Goal: Information Seeking & Learning: Learn about a topic

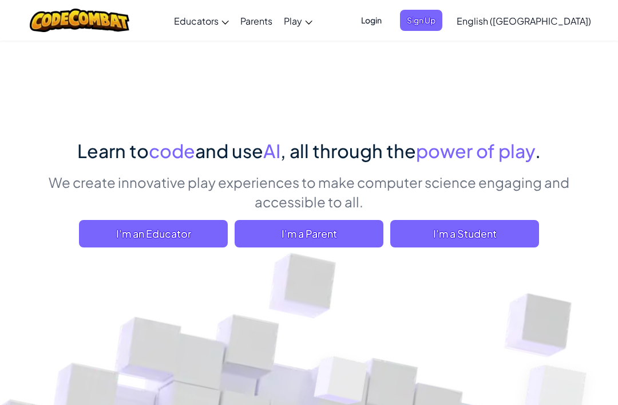
click at [389, 21] on span "Login" at bounding box center [371, 20] width 34 height 21
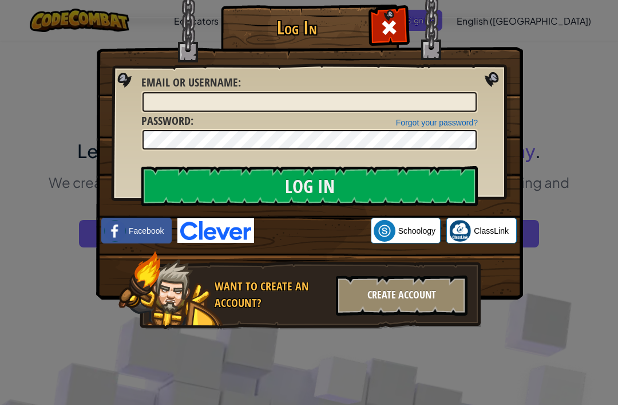
click at [419, 313] on div "Create Account" at bounding box center [402, 295] width 132 height 40
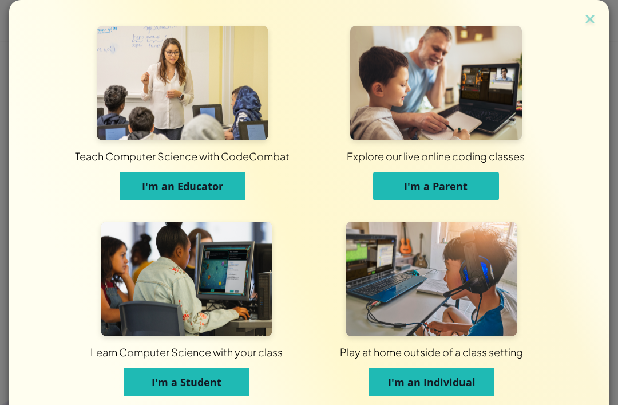
click at [199, 385] on span "I'm a Student" at bounding box center [187, 382] width 70 height 14
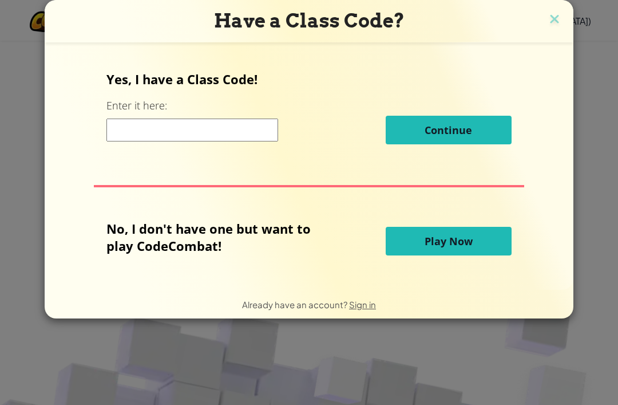
click at [255, 141] on input at bounding box center [192, 130] width 172 height 23
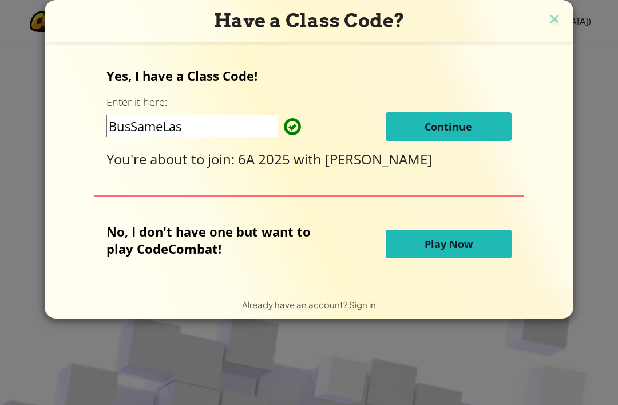
type input "BusSameLast"
click at [488, 136] on button "Continue" at bounding box center [449, 126] width 126 height 29
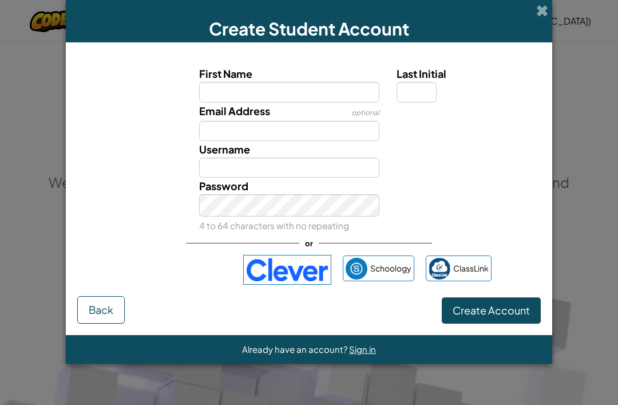
click at [268, 110] on span "Email Address" at bounding box center [234, 110] width 71 height 13
click at [268, 121] on input "Email Address" at bounding box center [289, 131] width 181 height 20
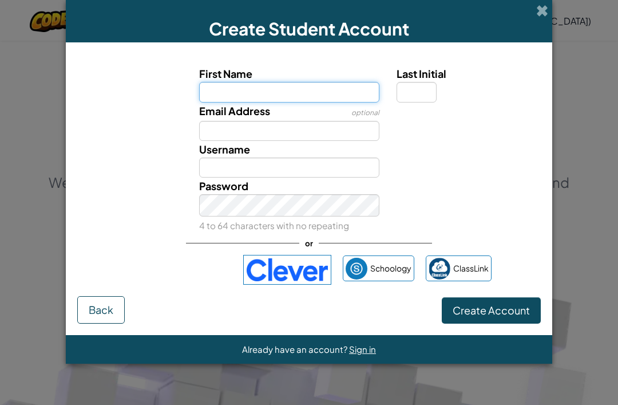
click at [351, 96] on input "First Name" at bounding box center [289, 92] width 181 height 20
type input "Anabella"
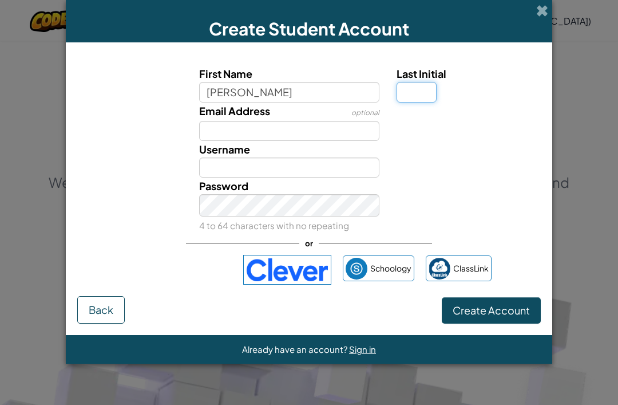
click at [422, 102] on input "Last Initial" at bounding box center [417, 92] width 40 height 20
type input "Anabella"
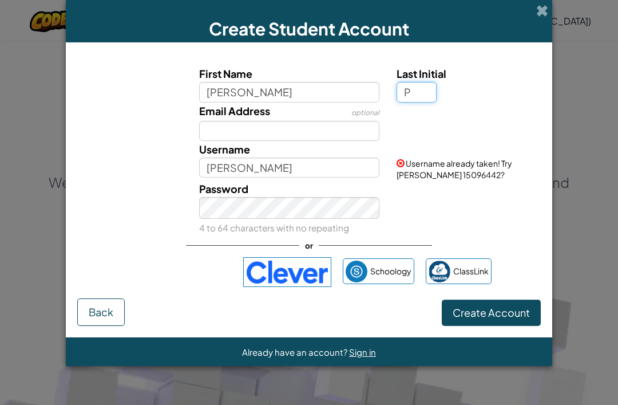
type input "P"
click at [291, 177] on input "Anabella" at bounding box center [289, 167] width 181 height 20
type input "Anabella P"
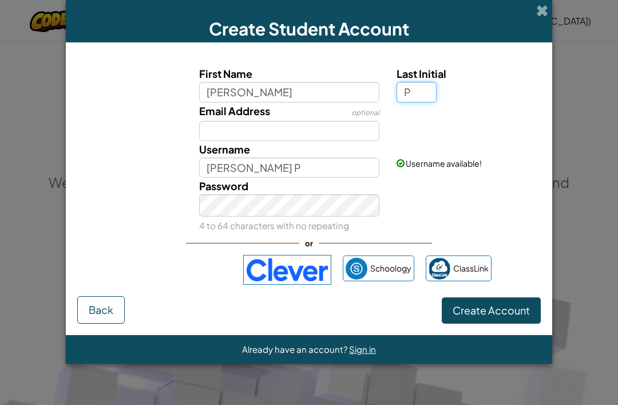
click at [429, 102] on input "P" at bounding box center [417, 92] width 40 height 20
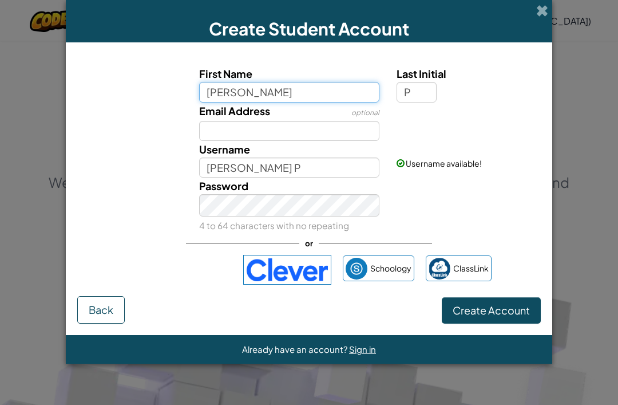
click at [342, 100] on input "Anabella" at bounding box center [289, 92] width 181 height 20
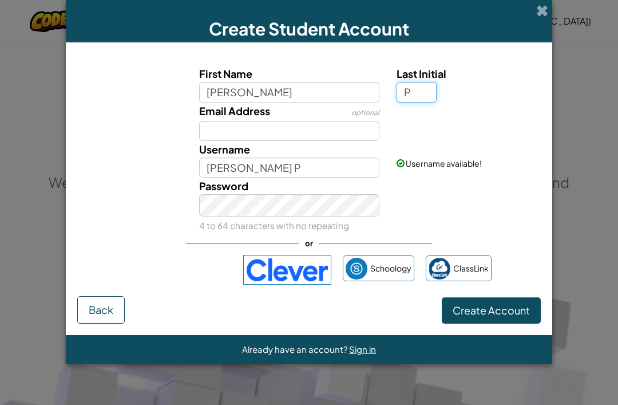
click at [433, 97] on input "P" at bounding box center [417, 92] width 40 height 20
type input "p"
click at [340, 171] on input "Anabella P" at bounding box center [289, 167] width 181 height 20
click at [284, 354] on span "Already have an account?" at bounding box center [295, 348] width 107 height 11
click at [278, 401] on div "Create Student Account First Name Anabella Last Initial p Email Address optiona…" at bounding box center [309, 202] width 618 height 405
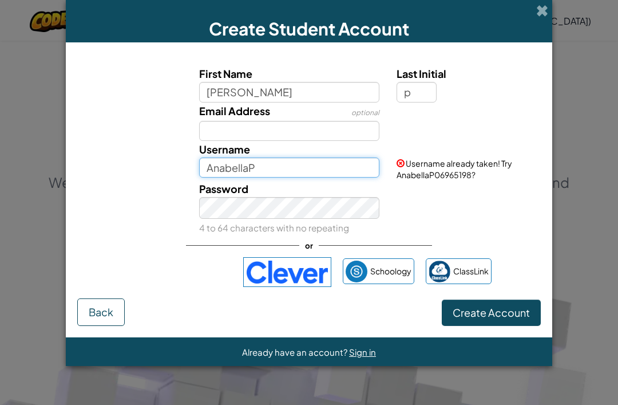
click at [353, 171] on input "AnabellaP" at bounding box center [289, 167] width 181 height 20
click at [355, 177] on input "AnabellaP" at bounding box center [289, 167] width 181 height 20
click at [345, 177] on input "AnabellaP2025" at bounding box center [289, 167] width 181 height 20
type input "AnabellaP2025"
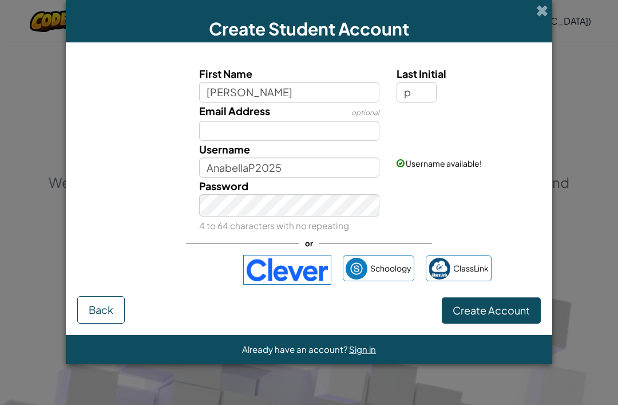
click at [485, 317] on span "Create Account" at bounding box center [491, 309] width 77 height 13
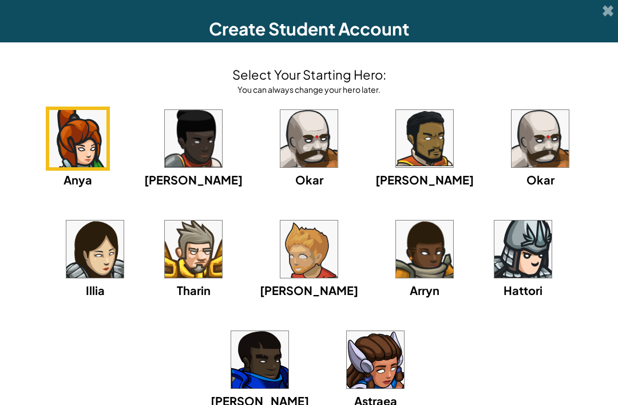
click at [404, 331] on img at bounding box center [375, 359] width 57 height 57
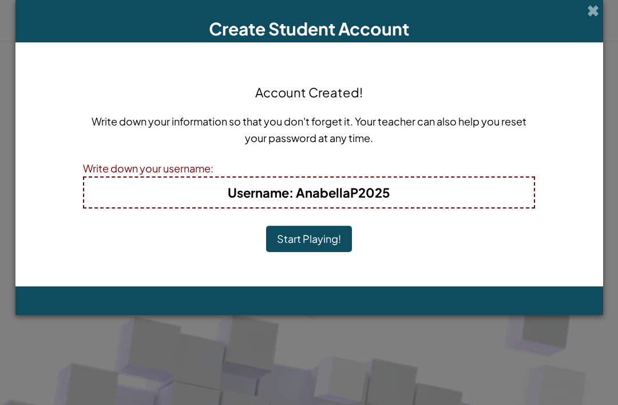
click at [331, 240] on button "Start Playing!" at bounding box center [309, 239] width 86 height 26
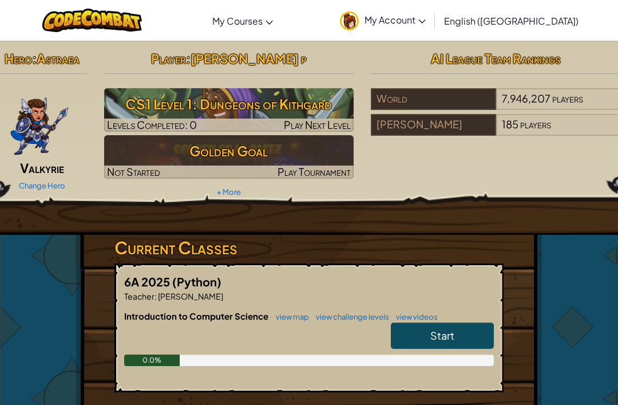
click at [427, 325] on link "Start" at bounding box center [442, 335] width 103 height 26
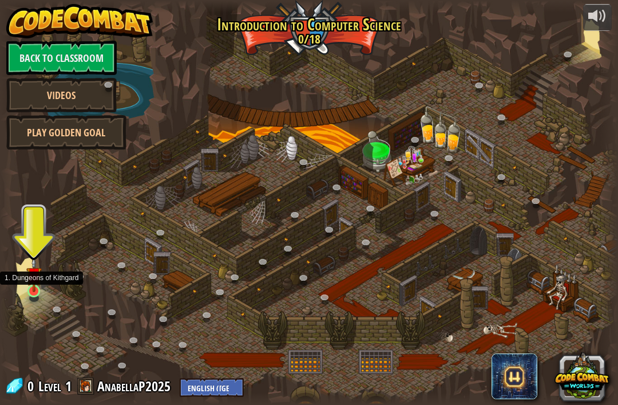
click at [38, 297] on link at bounding box center [34, 292] width 23 height 23
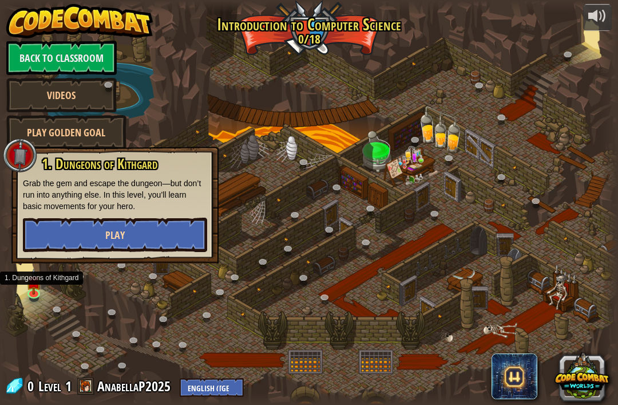
click at [127, 239] on button "Play" at bounding box center [115, 235] width 184 height 34
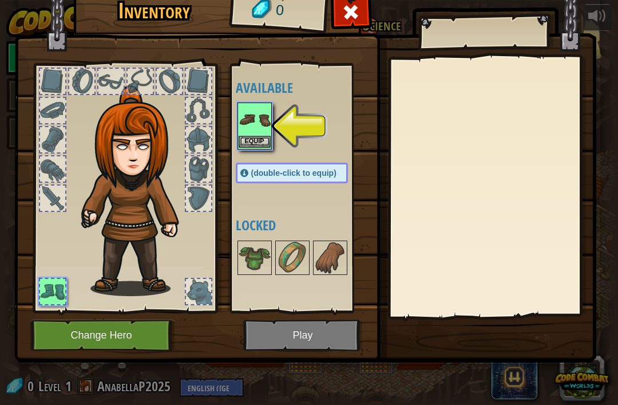
click at [252, 133] on img at bounding box center [255, 120] width 32 height 32
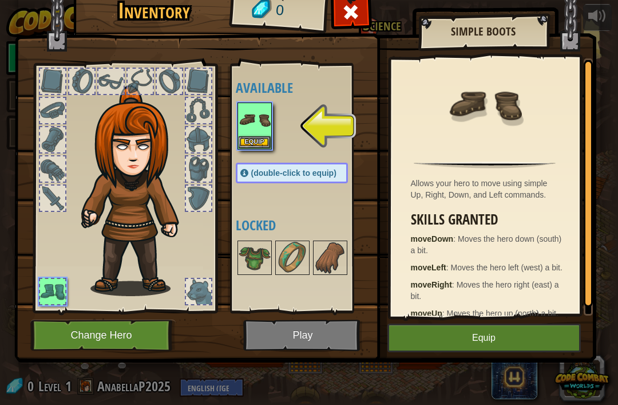
click at [539, 341] on button "Equip" at bounding box center [485, 337] width 194 height 29
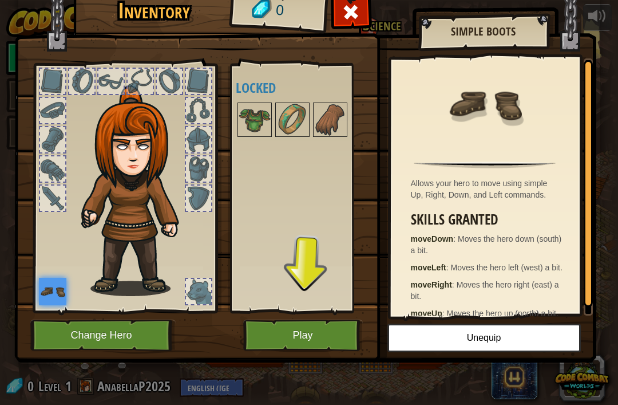
click at [318, 338] on button "Play" at bounding box center [303, 334] width 120 height 31
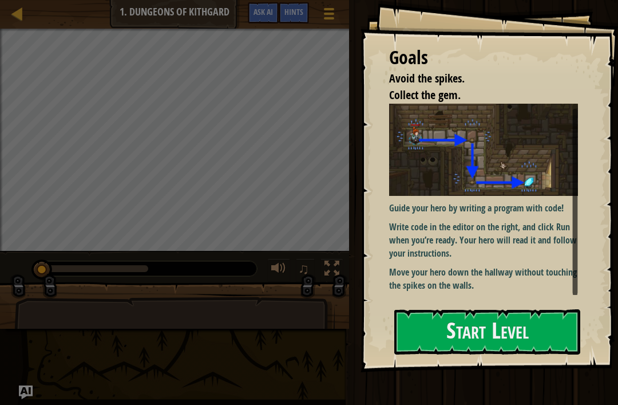
scroll to position [4, 0]
click at [553, 331] on button "Start Level" at bounding box center [487, 331] width 186 height 45
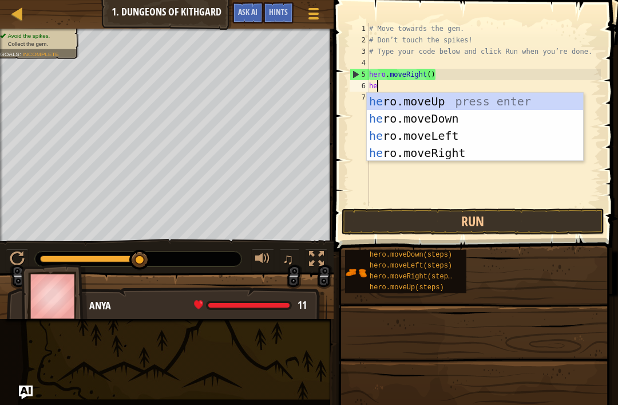
scroll to position [6, 0]
type textarea "hero"
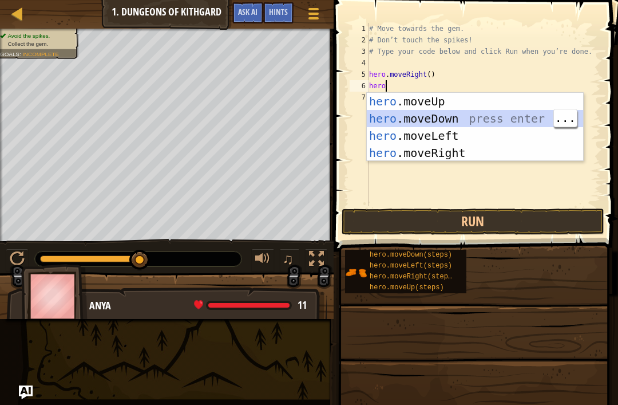
click at [512, 124] on div "hero .moveUp press enter hero .moveDown press enter hero .moveLeft press enter …" at bounding box center [475, 144] width 216 height 103
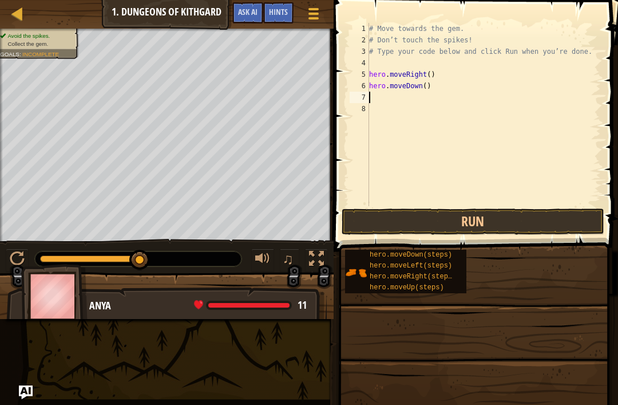
scroll to position [6, 0]
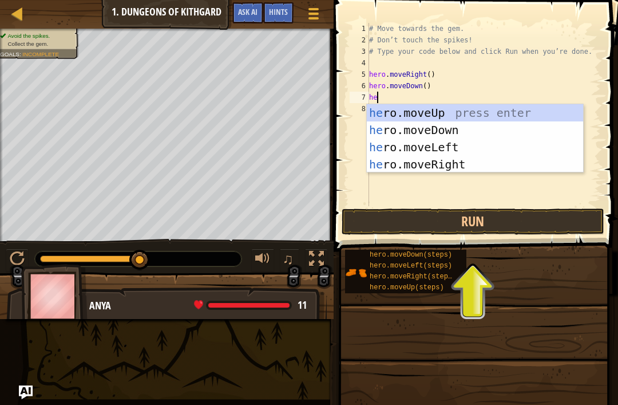
type textarea "her"
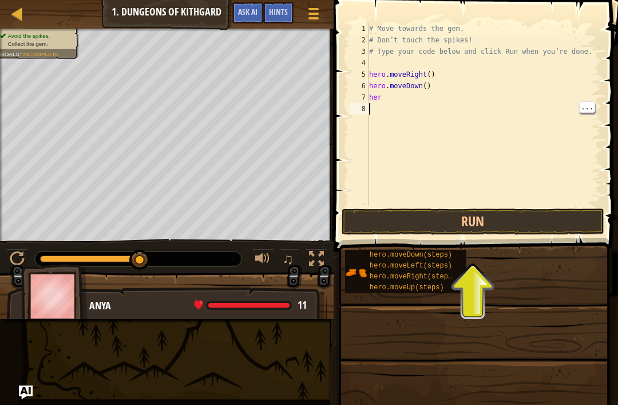
click at [425, 98] on div "# Move towards the gem. # Don’t touch the spikes! # Type your code below and cl…" at bounding box center [484, 126] width 234 height 206
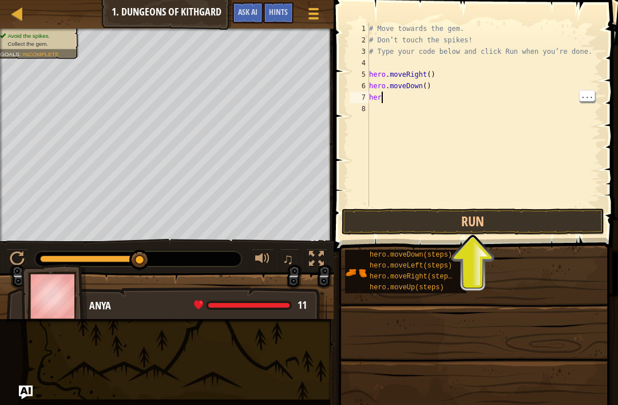
type textarea "hero"
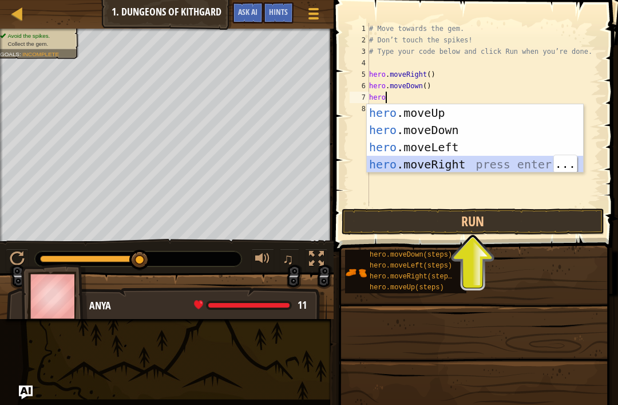
click at [472, 164] on div "hero .moveUp press enter hero .moveDown press enter hero .moveLeft press enter …" at bounding box center [475, 155] width 216 height 103
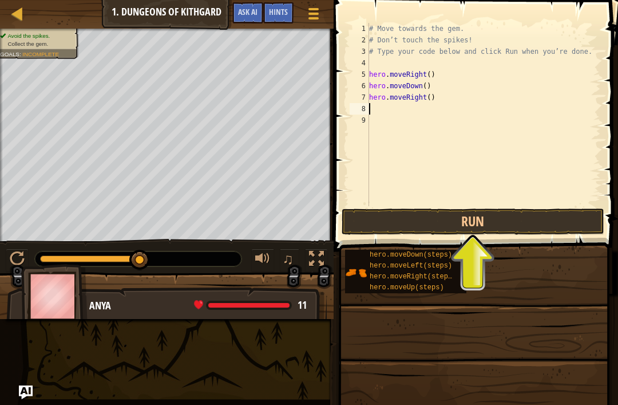
scroll to position [6, 0]
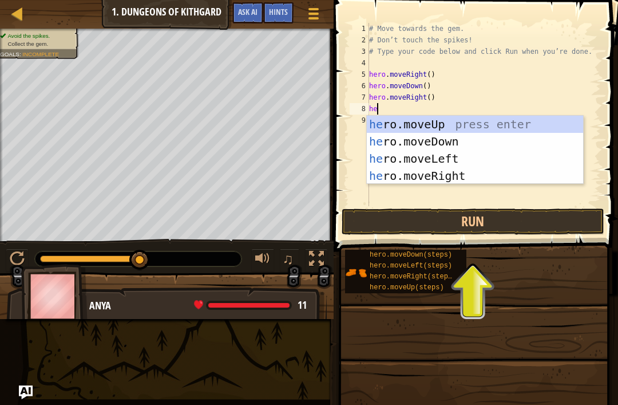
type textarea "her"
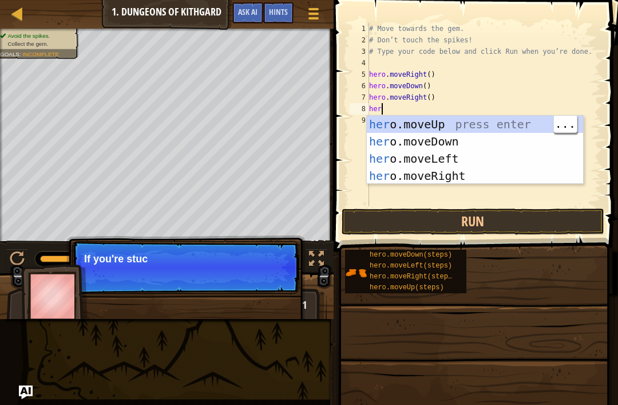
click at [479, 119] on div "her o.moveUp press enter her o.moveDown press enter her o.moveLeft press enter …" at bounding box center [475, 167] width 216 height 103
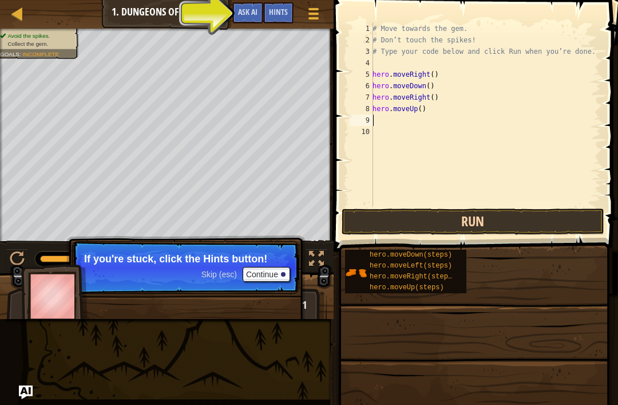
click at [422, 222] on button "Run" at bounding box center [473, 221] width 263 height 26
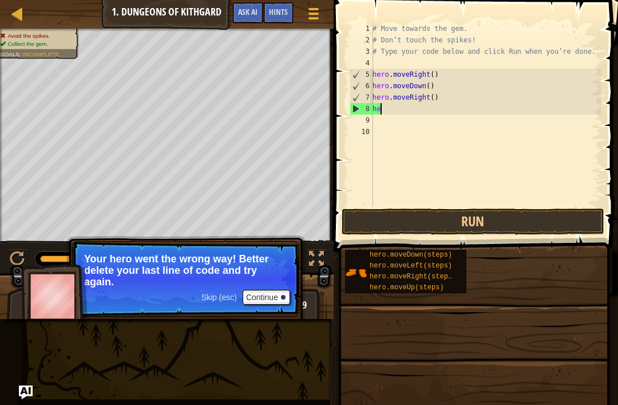
type textarea "h"
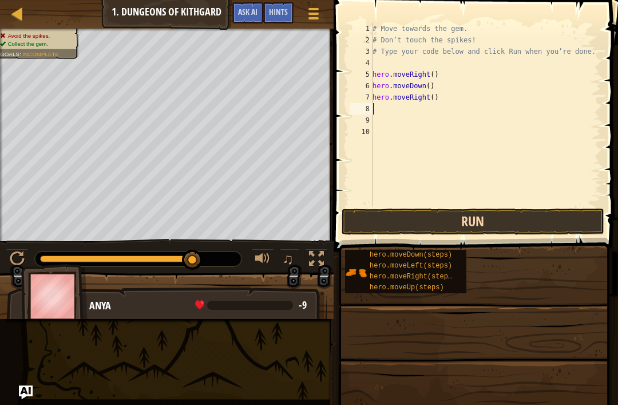
click at [539, 226] on button "Run" at bounding box center [473, 221] width 263 height 26
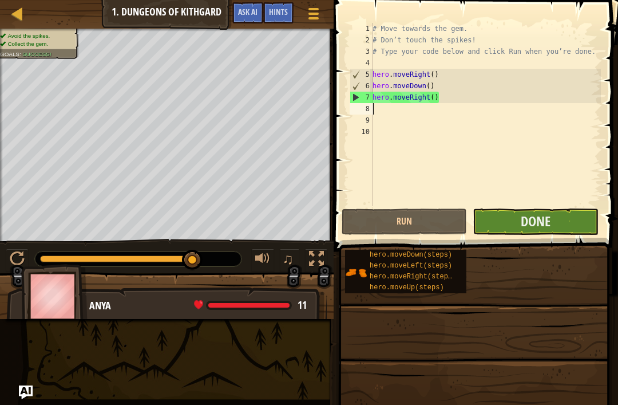
click at [561, 224] on button "Done" at bounding box center [535, 221] width 125 height 26
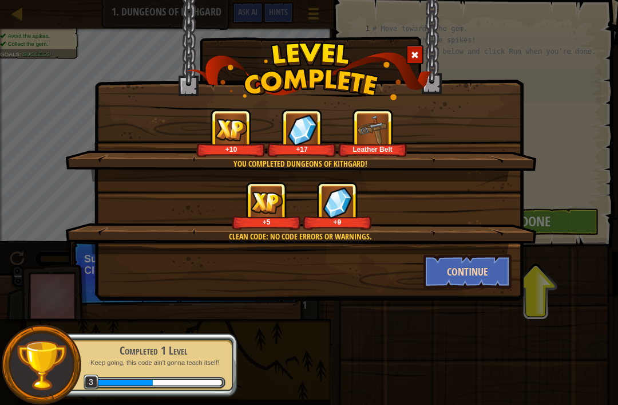
click at [482, 271] on button "Continue" at bounding box center [468, 271] width 89 height 34
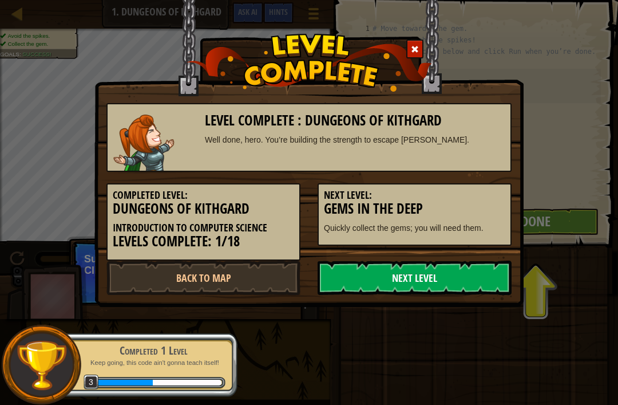
click at [481, 270] on link "Next Level" at bounding box center [415, 277] width 194 height 34
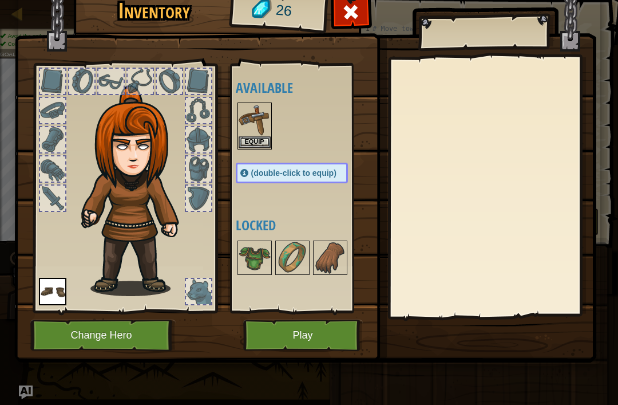
click at [139, 339] on button "Change Hero" at bounding box center [102, 334] width 145 height 31
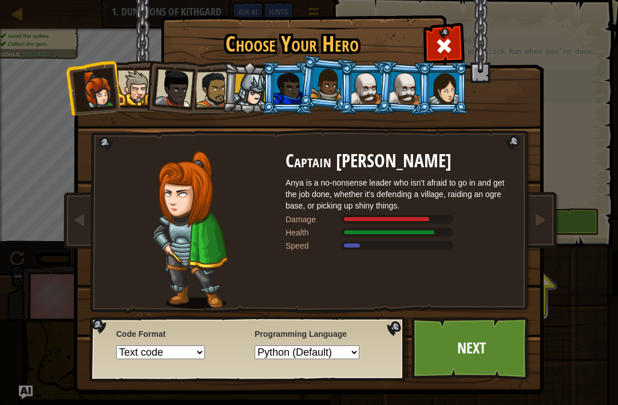
click at [242, 96] on div at bounding box center [250, 90] width 33 height 33
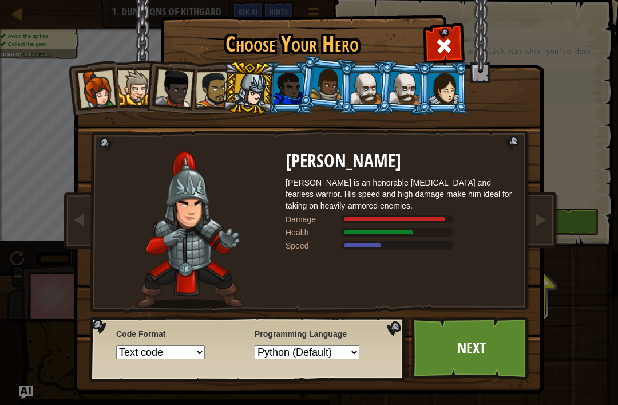
click at [283, 94] on div at bounding box center [289, 88] width 30 height 31
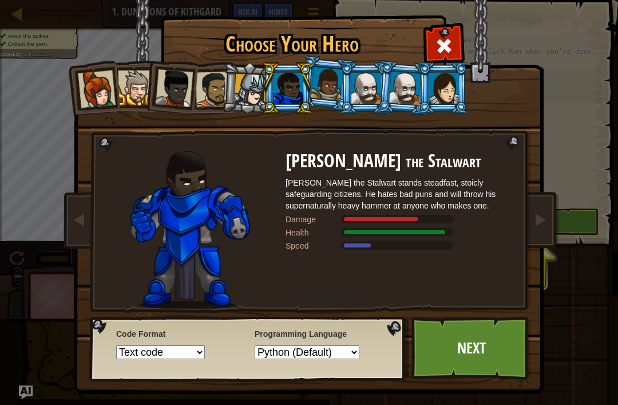
click at [346, 92] on li at bounding box center [365, 88] width 52 height 52
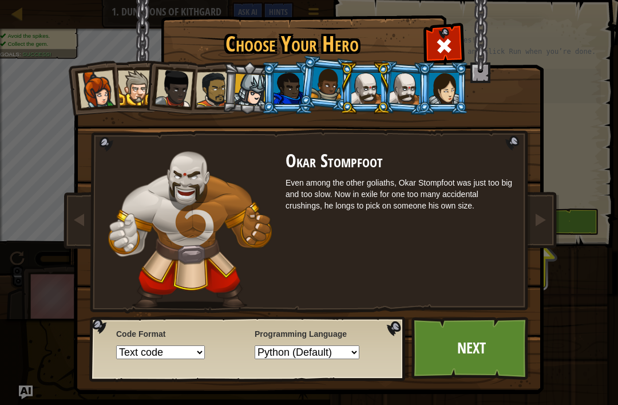
click at [411, 95] on div at bounding box center [405, 88] width 32 height 33
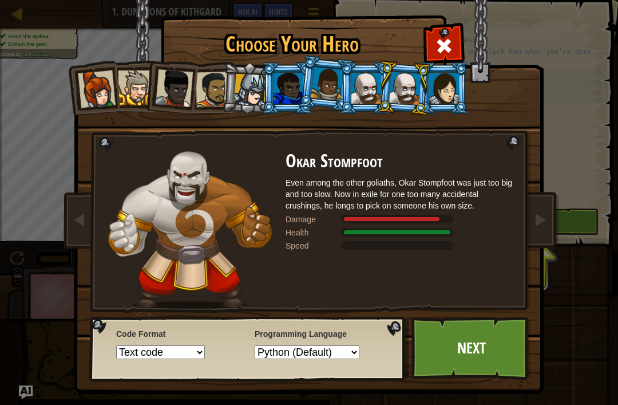
click at [446, 87] on div at bounding box center [444, 88] width 30 height 31
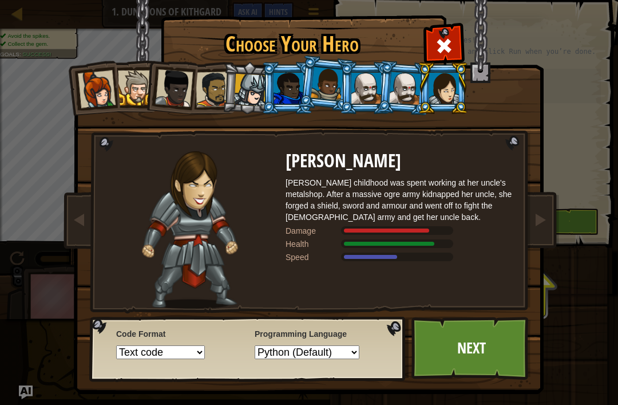
click at [105, 95] on div at bounding box center [97, 89] width 38 height 38
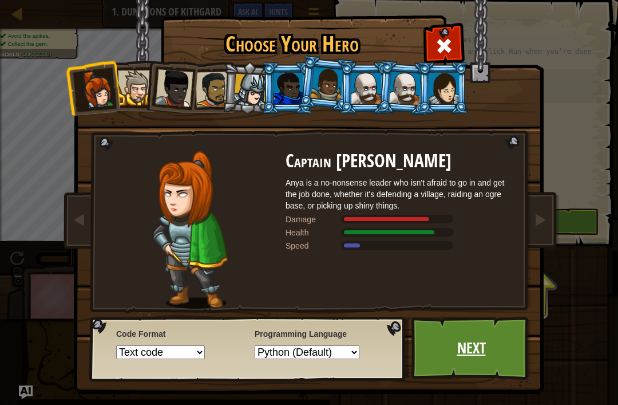
click at [501, 342] on link "Next" at bounding box center [472, 348] width 120 height 63
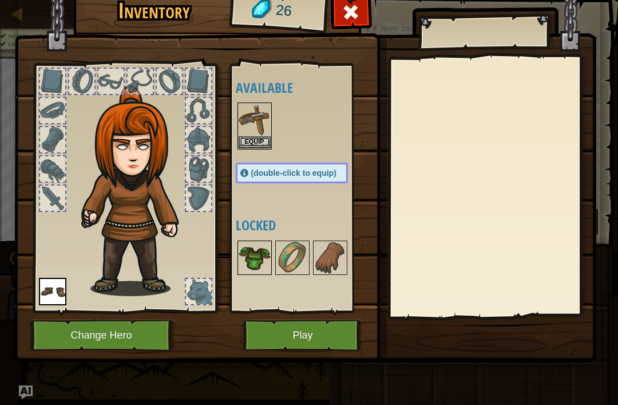
click at [256, 263] on img at bounding box center [255, 258] width 32 height 32
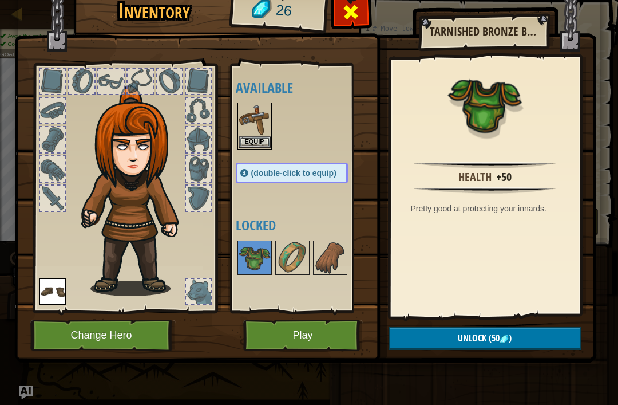
click at [352, 21] on span at bounding box center [351, 12] width 18 height 18
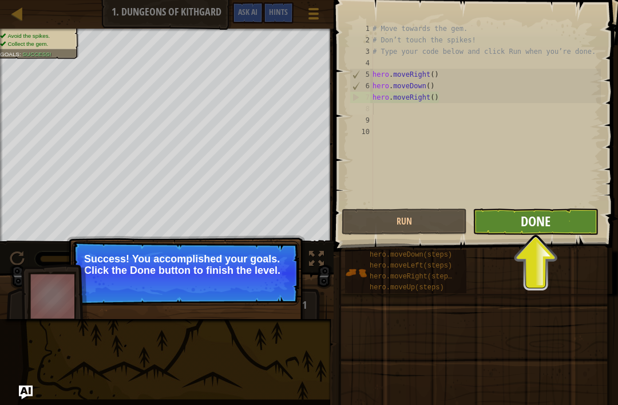
click at [531, 227] on span "Done" at bounding box center [536, 221] width 30 height 18
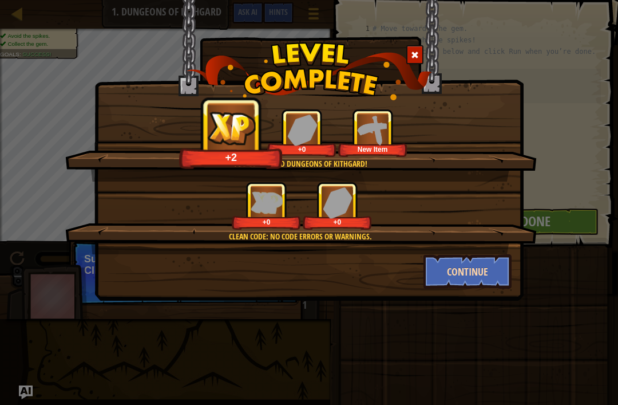
click at [486, 267] on button "Continue" at bounding box center [468, 271] width 89 height 34
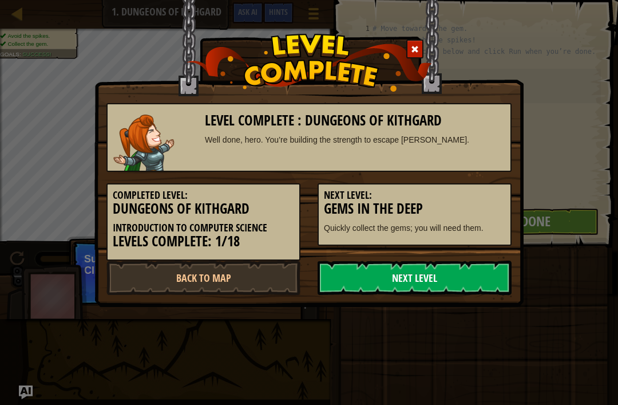
click at [451, 271] on link "Next Level" at bounding box center [415, 277] width 194 height 34
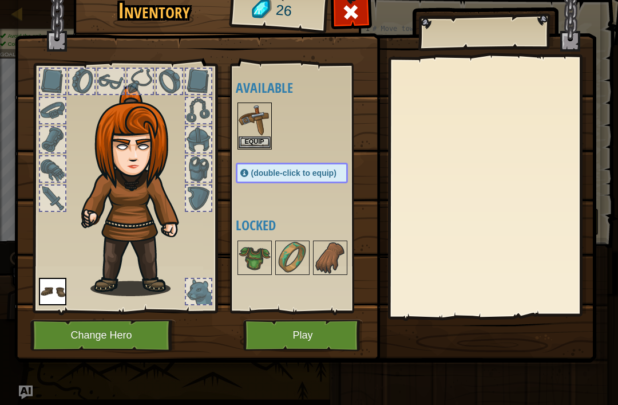
click at [275, 346] on button "Play" at bounding box center [303, 334] width 120 height 31
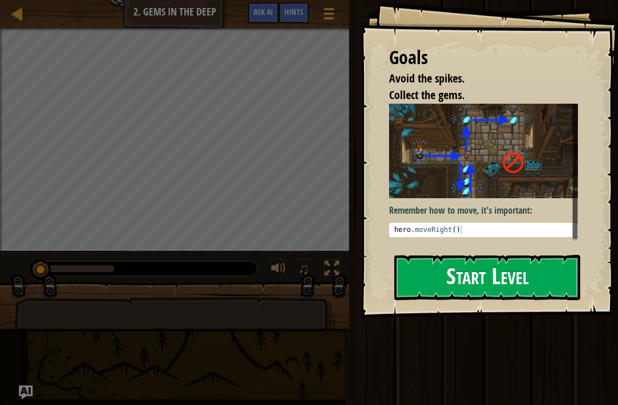
click at [503, 283] on button "Start Level" at bounding box center [487, 277] width 186 height 45
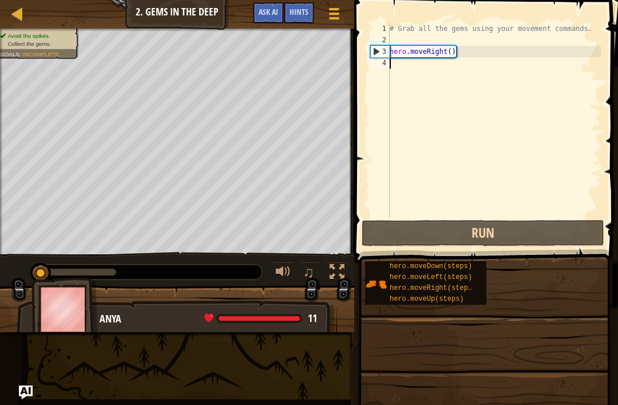
type textarea "hero.moveRight()"
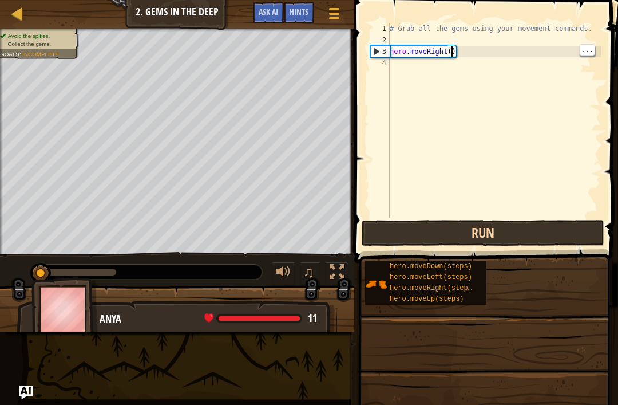
click at [505, 234] on button "Run" at bounding box center [483, 233] width 243 height 26
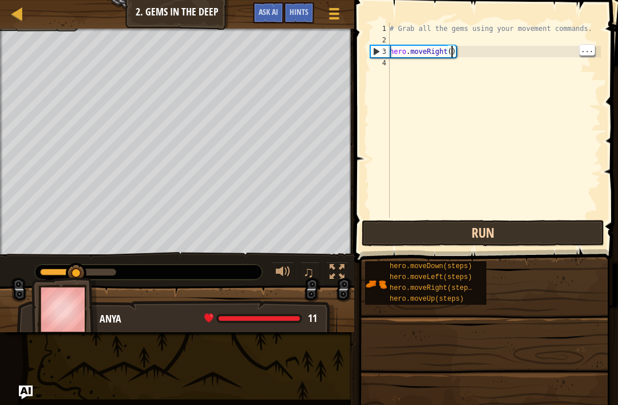
click at [461, 239] on button "Run" at bounding box center [483, 233] width 243 height 26
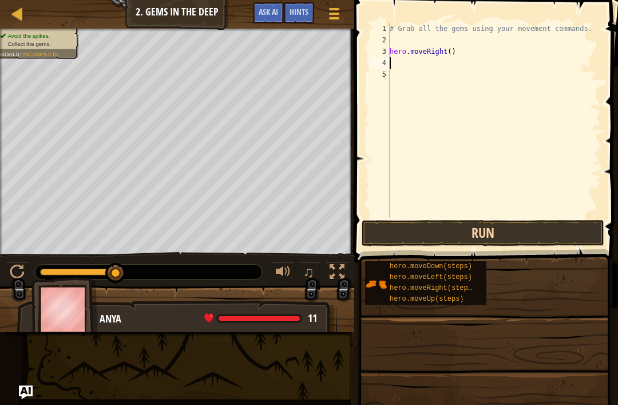
scroll to position [6, 0]
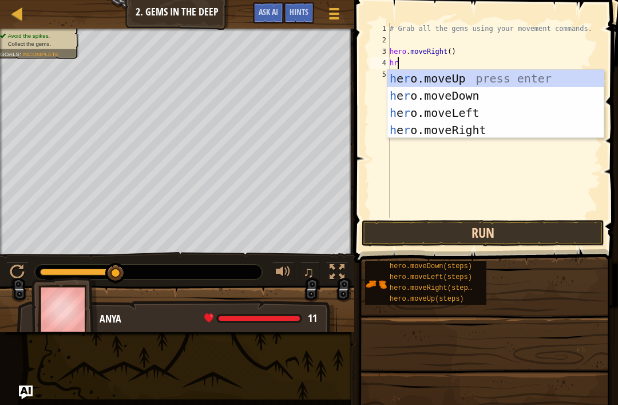
type textarea "hro"
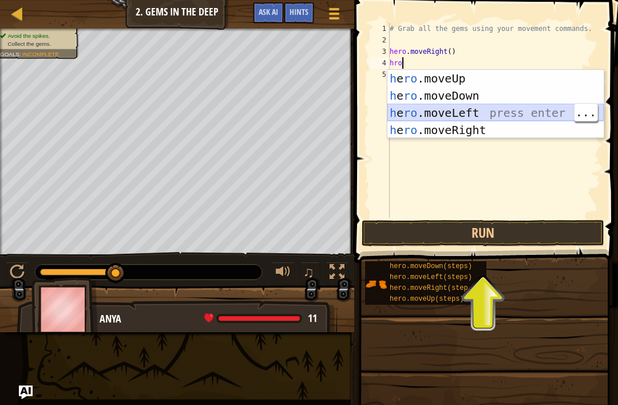
click at [491, 108] on div "h e ro .moveUp press enter h e ro .moveDown press enter h e ro .moveLeft press …" at bounding box center [496, 121] width 216 height 103
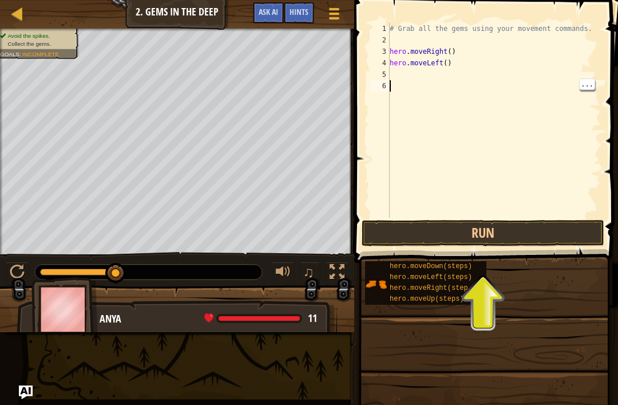
click at [420, 81] on div "# Grab all the gems using your movement commands. hero . moveRight ( ) hero . m…" at bounding box center [495, 132] width 214 height 218
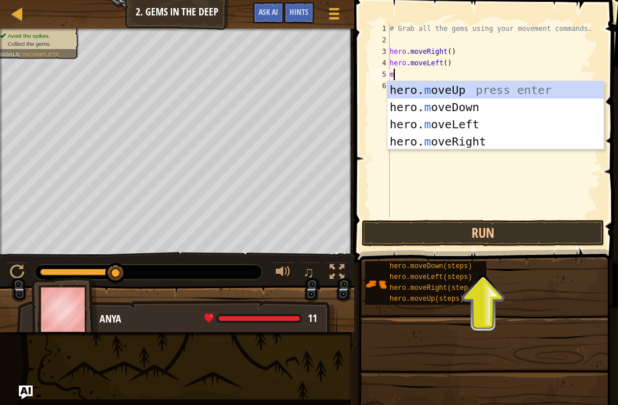
type textarea "mo"
click at [518, 92] on div "hero. mo veUp press enter hero. mo veDown press enter hero. mo veLeft press ent…" at bounding box center [496, 132] width 216 height 103
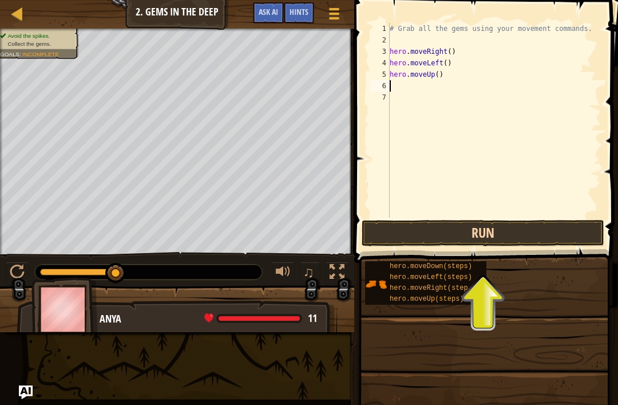
click at [527, 234] on button "Run" at bounding box center [483, 233] width 243 height 26
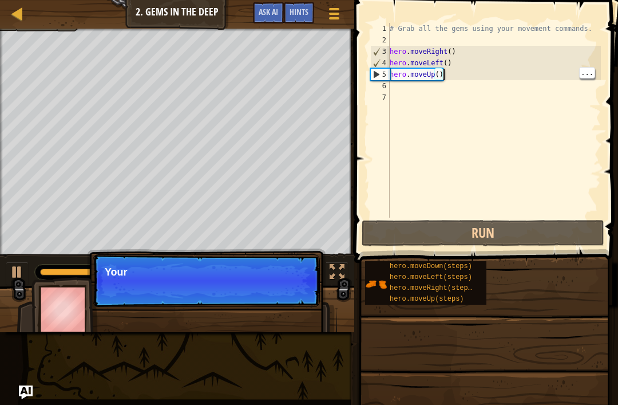
click at [432, 80] on div "# Grab all the gems using your movement commands. hero . moveRight ( ) hero . m…" at bounding box center [495, 132] width 214 height 218
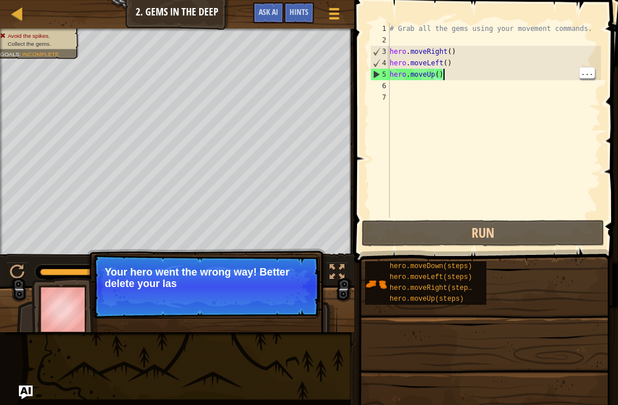
click at [456, 77] on div "# Grab all the gems using your movement commands. hero . moveRight ( ) hero . m…" at bounding box center [495, 132] width 214 height 218
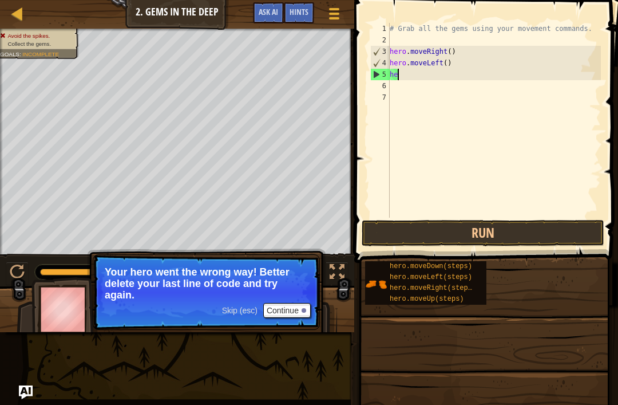
type textarea "h"
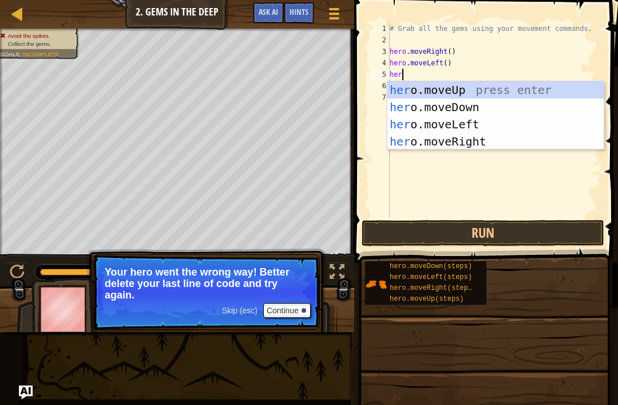
type textarea "hero"
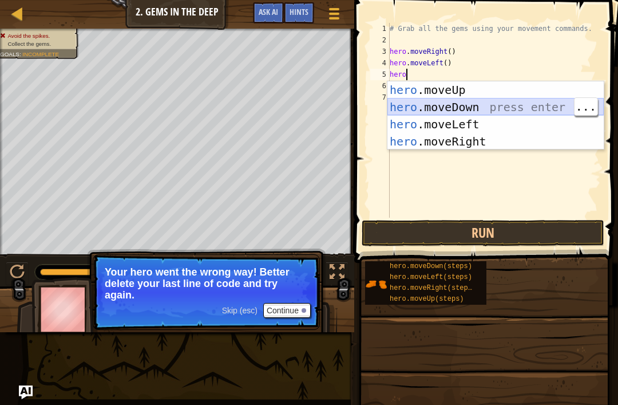
click at [490, 106] on div "hero .moveUp press enter hero .moveDown press enter hero .moveLeft press enter …" at bounding box center [496, 132] width 216 height 103
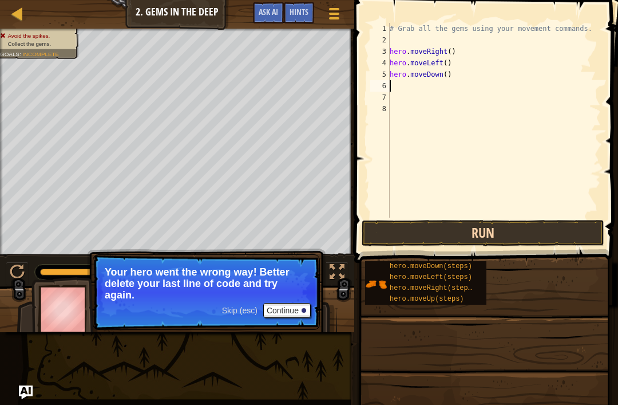
click at [460, 230] on button "Run" at bounding box center [483, 233] width 243 height 26
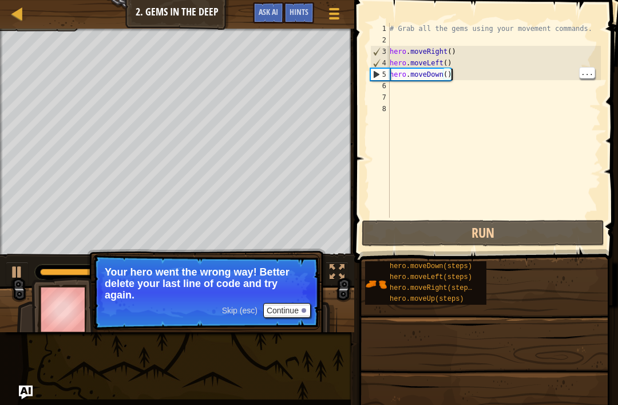
click at [443, 76] on div "# Grab all the gems using your movement commands. hero . moveRight ( ) hero . m…" at bounding box center [495, 132] width 214 height 218
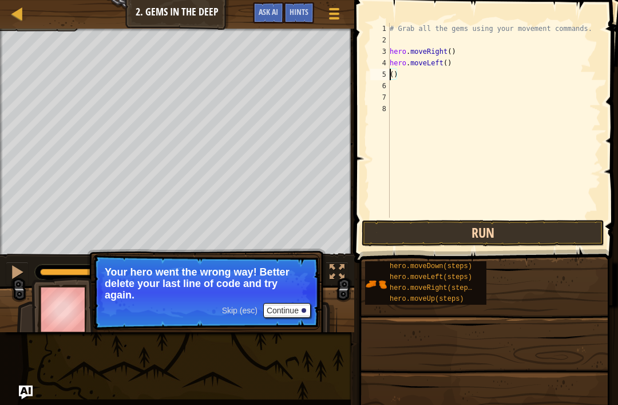
click at [549, 226] on button "Run" at bounding box center [483, 233] width 243 height 26
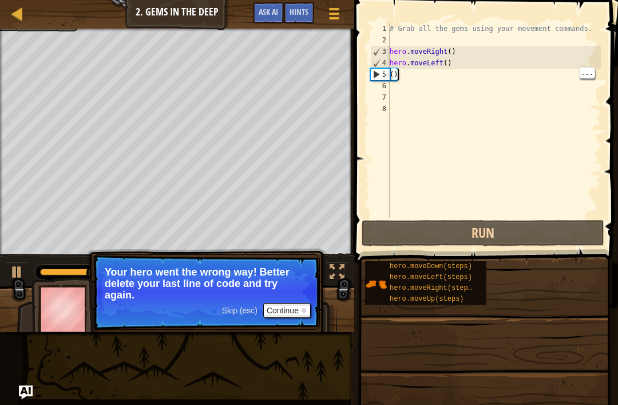
click at [449, 61] on div "# Grab all the gems using your movement commands. hero . moveRight ( ) hero . m…" at bounding box center [495, 132] width 214 height 218
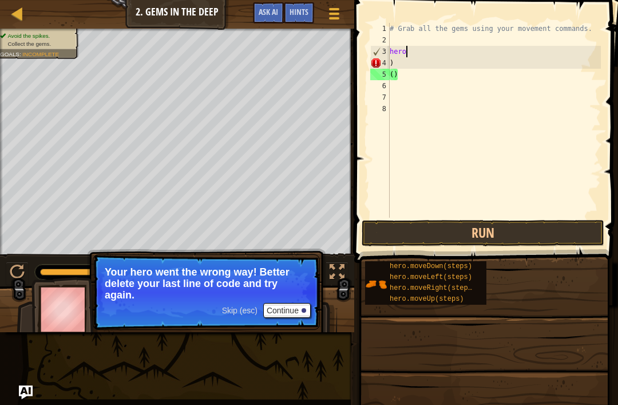
type textarea "h"
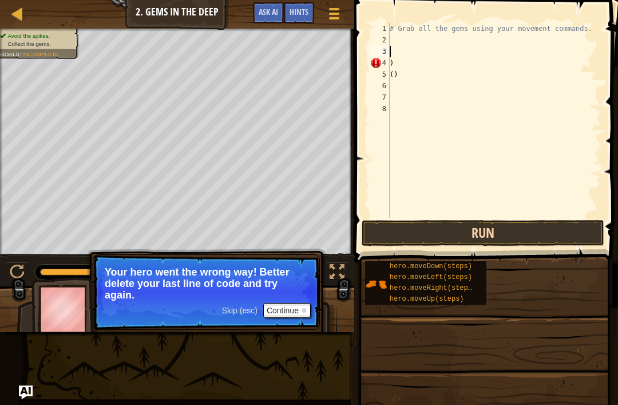
click at [527, 226] on button "Run" at bounding box center [483, 233] width 243 height 26
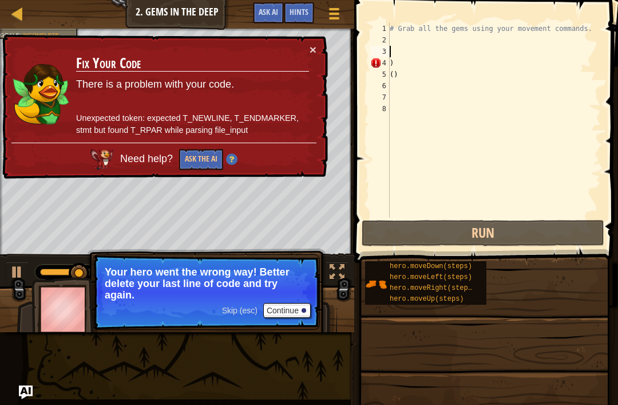
click at [299, 56] on h3 "Fix Your Code" at bounding box center [192, 64] width 233 height 16
click at [304, 48] on td "Fix Your Code There is a problem with your code. Unexpected token: expected T_N…" at bounding box center [193, 93] width 234 height 99
click at [321, 41] on div "× Fix Your Code There is a problem with your code. Unexpected token: expected T…" at bounding box center [164, 106] width 328 height 145
click at [313, 49] on button "×" at bounding box center [313, 50] width 7 height 12
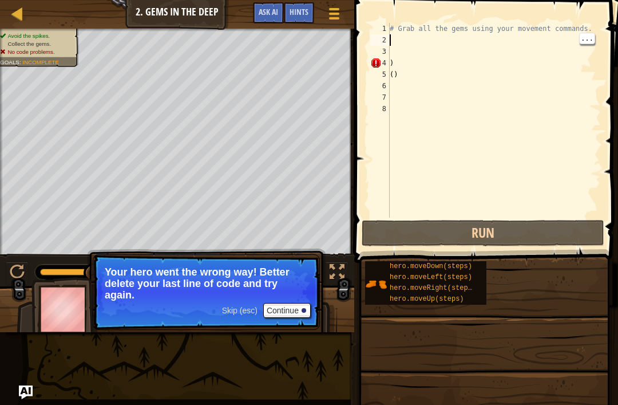
click at [443, 29] on div "# Grab all the gems using your movement commands. ) ( )" at bounding box center [495, 132] width 214 height 218
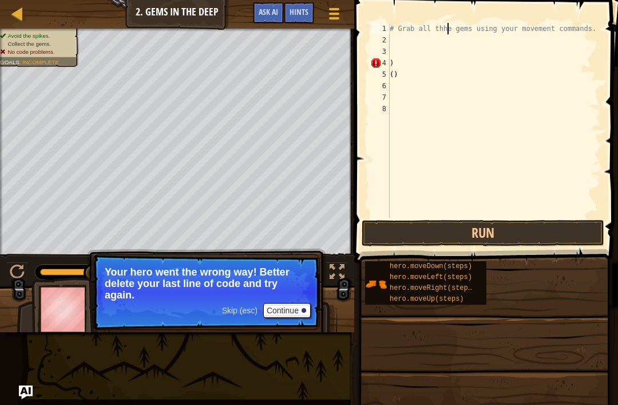
scroll to position [6, 5]
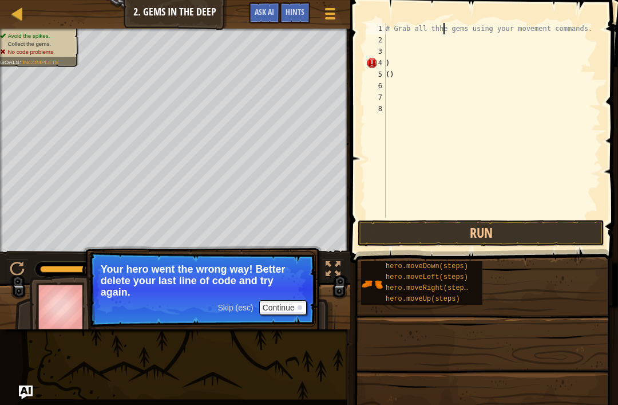
type textarea "# Grab all the gems using your movement commands."
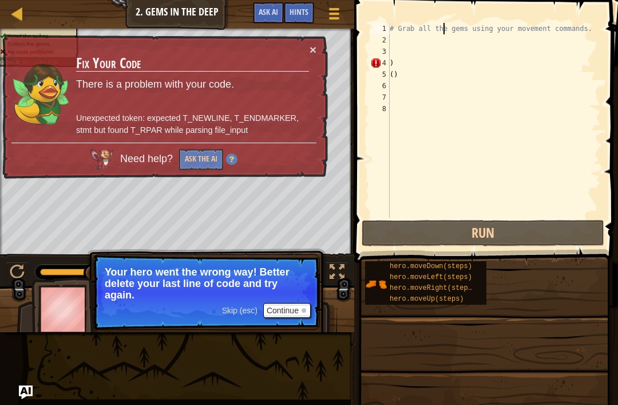
scroll to position [6, 0]
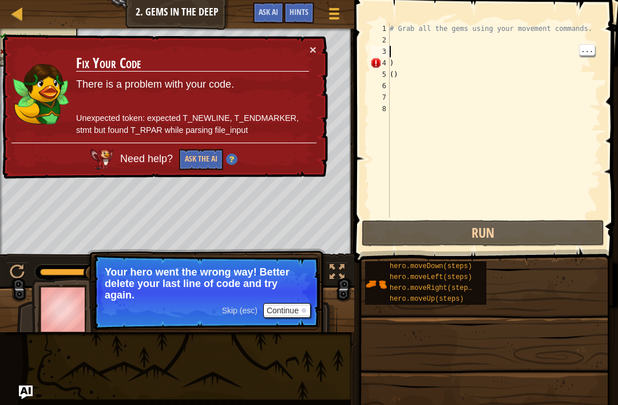
click at [428, 48] on div "# Grab all the gems using your movement commands. ) ( )" at bounding box center [495, 132] width 214 height 218
click at [448, 37] on div "# Grab all the gems using your movement commands. ) ( )" at bounding box center [495, 132] width 214 height 218
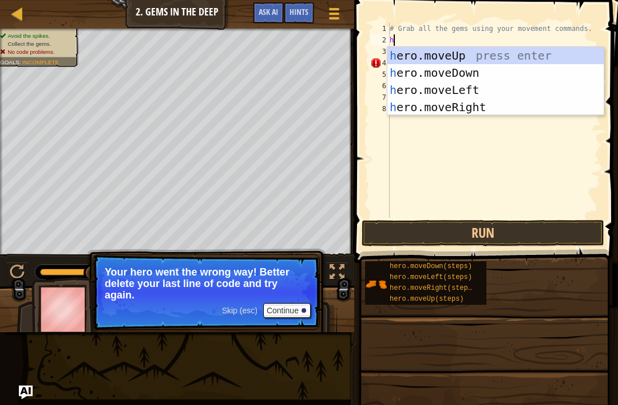
type textarea "her"
click at [504, 52] on div "her o.moveUp press enter her o.moveDown press enter her o.moveLeft press enter …" at bounding box center [496, 98] width 216 height 103
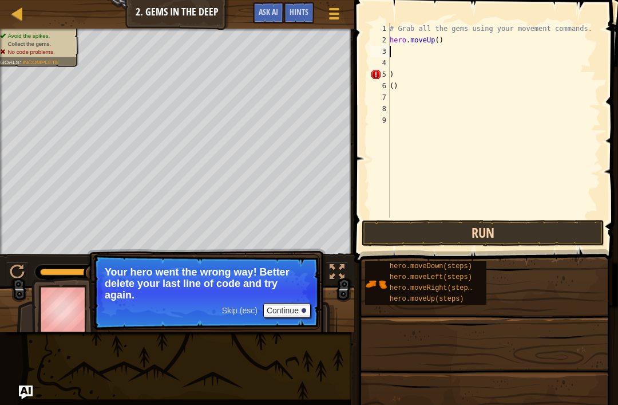
click at [525, 231] on button "Run" at bounding box center [483, 233] width 243 height 26
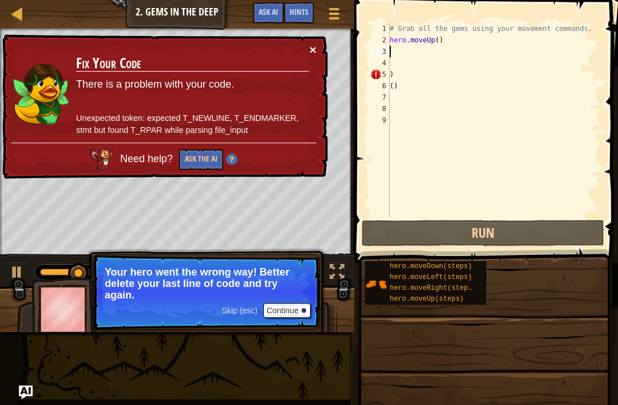
click at [313, 53] on button "×" at bounding box center [313, 52] width 7 height 12
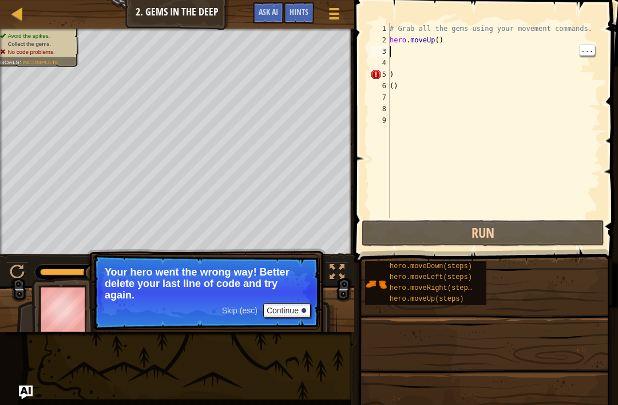
click at [433, 53] on div "# Grab all the gems using your movement commands. hero . moveUp ( ) ) ( )" at bounding box center [495, 132] width 214 height 218
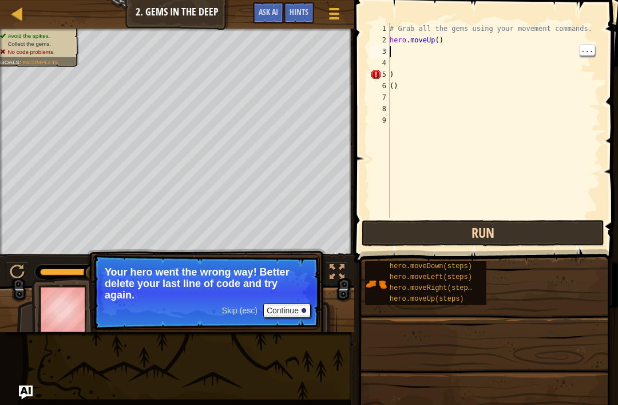
click at [504, 234] on button "Run" at bounding box center [483, 233] width 243 height 26
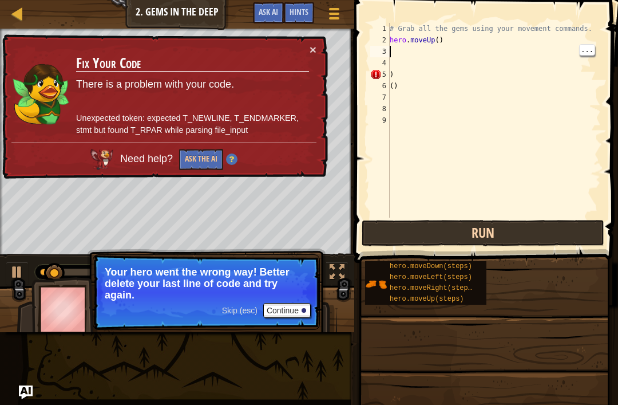
click at [509, 232] on button "Run" at bounding box center [483, 233] width 243 height 26
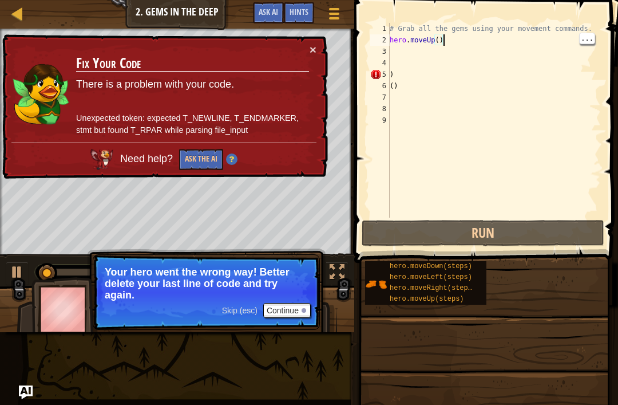
click at [455, 42] on div "# Grab all the gems using your movement commands. hero . moveUp ( ) ) ( )" at bounding box center [495, 132] width 214 height 218
click at [195, 160] on button "Ask the AI" at bounding box center [201, 159] width 44 height 21
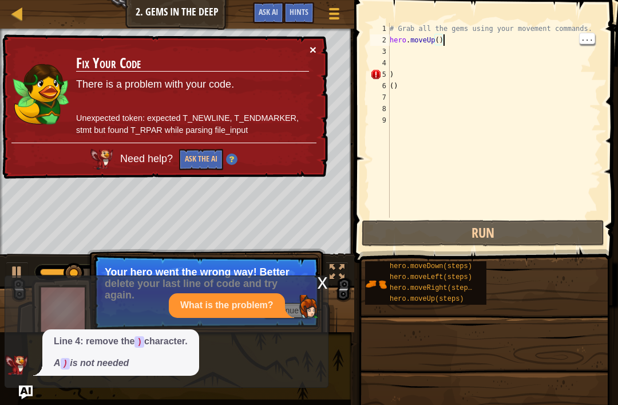
click at [314, 54] on button "×" at bounding box center [313, 51] width 7 height 12
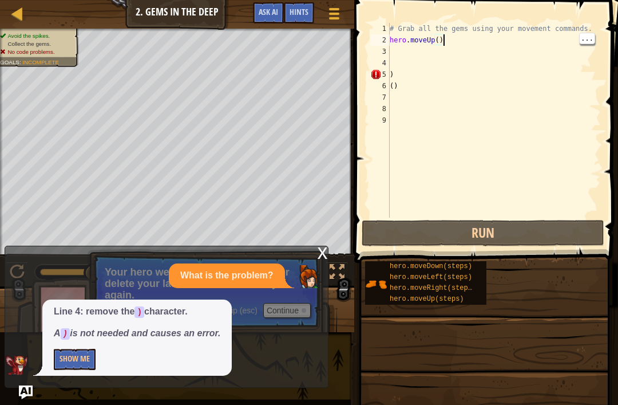
click at [467, 45] on div "# Grab all the gems using your movement commands. hero . moveUp ( ) ) ( )" at bounding box center [495, 132] width 214 height 218
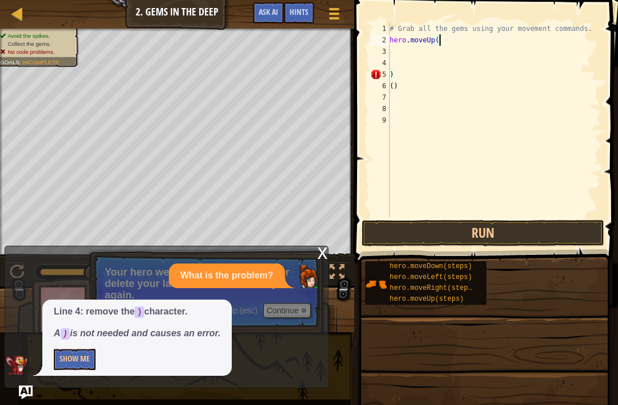
type textarea "hero.moveUp"
click at [486, 217] on div "# Grab all the gems using your movement commands. hero . moveUp ) ( )" at bounding box center [495, 132] width 214 height 218
click at [491, 230] on button "Run" at bounding box center [483, 233] width 243 height 26
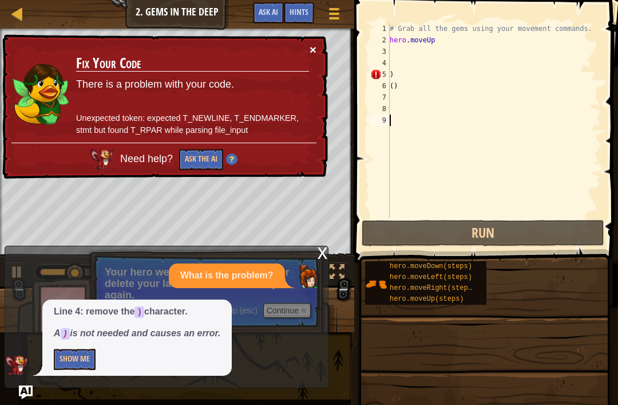
click at [315, 46] on button "×" at bounding box center [313, 52] width 7 height 12
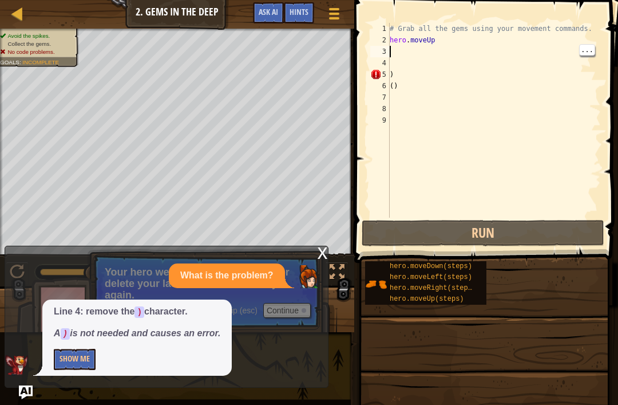
click at [451, 51] on div "# Grab all the gems using your movement commands. hero . moveUp ) ( )" at bounding box center [495, 132] width 214 height 218
click at [401, 59] on div "# Grab all the gems using your movement commands. hero . moveUp ) ( )" at bounding box center [495, 132] width 214 height 218
click at [418, 81] on div "# Grab all the gems using your movement commands. hero . moveUp ) ( )" at bounding box center [495, 132] width 214 height 218
type textarea ")"
click at [471, 73] on div "# Grab all the gems using your movement commands. hero . moveUp ) ( )" at bounding box center [495, 132] width 214 height 218
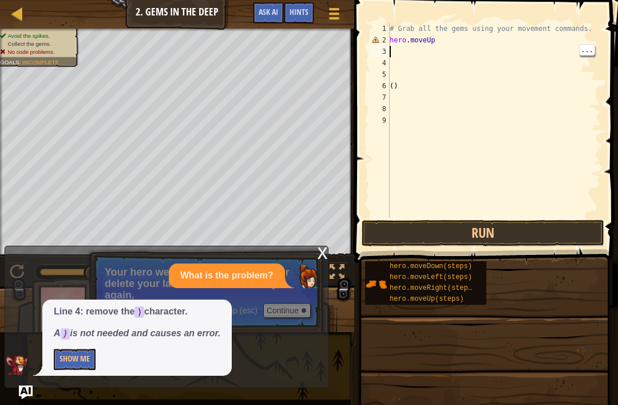
click at [456, 49] on div "# Grab all the gems using your movement commands. hero . moveUp ( )" at bounding box center [495, 132] width 214 height 218
click at [465, 41] on div "# Grab all the gems using your movement commands. hero . moveUp ( )" at bounding box center [495, 132] width 214 height 218
click at [453, 238] on button "Run" at bounding box center [483, 233] width 243 height 26
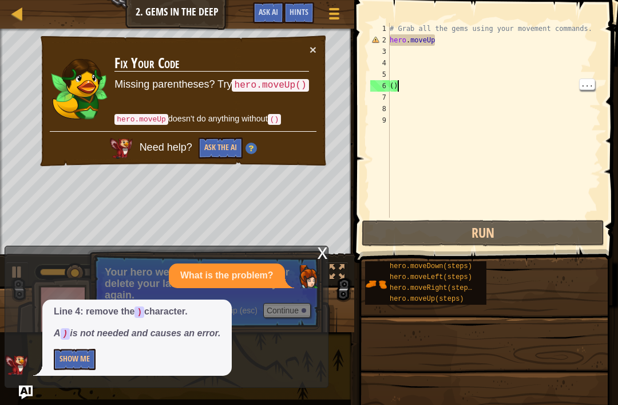
click at [406, 88] on div "# Grab all the gems using your movement commands. hero . moveUp ( )" at bounding box center [495, 132] width 214 height 218
type textarea "("
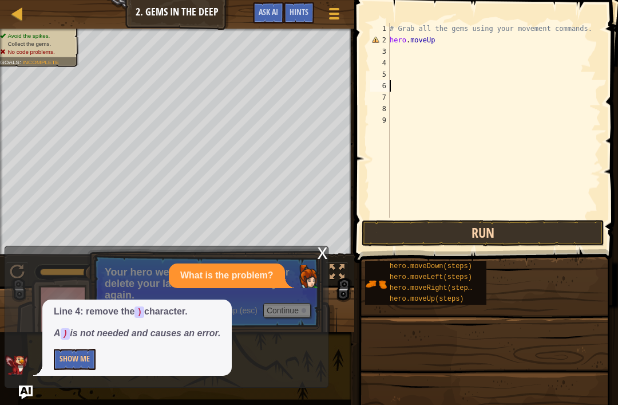
click at [515, 225] on button "Run" at bounding box center [483, 233] width 243 height 26
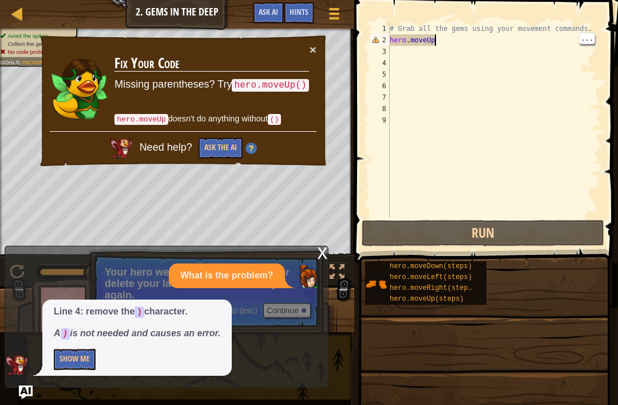
click at [469, 42] on div "# Grab all the gems using your movement commands. hero . moveUp" at bounding box center [495, 132] width 214 height 218
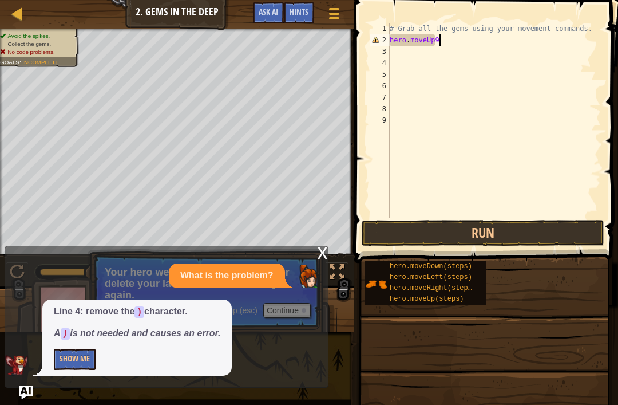
scroll to position [6, 3]
click at [492, 239] on button "Run" at bounding box center [483, 233] width 243 height 26
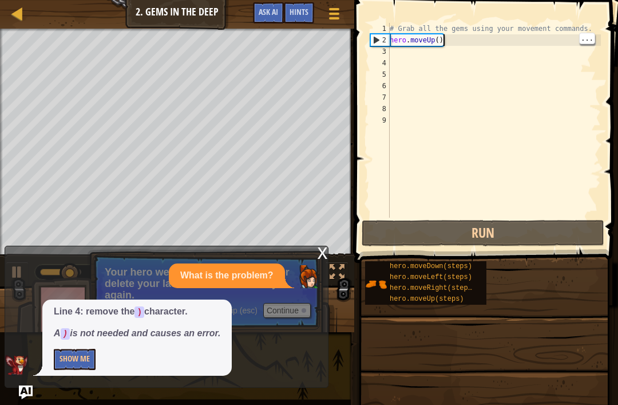
click at [468, 41] on div "# Grab all the gems using your movement commands. hero . moveUp ( )" at bounding box center [495, 132] width 214 height 218
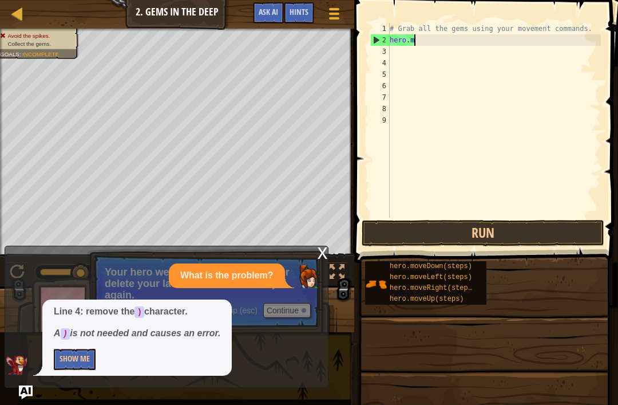
scroll to position [6, 1]
type textarea "h"
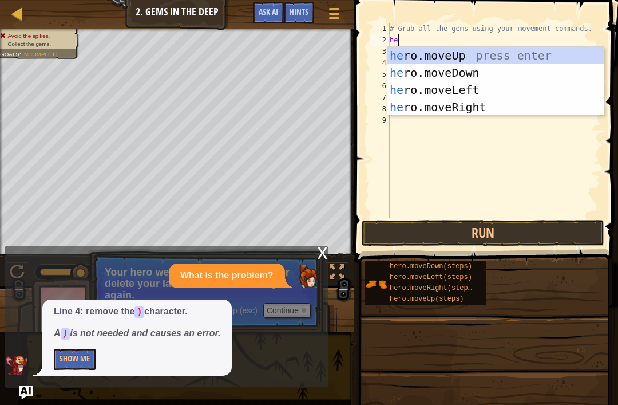
type textarea "her"
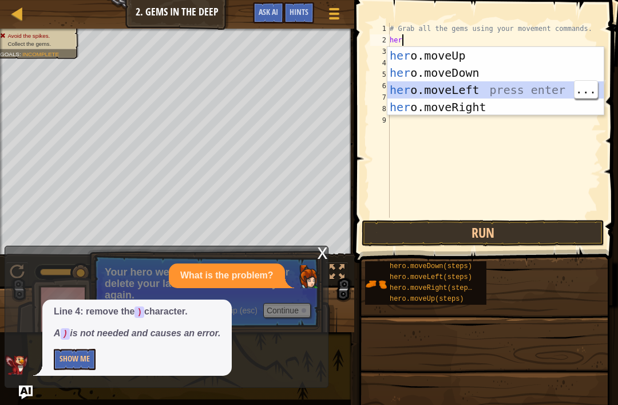
click at [509, 98] on div "her o.moveUp press enter her o.moveDown press enter her o.moveLeft press enter …" at bounding box center [496, 98] width 216 height 103
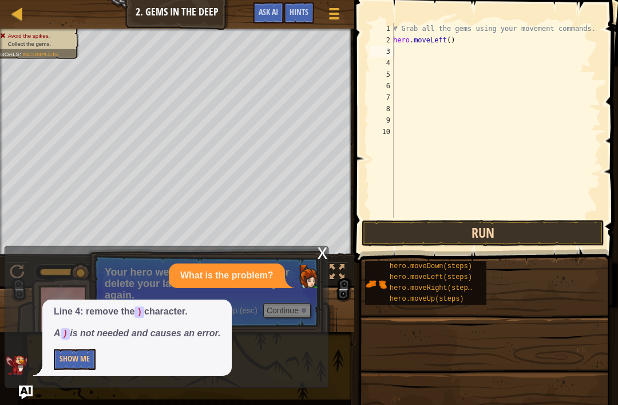
click at [519, 228] on button "Run" at bounding box center [483, 233] width 243 height 26
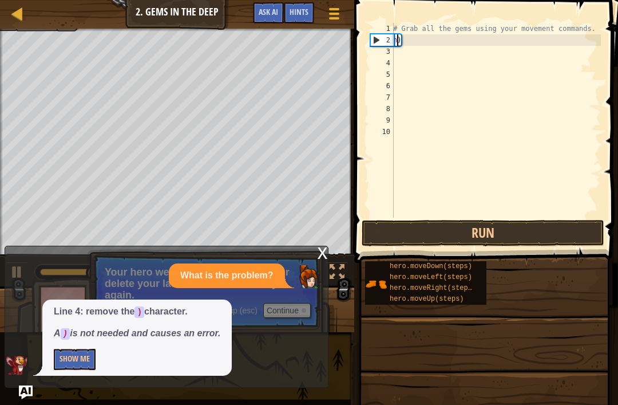
type textarea ")"
click at [542, 242] on button "Run" at bounding box center [483, 233] width 243 height 26
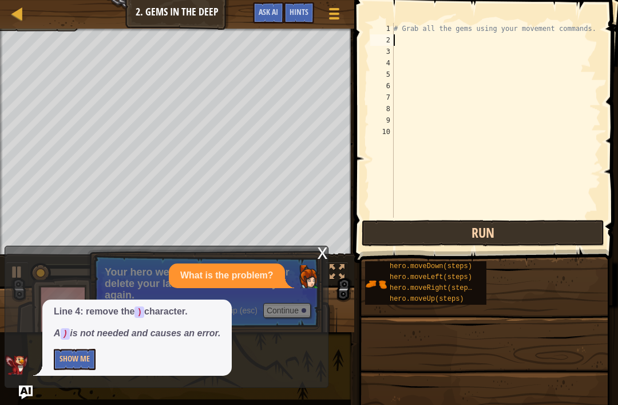
click at [547, 235] on button "Run" at bounding box center [483, 233] width 243 height 26
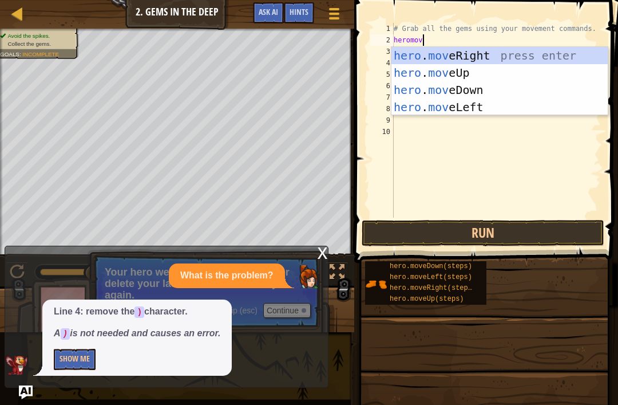
scroll to position [6, 2]
type textarea "herom"
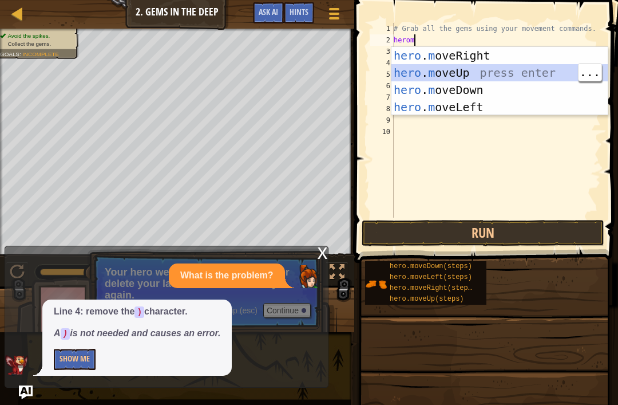
click at [457, 108] on div "hero . m oveRight press enter hero . m oveUp press enter hero . m oveDown press…" at bounding box center [500, 98] width 216 height 103
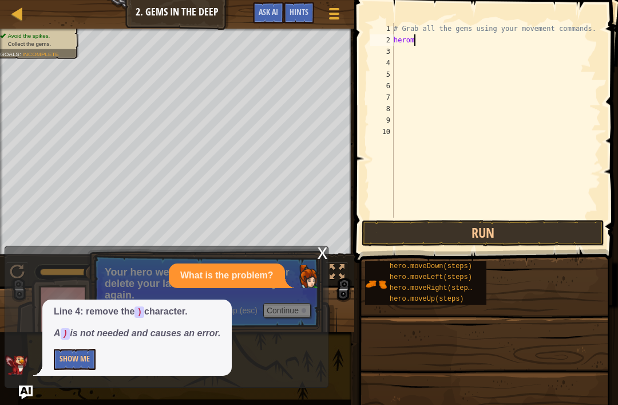
scroll to position [6, 0]
click at [466, 230] on button "Run" at bounding box center [483, 233] width 243 height 26
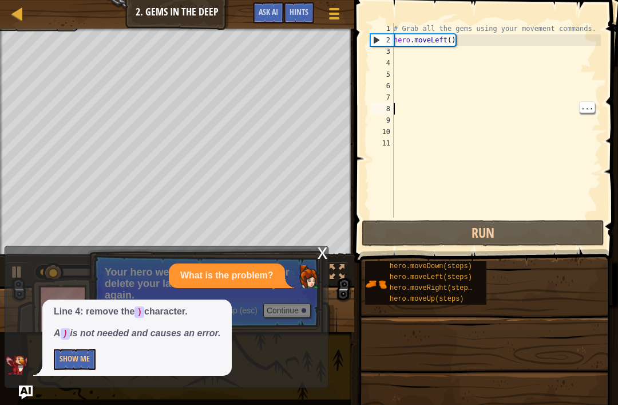
click at [445, 45] on div "# Grab all the gems using your movement commands. hero . moveLeft ( )" at bounding box center [497, 132] width 210 height 218
click at [457, 44] on div "# Grab all the gems using your movement commands. hero . moveLeft ( )" at bounding box center [497, 132] width 210 height 218
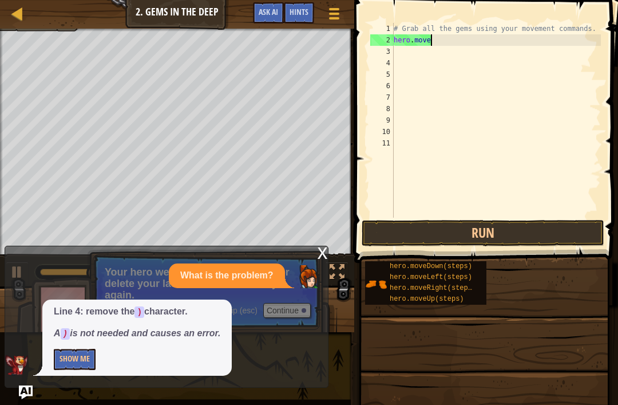
scroll to position [6, 3]
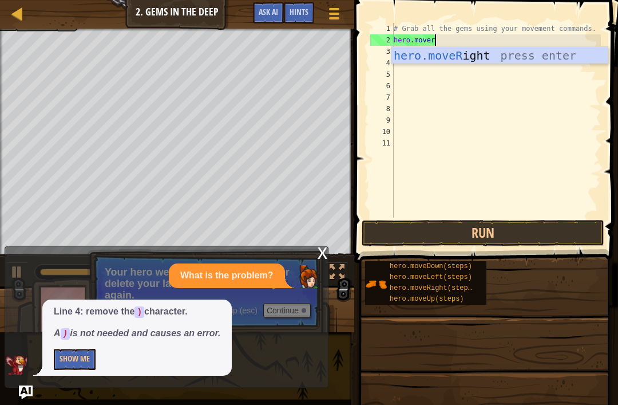
type textarea "hero.moveri"
click at [528, 56] on div "hero.moveRi ght press enter" at bounding box center [500, 73] width 216 height 52
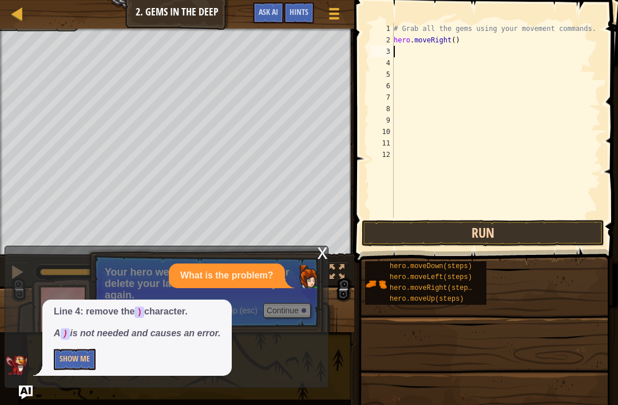
click at [527, 239] on button "Run" at bounding box center [483, 233] width 243 height 26
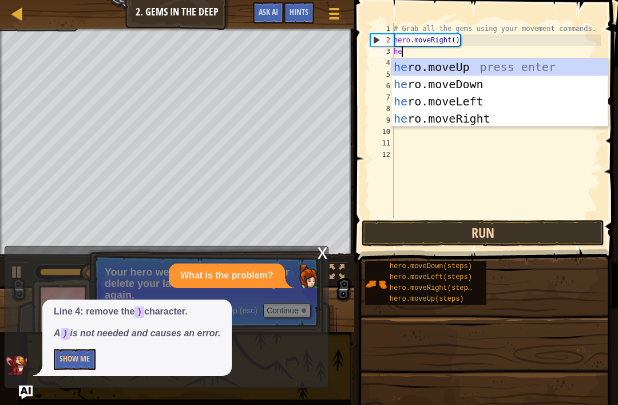
type textarea "her"
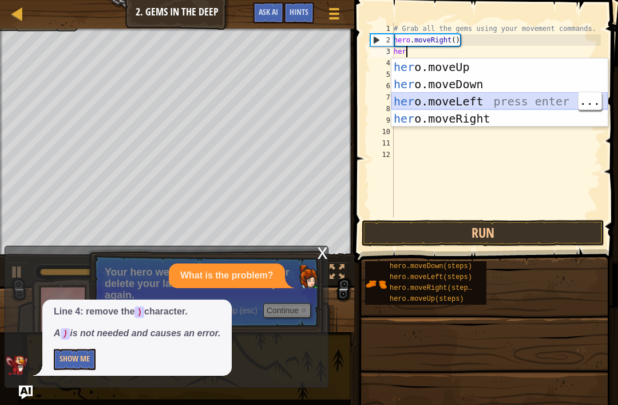
click at [476, 99] on div "her o.moveUp press enter her o.moveDown press enter her o.moveLeft press enter …" at bounding box center [500, 109] width 216 height 103
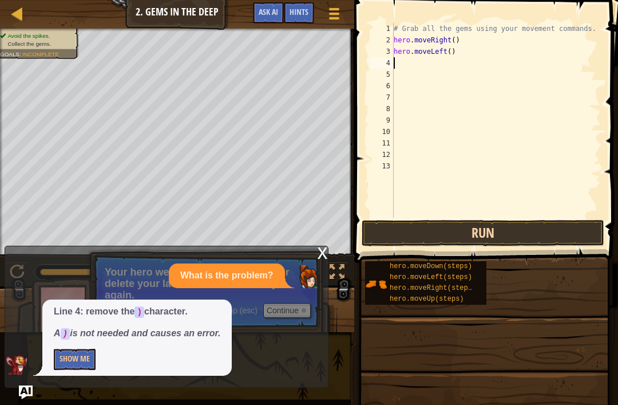
click at [547, 235] on button "Run" at bounding box center [483, 233] width 243 height 26
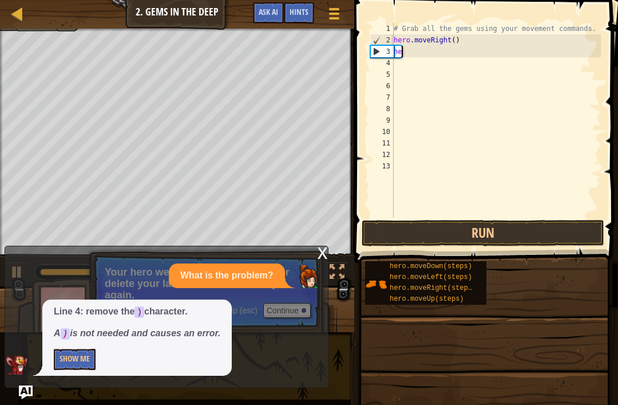
type textarea "h"
click at [518, 223] on button "Run" at bounding box center [483, 233] width 243 height 26
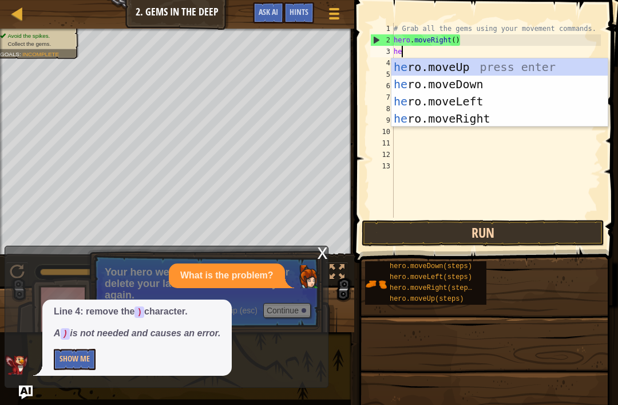
type textarea "her"
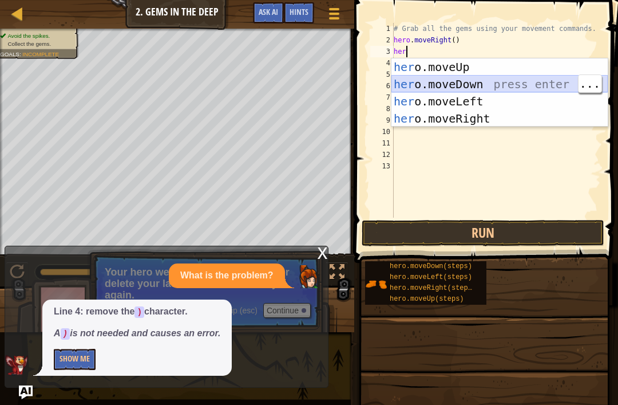
click at [504, 81] on div "her o.moveUp press enter her o.moveDown press enter her o.moveLeft press enter …" at bounding box center [500, 109] width 216 height 103
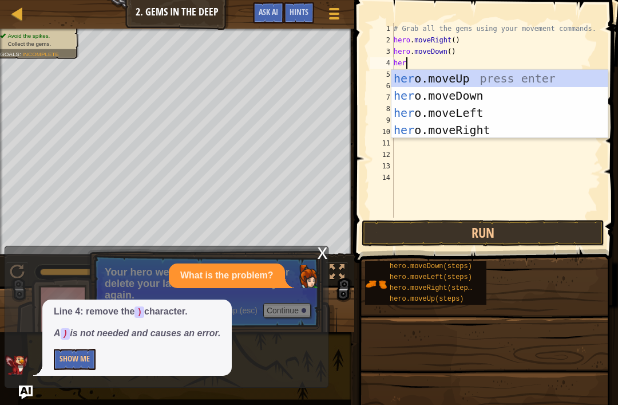
type textarea "hero"
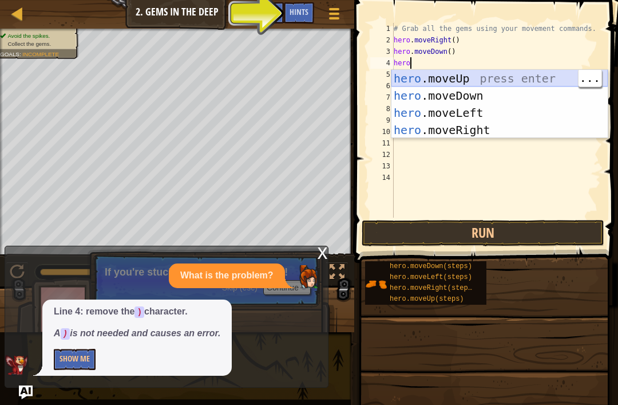
click at [466, 80] on div "hero .moveUp press enter hero .moveDown press enter hero .moveLeft press enter …" at bounding box center [500, 121] width 216 height 103
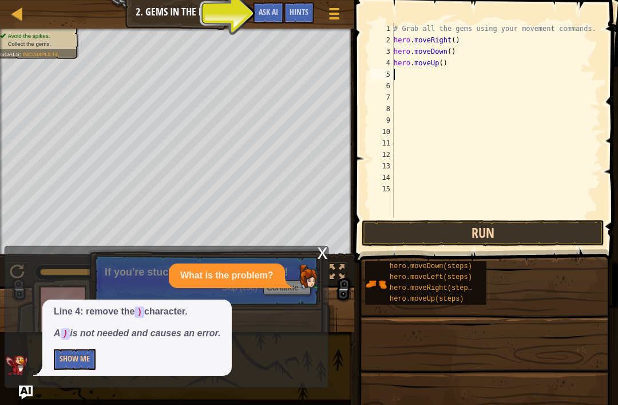
click at [505, 235] on button "Run" at bounding box center [483, 233] width 243 height 26
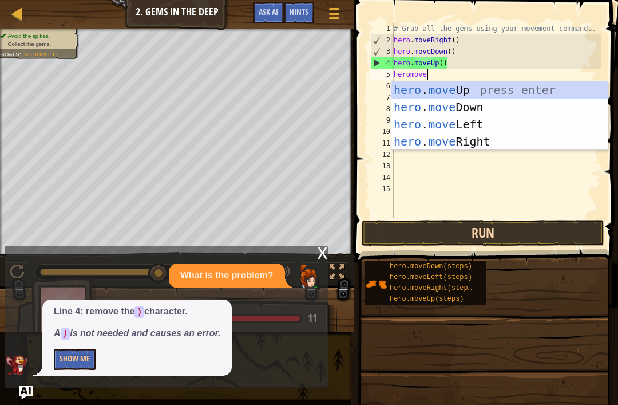
scroll to position [6, 2]
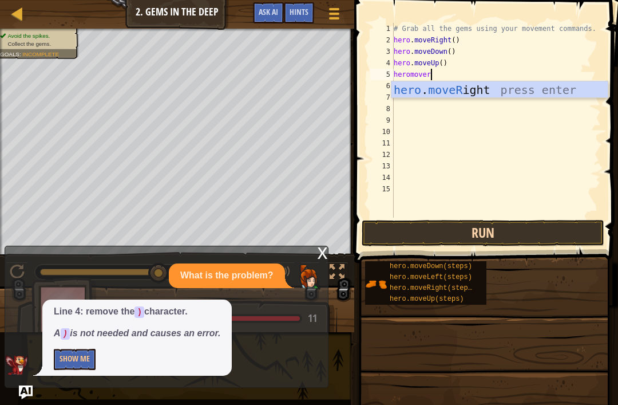
type textarea "heromove"
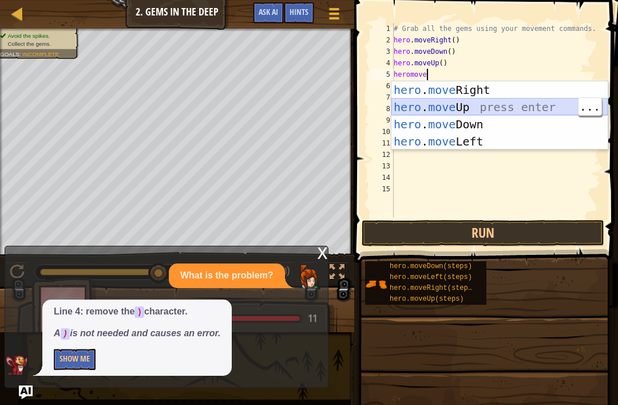
click at [481, 101] on div "hero . move Right press enter hero . move Up press enter hero . move Down press…" at bounding box center [500, 132] width 216 height 103
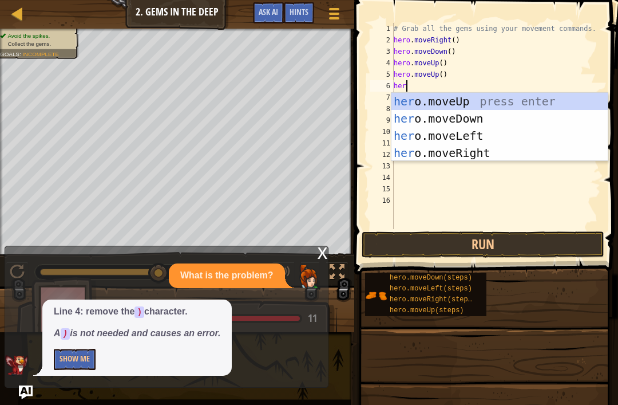
type textarea "hero"
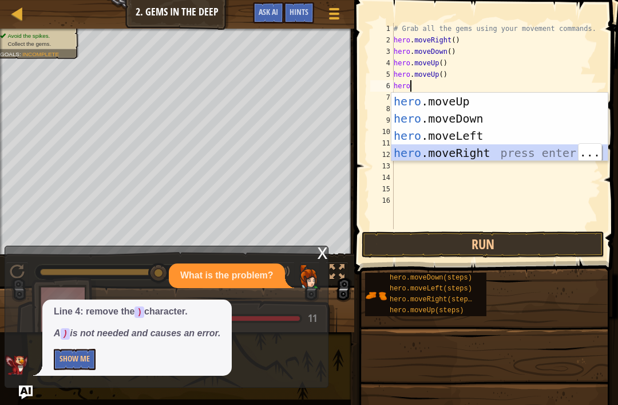
click at [475, 157] on div "hero .moveUp press enter hero .moveDown press enter hero .moveLeft press enter …" at bounding box center [500, 144] width 216 height 103
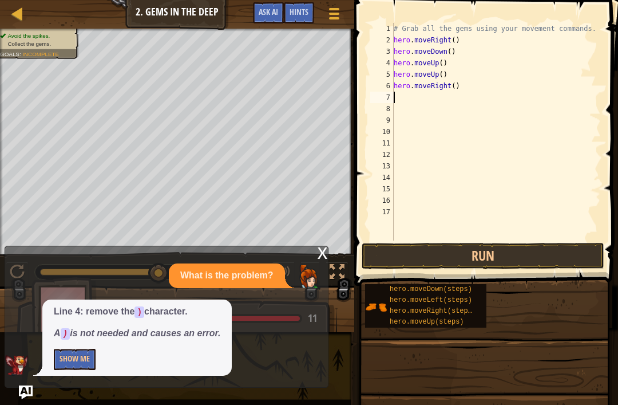
scroll to position [6, 0]
click at [414, 264] on button "Run" at bounding box center [483, 256] width 243 height 26
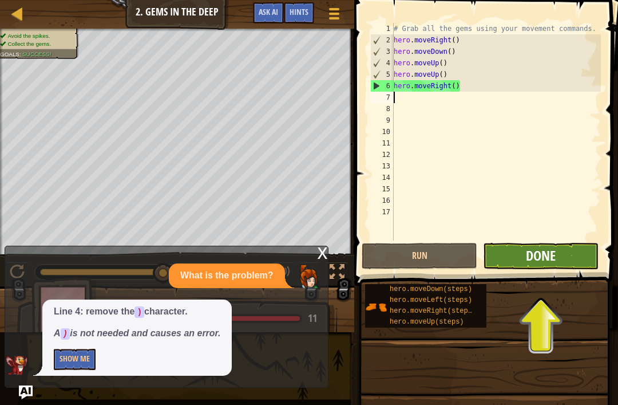
click at [540, 260] on span "Done" at bounding box center [541, 255] width 30 height 18
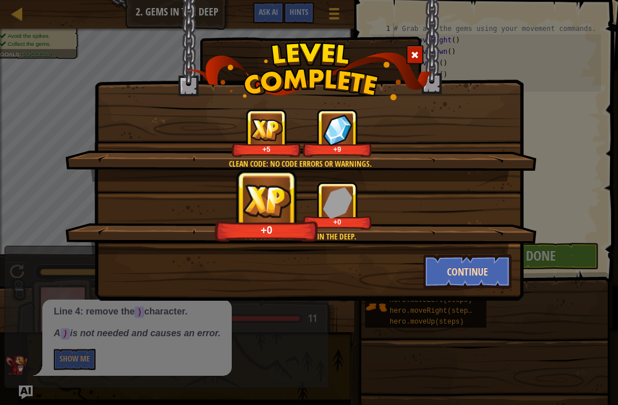
click at [481, 270] on button "Continue" at bounding box center [468, 271] width 89 height 34
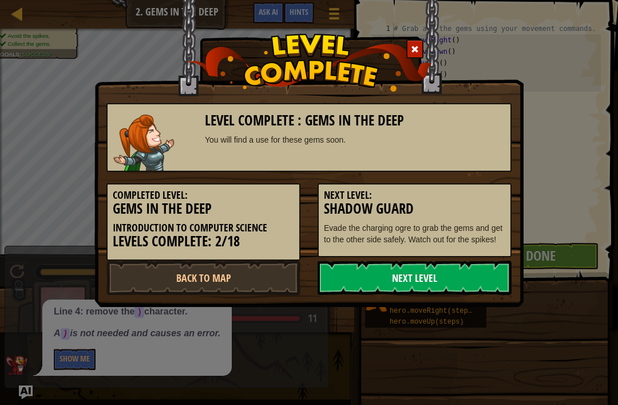
click at [480, 277] on link "Next Level" at bounding box center [415, 277] width 194 height 34
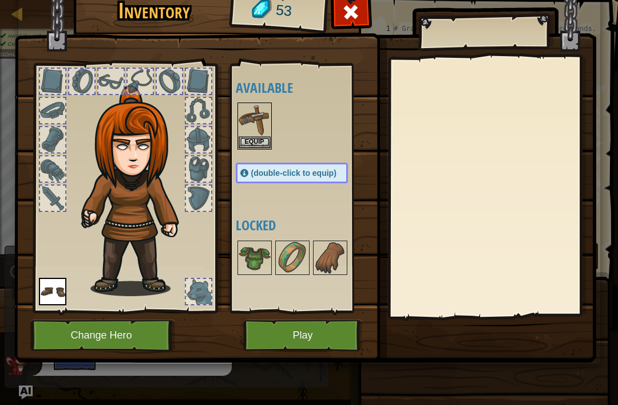
click at [323, 323] on button "Play" at bounding box center [303, 334] width 120 height 31
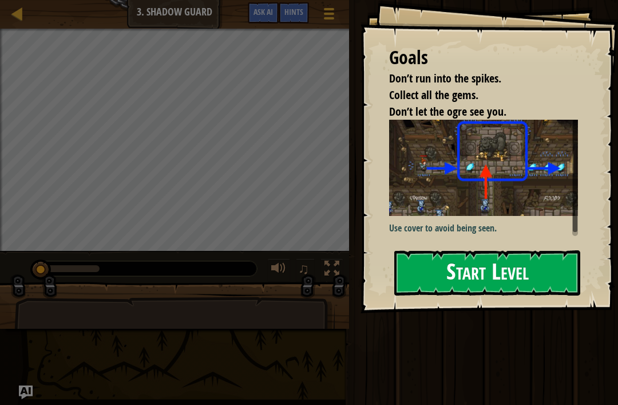
click at [522, 281] on button "Start Level" at bounding box center [487, 272] width 186 height 45
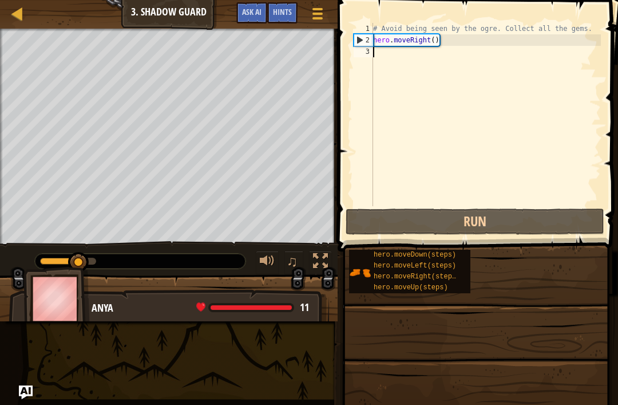
type textarea "her"
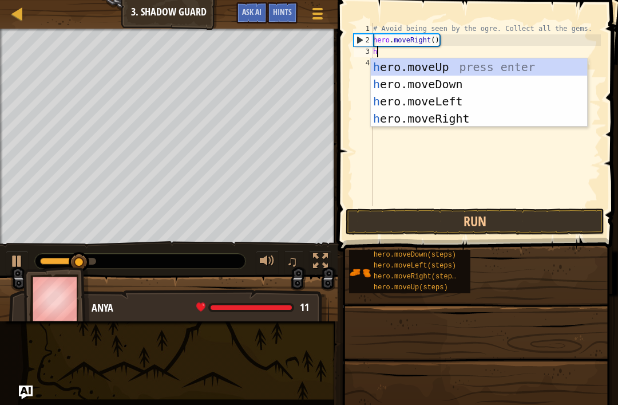
scroll to position [6, 1]
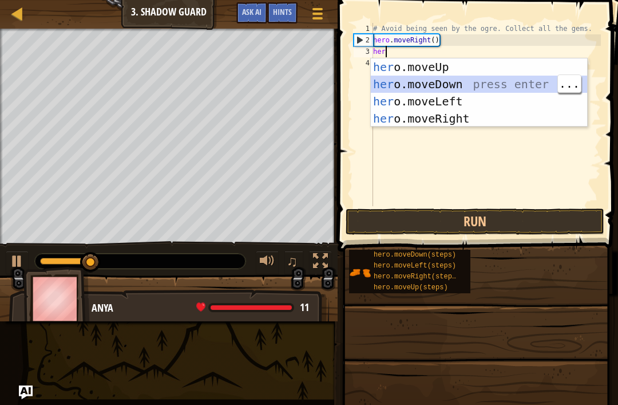
click at [455, 70] on div "her o.moveUp press enter her o.moveDown press enter her o.moveLeft press enter …" at bounding box center [479, 109] width 216 height 103
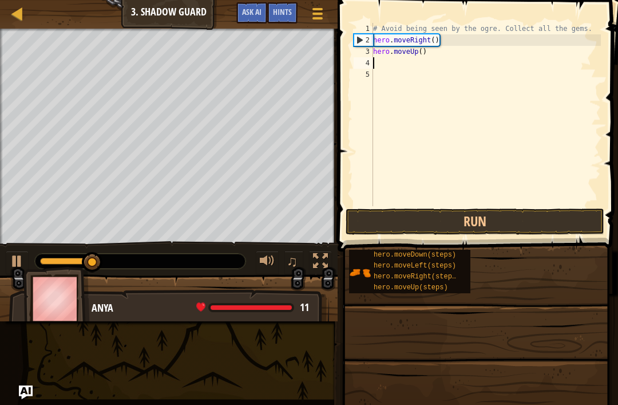
scroll to position [6, 0]
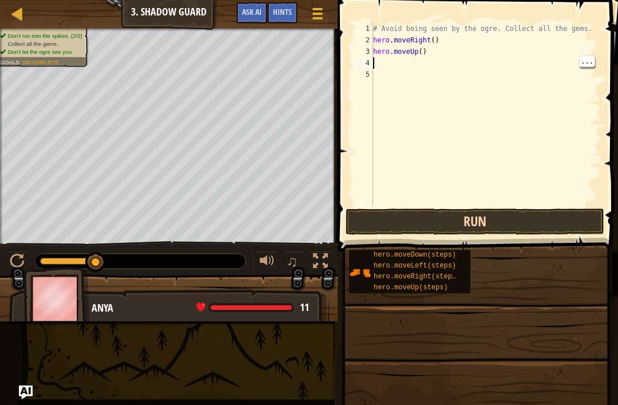
click at [479, 227] on button "Run" at bounding box center [475, 221] width 259 height 26
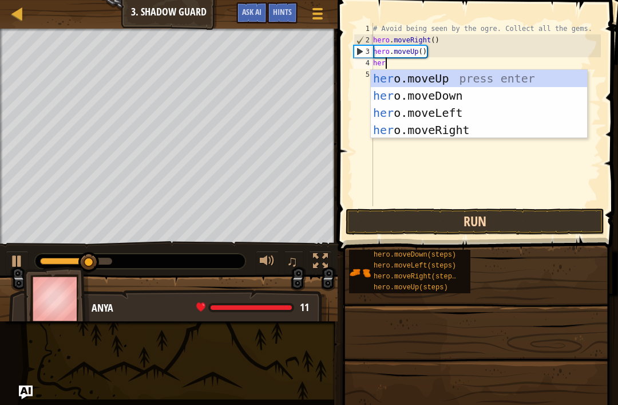
scroll to position [6, 1]
type textarea "hero"
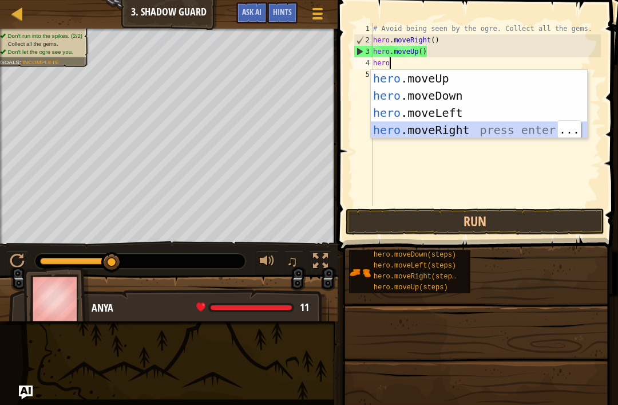
click at [475, 133] on div "hero .moveUp press enter hero .moveDown press enter hero .moveLeft press enter …" at bounding box center [479, 121] width 216 height 103
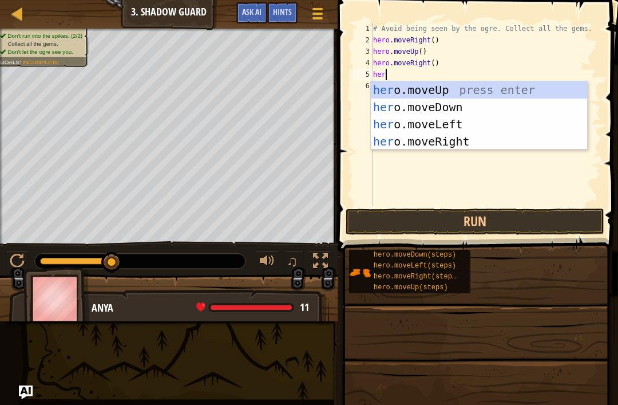
scroll to position [6, 0]
type textarea "h"
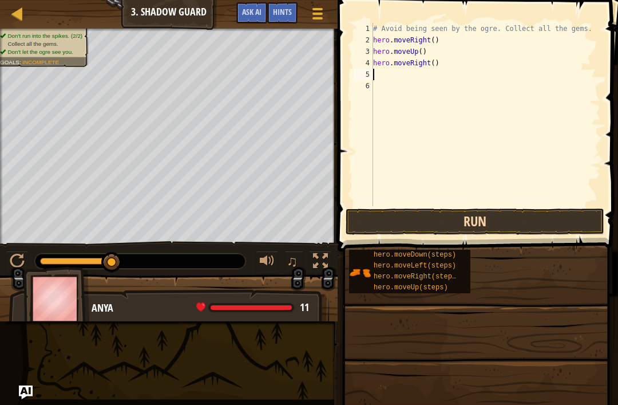
click at [499, 215] on button "Run" at bounding box center [475, 221] width 259 height 26
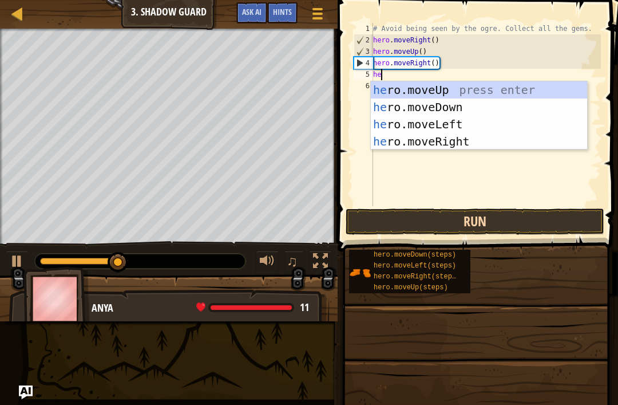
type textarea "her"
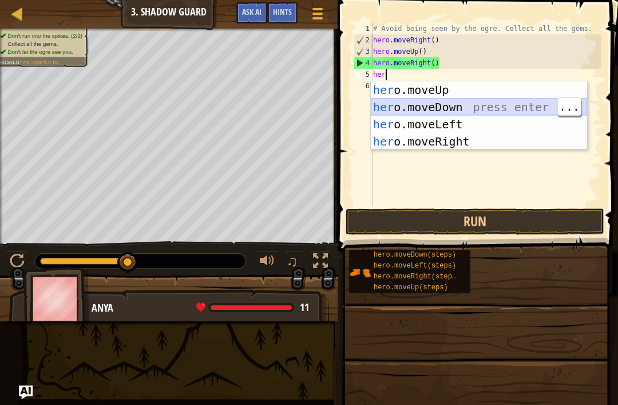
click at [493, 109] on div "her o.moveUp press enter her o.moveDown press enter her o.moveLeft press enter …" at bounding box center [479, 132] width 216 height 103
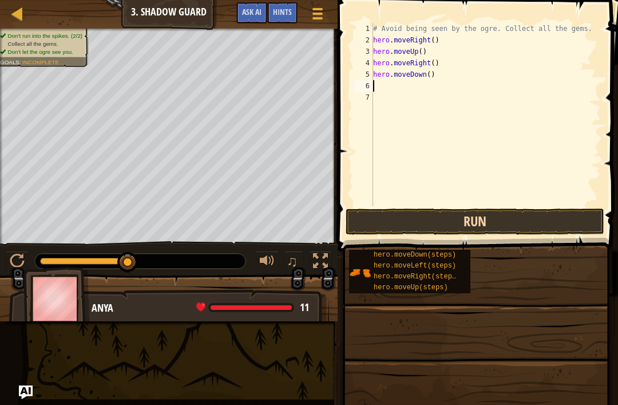
click at [495, 224] on button "Run" at bounding box center [475, 221] width 259 height 26
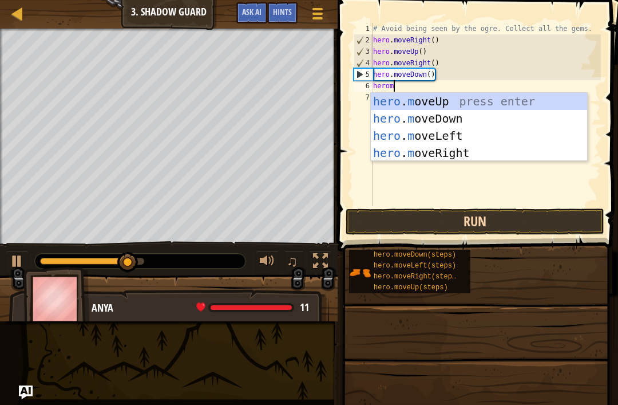
scroll to position [6, 2]
type textarea "heromov"
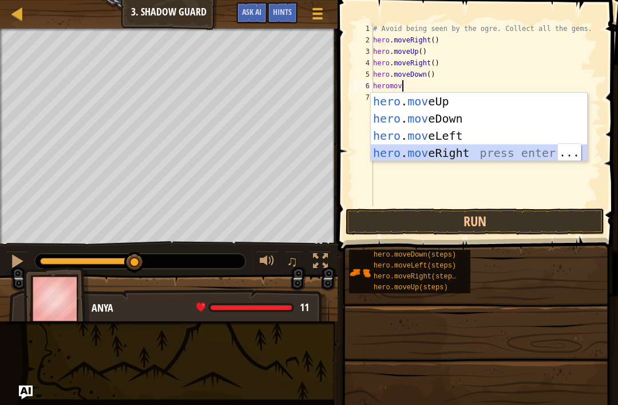
click at [539, 156] on div "hero . mov eUp press enter hero . mov eDown press enter hero . mov eLeft press …" at bounding box center [479, 144] width 216 height 103
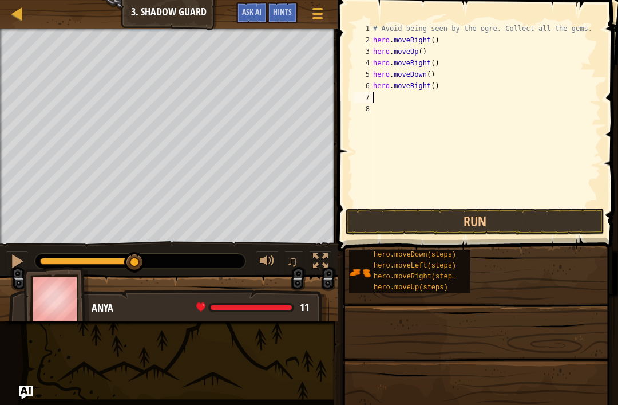
scroll to position [6, 0]
click at [498, 214] on button "Run" at bounding box center [475, 221] width 259 height 26
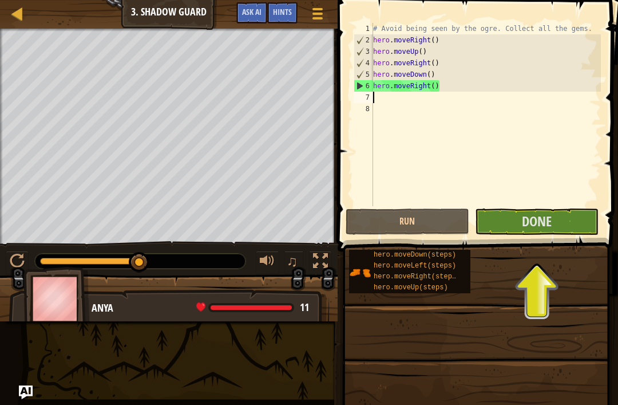
click at [544, 238] on span at bounding box center [476, 407] width 273 height 339
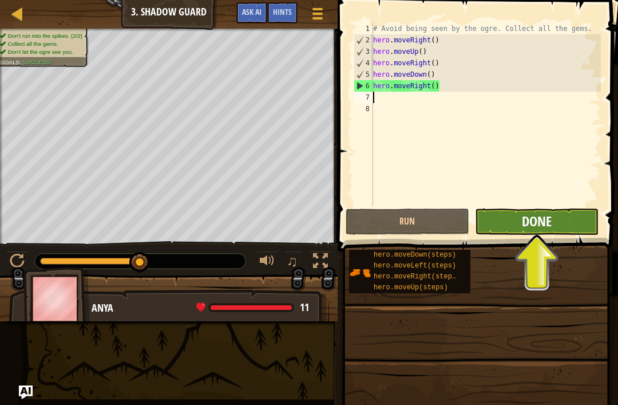
click at [543, 226] on span "Done" at bounding box center [537, 221] width 30 height 18
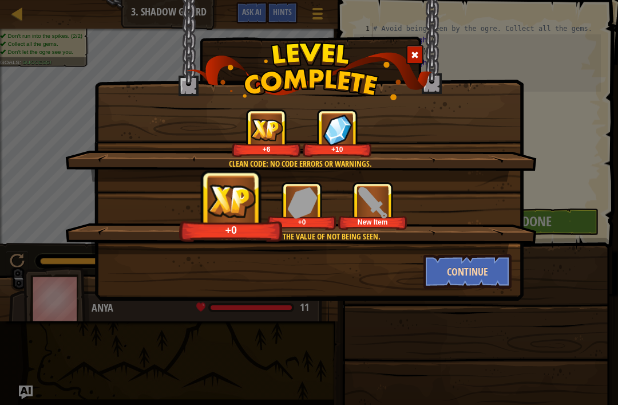
click at [469, 288] on button "Continue" at bounding box center [468, 271] width 89 height 34
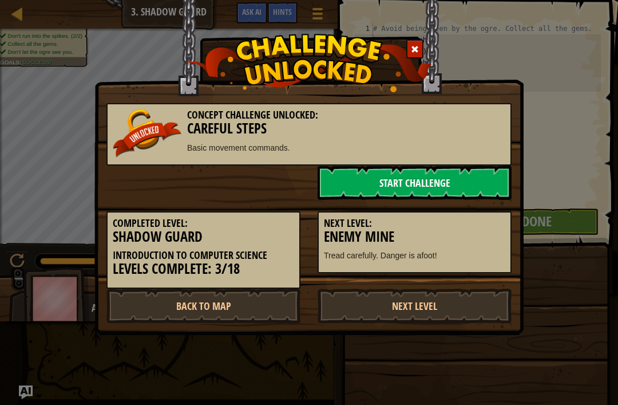
click at [475, 179] on link "Start Challenge" at bounding box center [415, 182] width 194 height 34
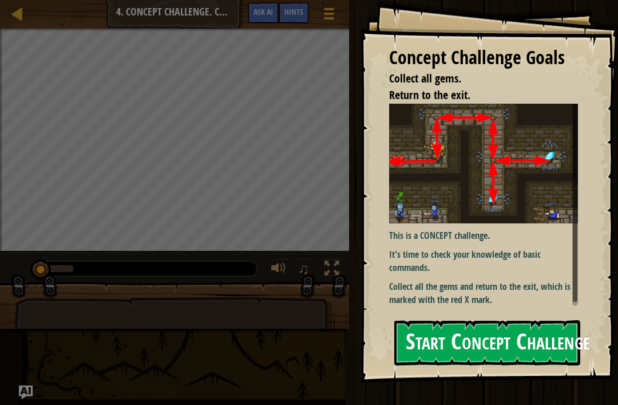
click at [515, 345] on button "Start Concept Challenge" at bounding box center [487, 342] width 186 height 45
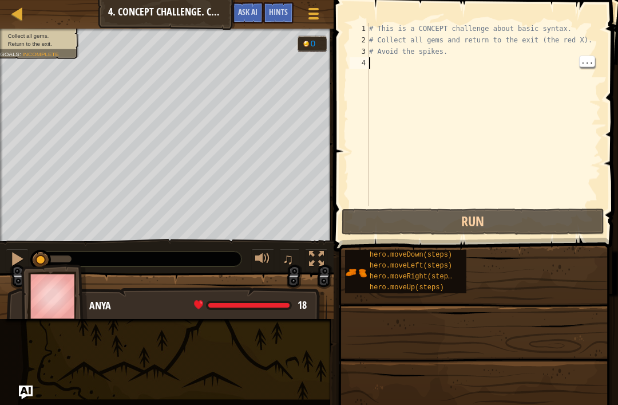
scroll to position [6, 0]
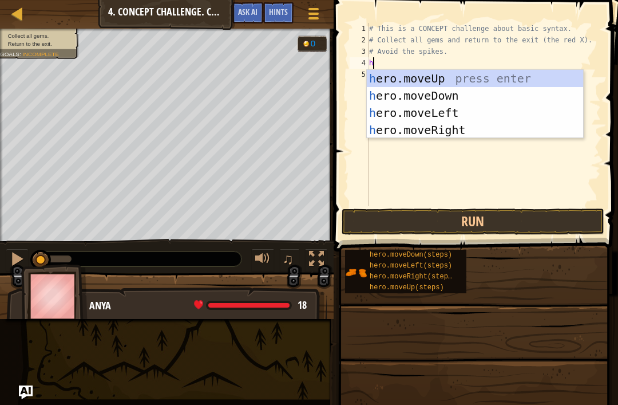
type textarea "her"
click at [428, 72] on div "her o.moveUp press enter her o.moveDown press enter her o.moveLeft press enter …" at bounding box center [475, 121] width 216 height 103
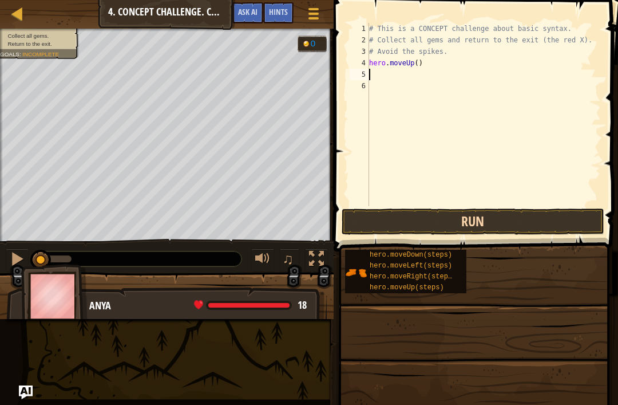
click at [522, 217] on button "Run" at bounding box center [473, 221] width 263 height 26
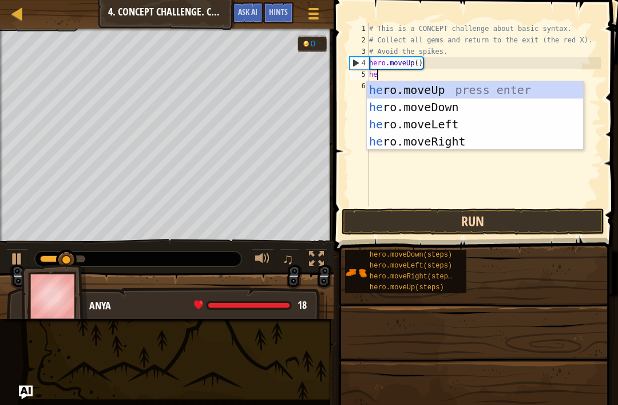
type textarea "her"
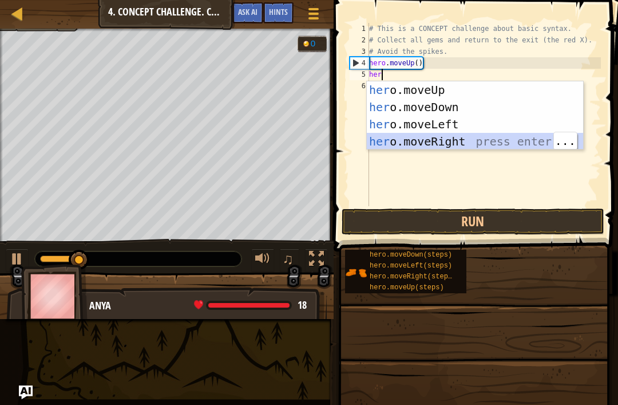
click at [483, 141] on div "her o.moveUp press enter her o.moveDown press enter her o.moveLeft press enter …" at bounding box center [475, 132] width 216 height 103
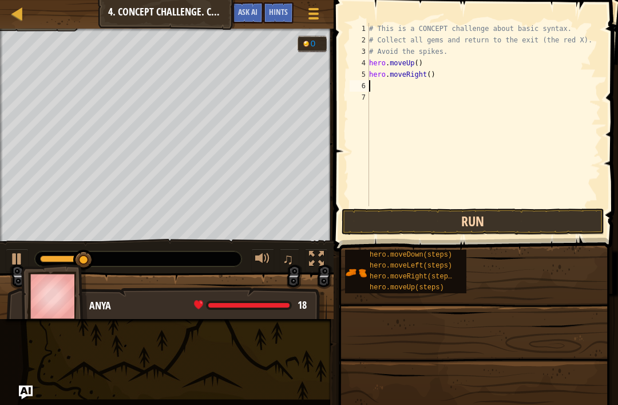
click at [427, 221] on button "Run" at bounding box center [473, 221] width 263 height 26
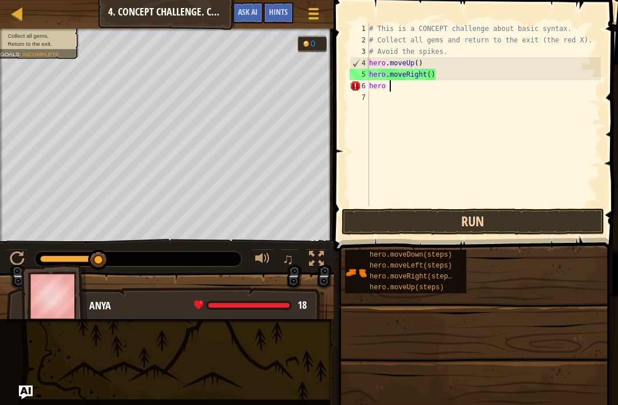
scroll to position [6, 1]
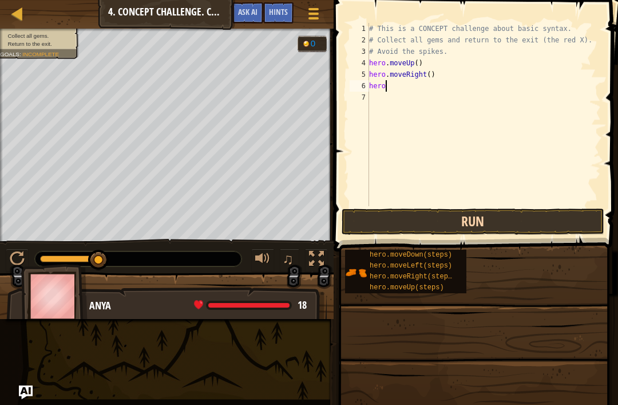
type textarea "herom"
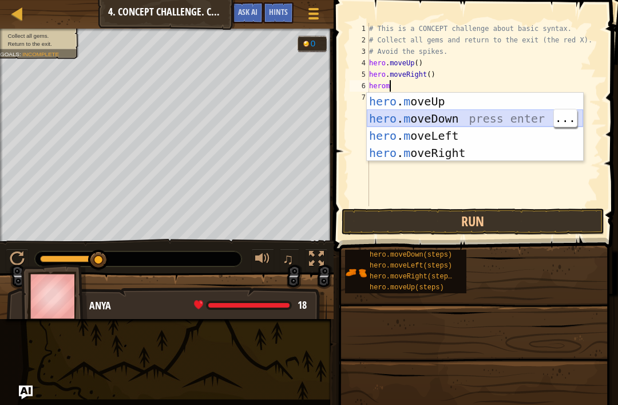
click at [460, 124] on div "hero . m oveUp press enter hero . m oveDown press enter hero . m oveLeft press …" at bounding box center [475, 144] width 216 height 103
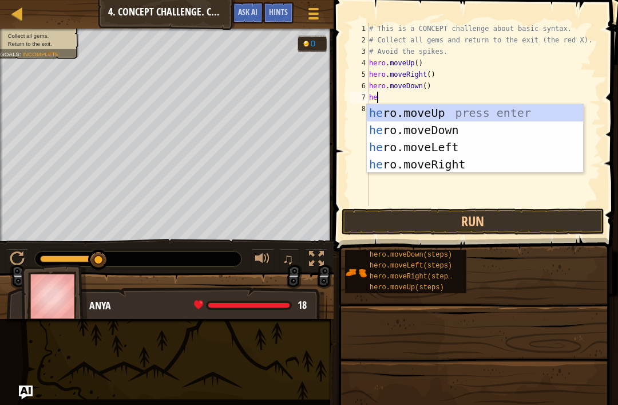
type textarea "her"
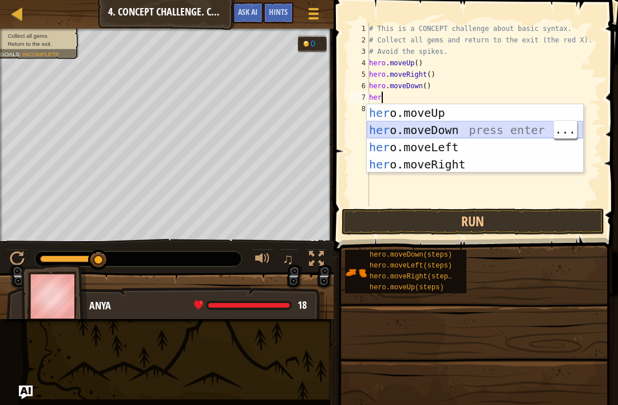
click at [472, 131] on div "her o.moveUp press enter her o.moveDown press enter her o.moveLeft press enter …" at bounding box center [475, 155] width 216 height 103
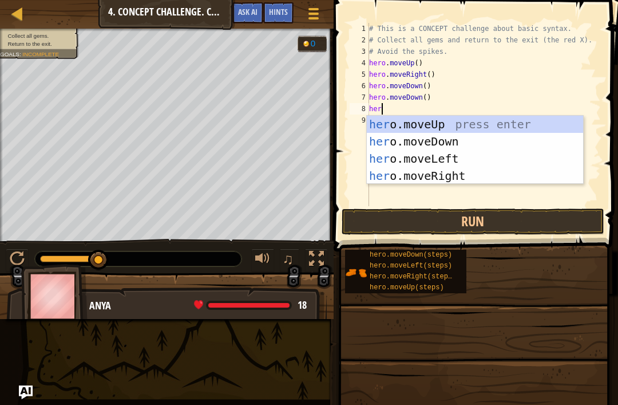
type textarea "hero"
click at [443, 122] on div "hero .moveUp press enter hero .moveDown press enter hero .moveLeft press enter …" at bounding box center [475, 167] width 216 height 103
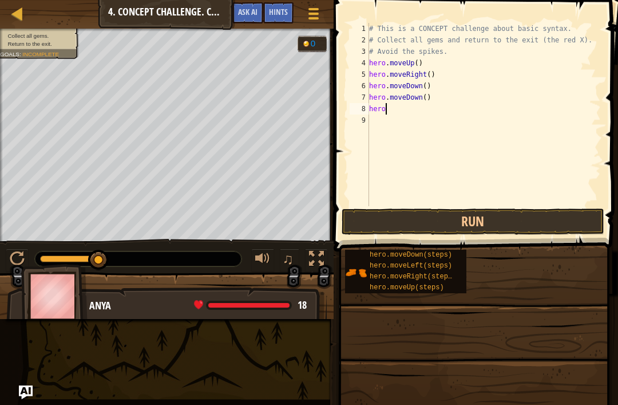
scroll to position [6, 0]
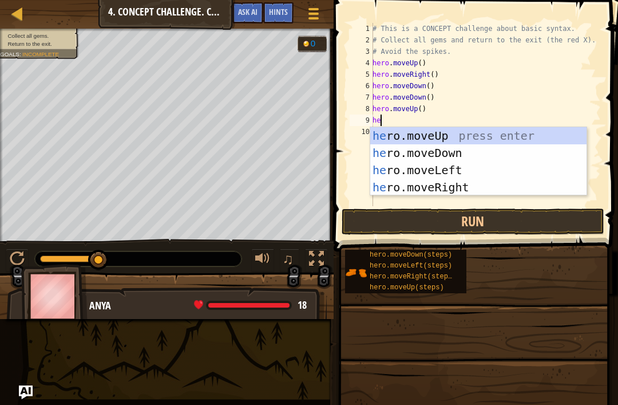
type textarea "her"
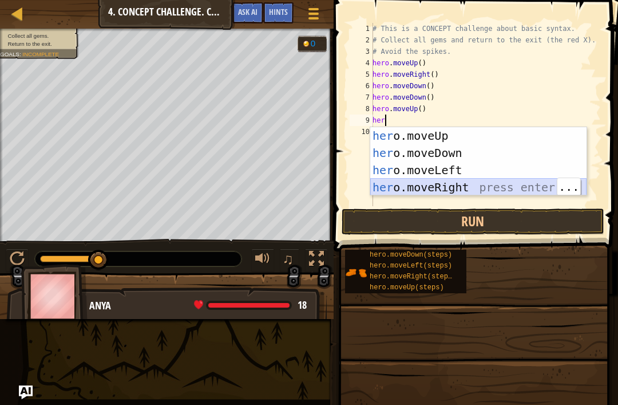
click at [480, 188] on div "her o.moveUp press enter her o.moveDown press enter her o.moveLeft press enter …" at bounding box center [478, 178] width 216 height 103
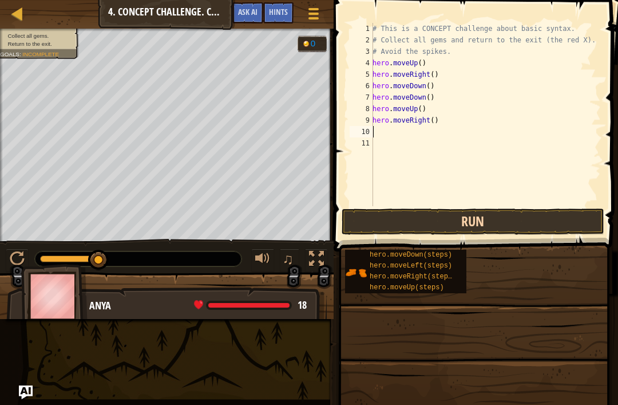
click at [480, 219] on button "Run" at bounding box center [473, 221] width 263 height 26
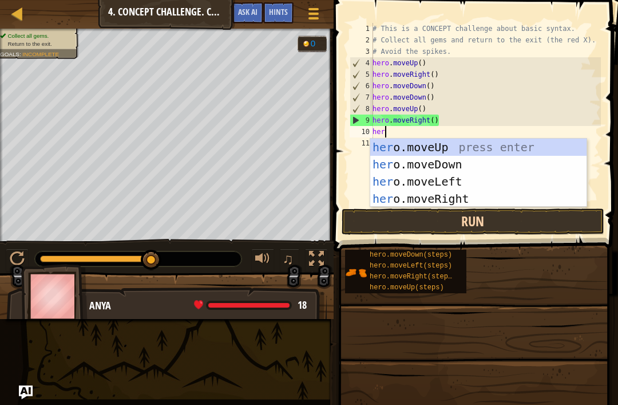
type textarea "hero"
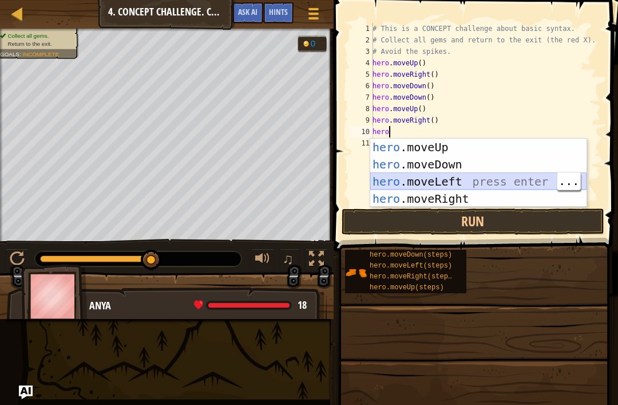
click at [461, 182] on div "hero .moveUp press enter hero .moveDown press enter hero .moveLeft press enter …" at bounding box center [478, 190] width 216 height 103
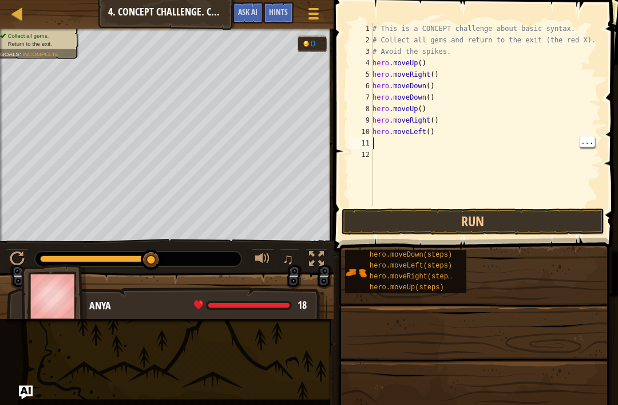
click at [406, 143] on div "# This is a CONCEPT challenge about basic syntax. # Collect all gems and return…" at bounding box center [485, 126] width 231 height 206
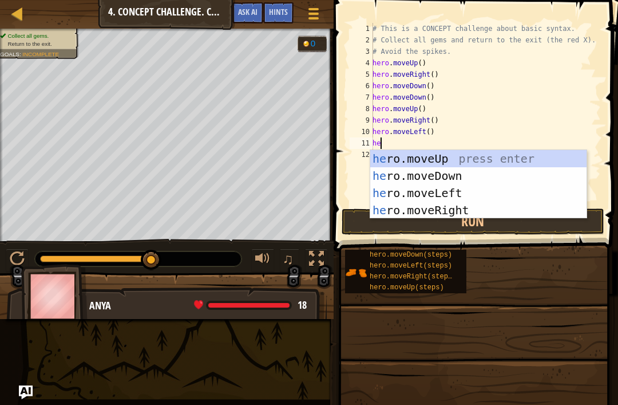
type textarea "hero"
click at [458, 165] on div "hero .moveUp press enter hero .moveDown press enter hero .moveLeft press enter …" at bounding box center [478, 201] width 216 height 103
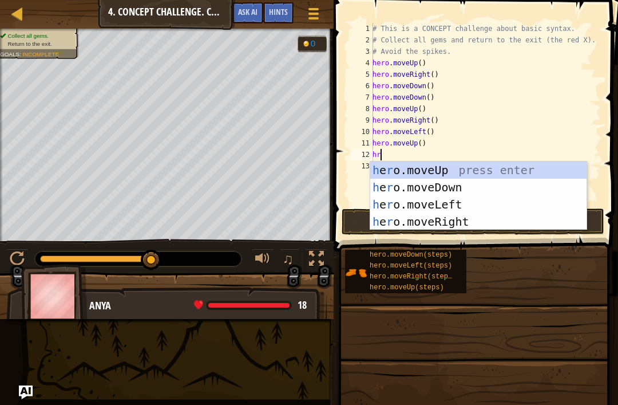
type textarea "h"
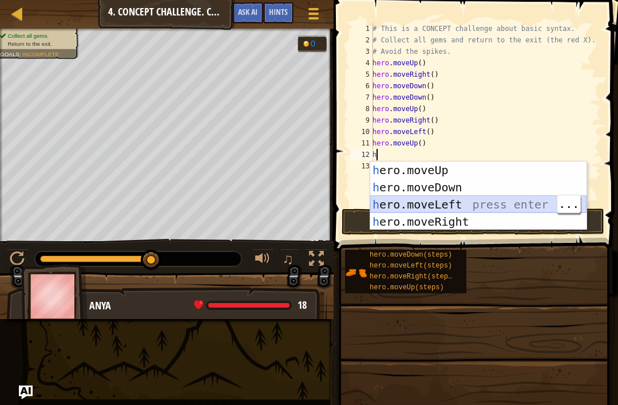
click at [438, 208] on div "h ero.moveUp press enter h ero.moveDown press enter h ero.moveLeft press enter …" at bounding box center [478, 212] width 216 height 103
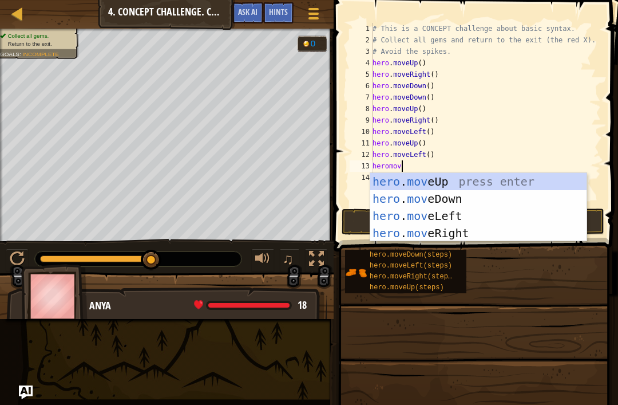
scroll to position [6, 2]
type textarea "heromove"
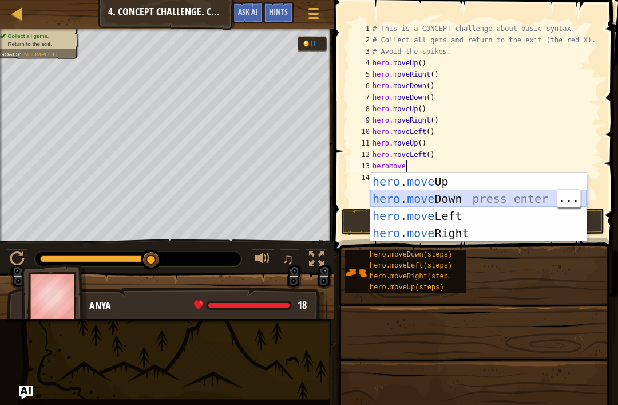
click at [460, 202] on div "hero . move Up press enter hero . move Down press enter hero . move Left press …" at bounding box center [478, 224] width 216 height 103
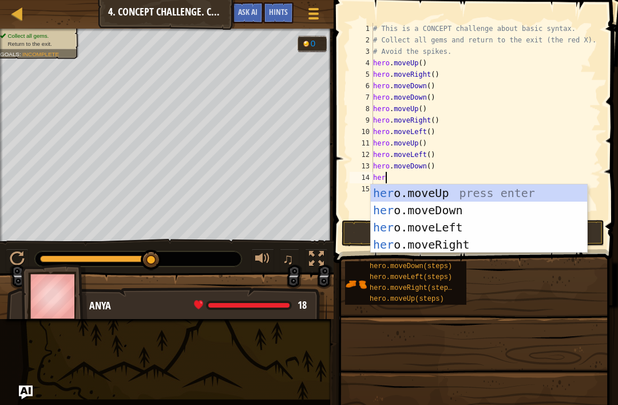
type textarea "hero"
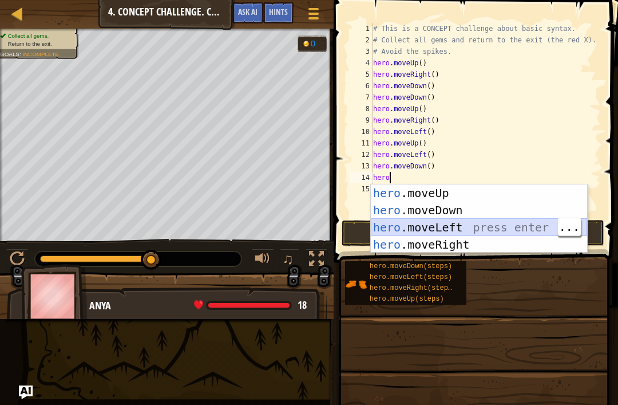
click at [468, 232] on div "hero .moveUp press enter hero .moveDown press enter hero .moveLeft press enter …" at bounding box center [479, 235] width 216 height 103
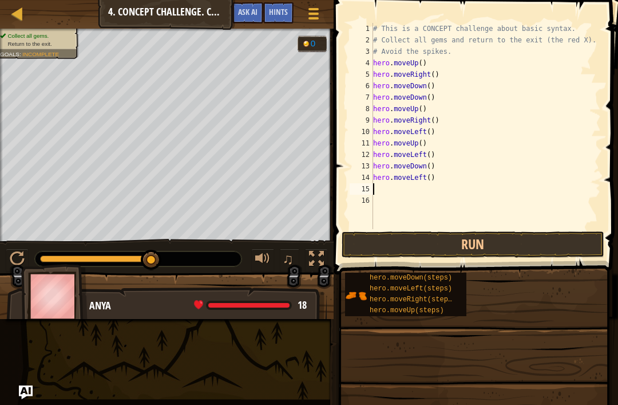
scroll to position [6, 0]
click at [563, 239] on button "Run" at bounding box center [473, 244] width 263 height 26
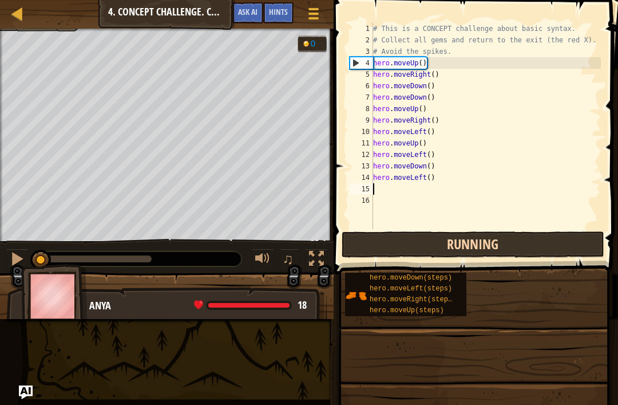
click at [568, 252] on button "Running" at bounding box center [473, 244] width 263 height 26
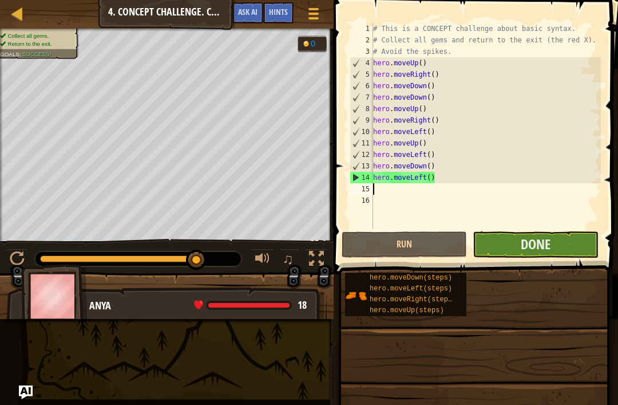
click at [564, 253] on button "Done" at bounding box center [535, 244] width 125 height 26
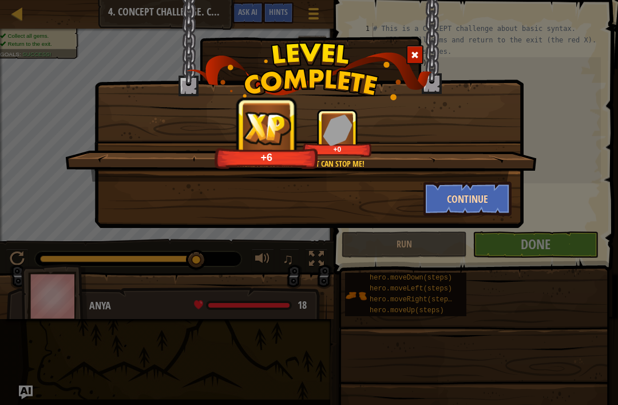
click at [487, 195] on button "Continue" at bounding box center [468, 198] width 89 height 34
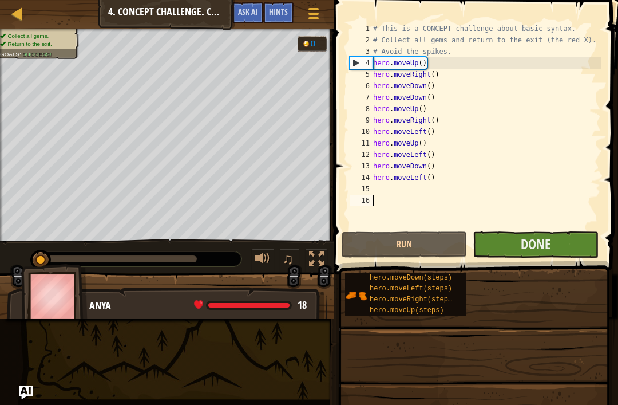
click at [567, 248] on button "Done" at bounding box center [535, 244] width 125 height 26
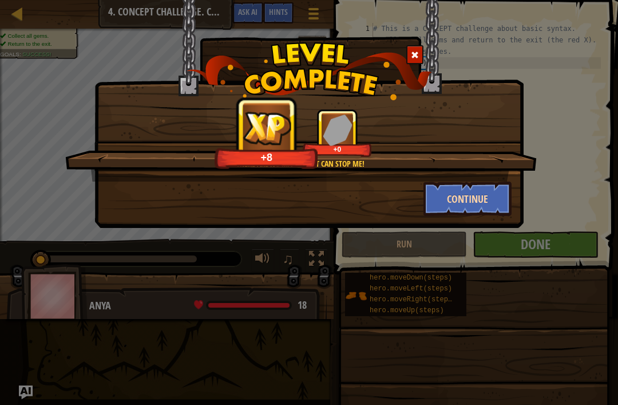
click at [470, 212] on button "Continue" at bounding box center [468, 198] width 89 height 34
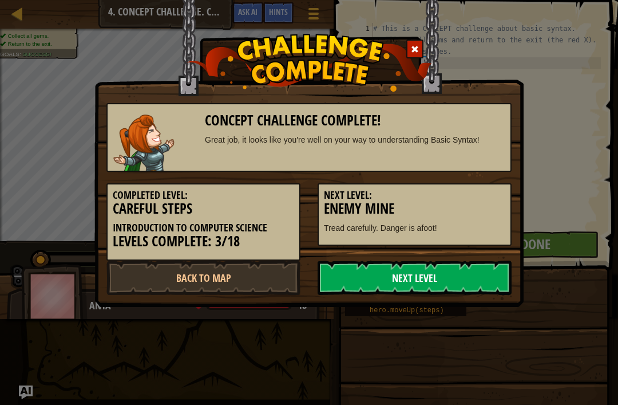
click at [408, 279] on link "Next Level" at bounding box center [415, 277] width 194 height 34
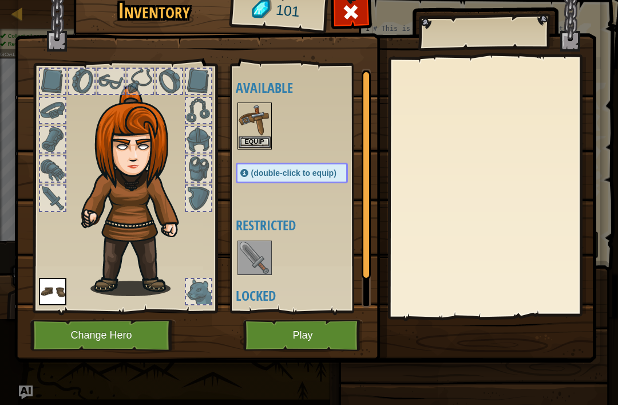
click at [326, 333] on button "Play" at bounding box center [303, 334] width 120 height 31
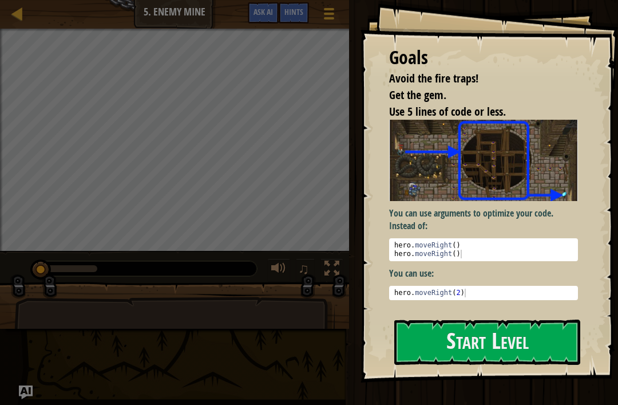
click at [480, 282] on div "You can use arguments to optimize your code. Instead of: 1 2 hero . moveRight (…" at bounding box center [483, 210] width 189 height 180
click at [477, 337] on button "Start Level" at bounding box center [487, 341] width 186 height 45
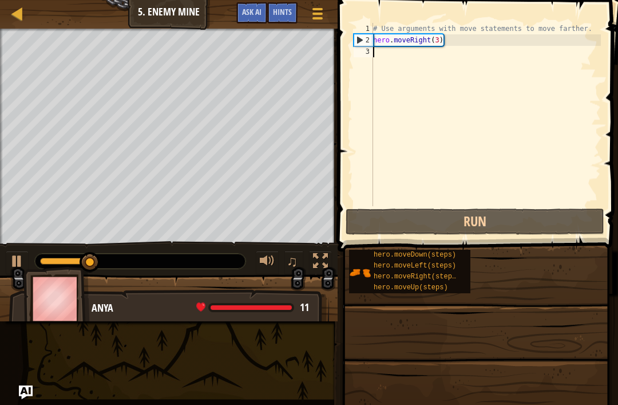
scroll to position [6, 0]
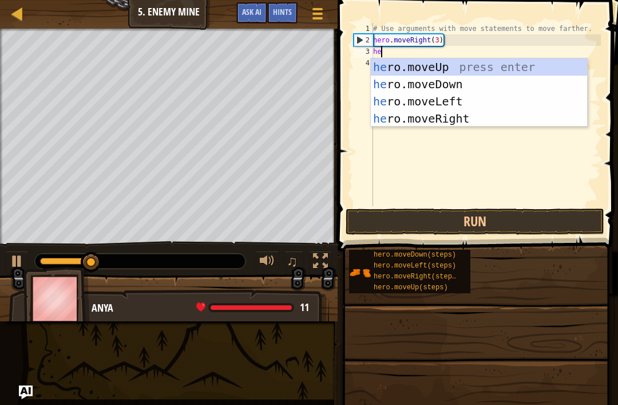
type textarea "her"
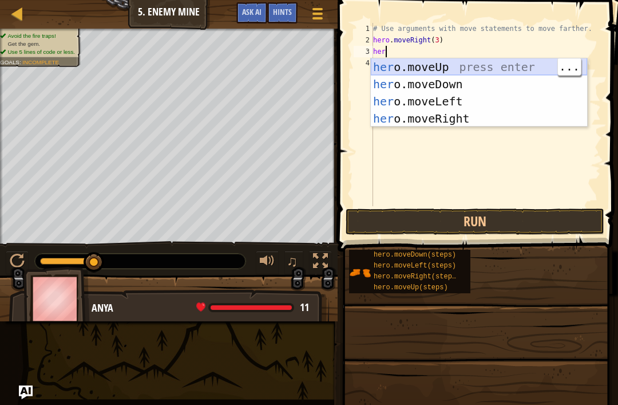
click at [505, 65] on div "her o.moveUp press enter her o.moveDown press enter her o.moveLeft press enter …" at bounding box center [479, 109] width 216 height 103
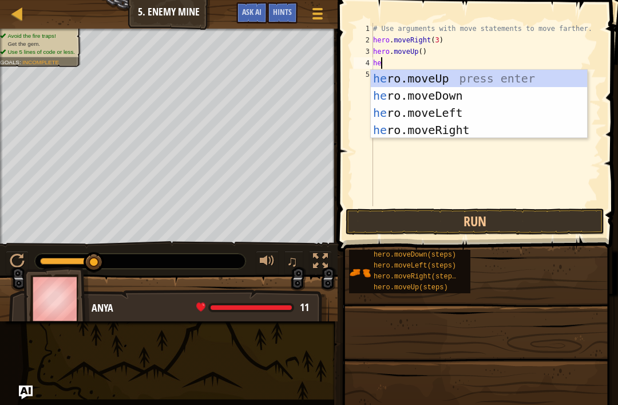
type textarea "hero"
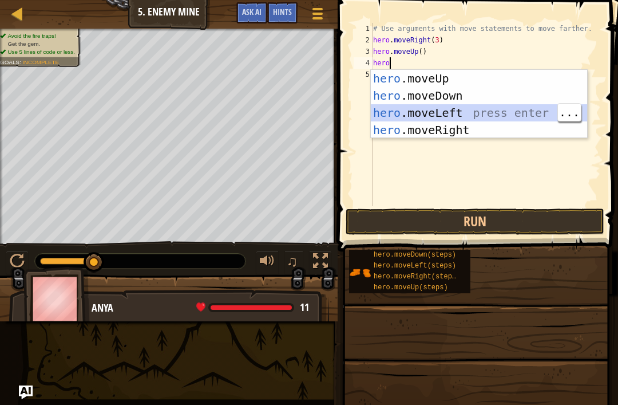
click at [461, 112] on div "hero .moveUp press enter hero .moveDown press enter hero .moveLeft press enter …" at bounding box center [479, 121] width 216 height 103
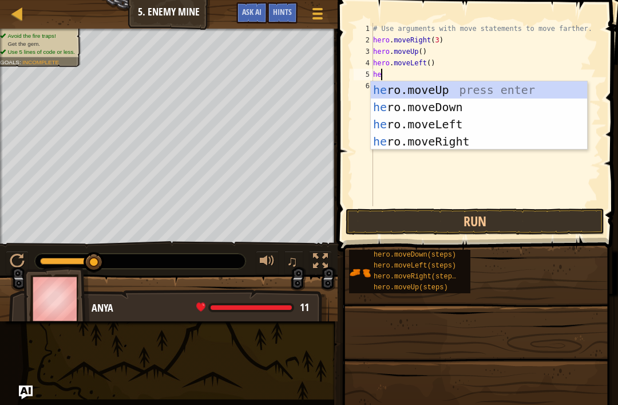
type textarea "hero"
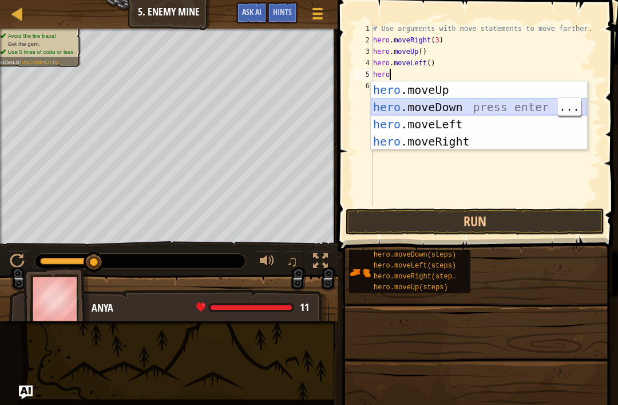
click at [453, 109] on div "hero .moveUp press enter hero .moveDown press enter hero .moveLeft press enter …" at bounding box center [479, 132] width 216 height 103
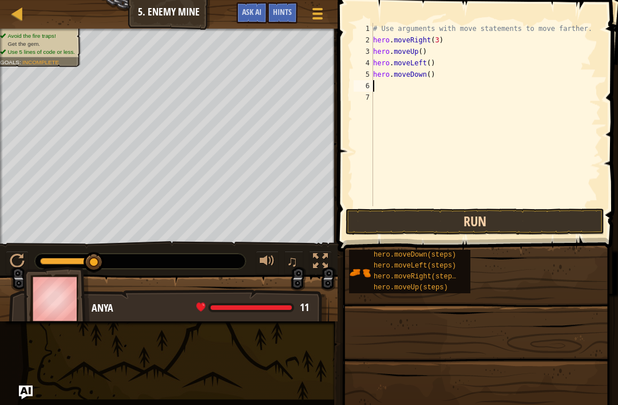
click at [437, 221] on button "Run" at bounding box center [475, 221] width 259 height 26
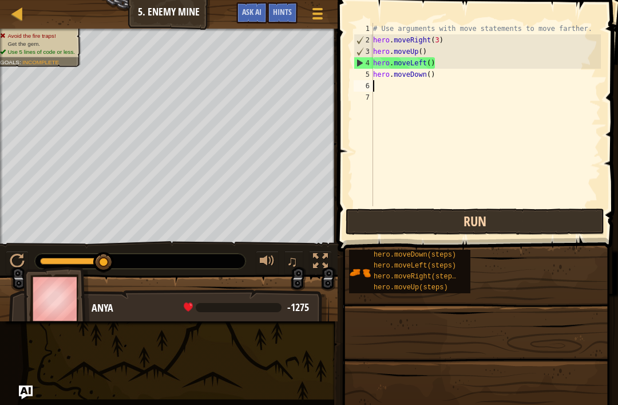
click at [421, 212] on button "Run" at bounding box center [475, 221] width 259 height 26
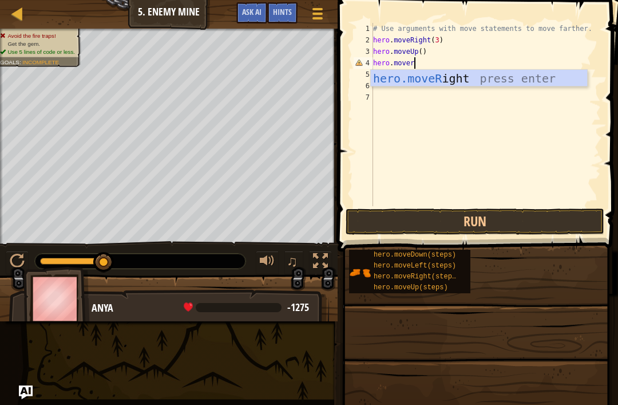
type textarea "hero.moveri"
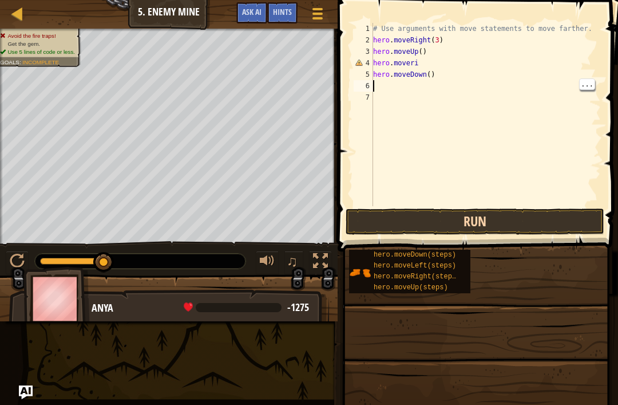
click at [467, 213] on button "Run" at bounding box center [475, 221] width 259 height 26
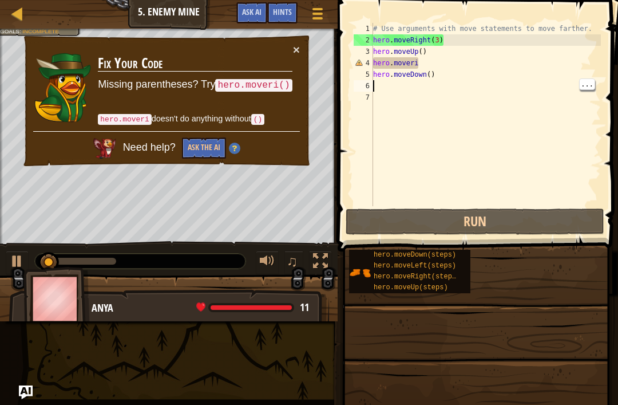
click at [461, 66] on div "# Use arguments with move statements to move farther. hero . moveRight ( 3 ) he…" at bounding box center [486, 126] width 230 height 206
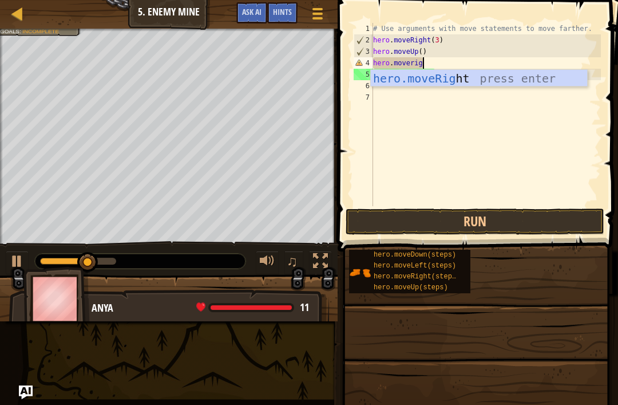
scroll to position [6, 4]
type textarea "hero.moveright"
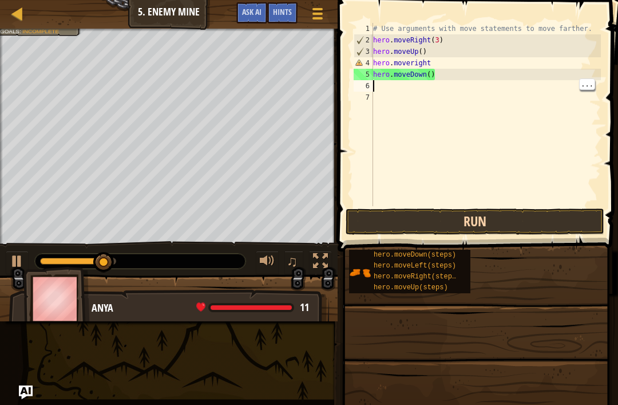
click at [442, 220] on button "Run" at bounding box center [475, 221] width 259 height 26
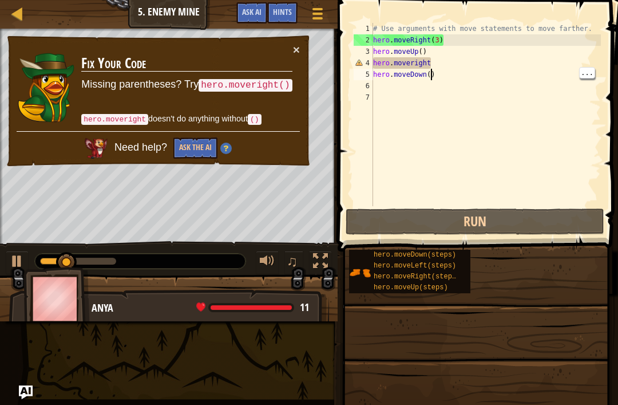
click at [431, 73] on div "# Use arguments with move statements to move farther. hero . moveRight ( 3 ) he…" at bounding box center [486, 126] width 230 height 206
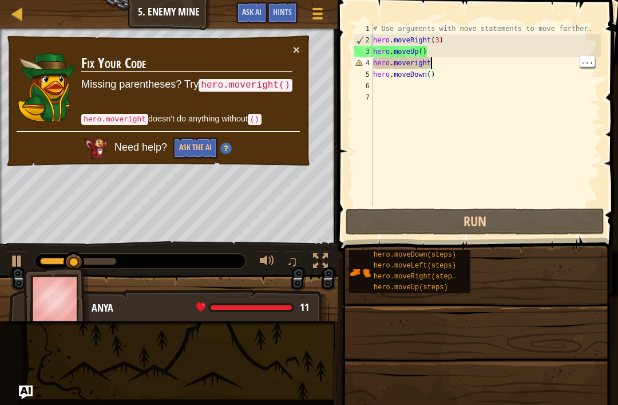
click at [456, 67] on div "# Use arguments with move statements to move farther. hero . moveRight ( 3 ) he…" at bounding box center [486, 126] width 230 height 206
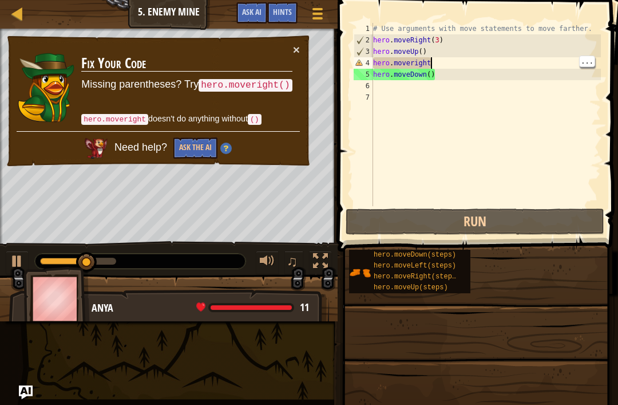
click at [465, 68] on div "# Use arguments with move statements to move farther. hero . moveRight ( 3 ) he…" at bounding box center [486, 126] width 230 height 206
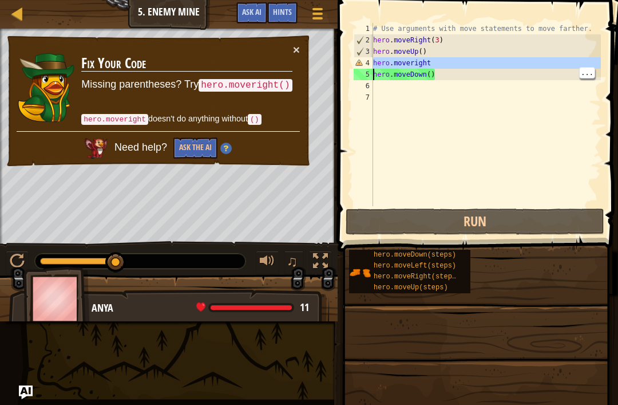
click at [457, 68] on div "# Use arguments with move statements to move farther. hero . moveRight ( 3 ) he…" at bounding box center [486, 126] width 230 height 206
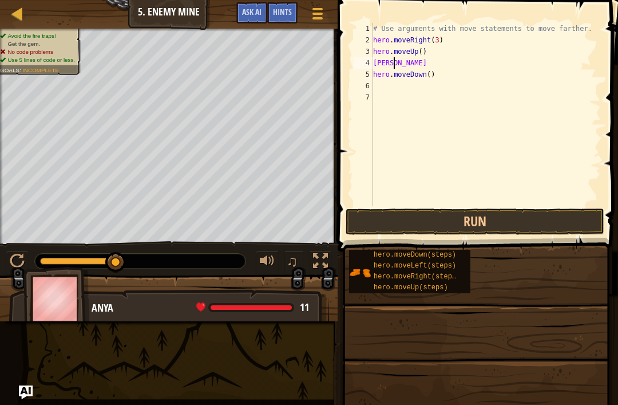
scroll to position [6, 1]
type textarea "hero"
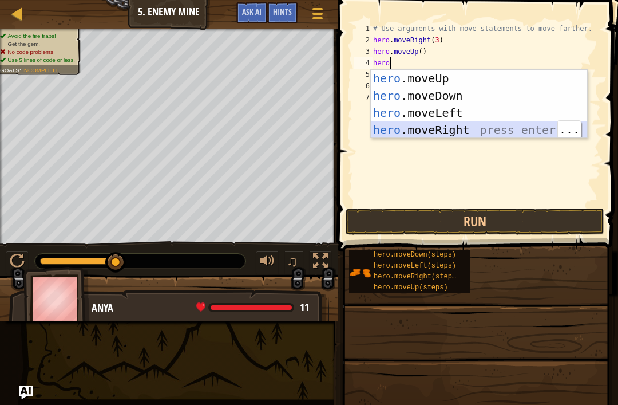
click at [448, 131] on div "hero .moveUp press enter hero .moveDown press enter hero .moveLeft press enter …" at bounding box center [479, 121] width 216 height 103
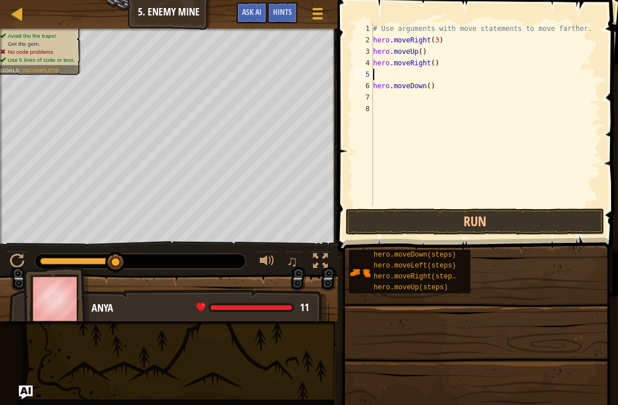
type textarea "hero.moveDown()"
click at [417, 75] on div "# Use arguments with move statements to move farther. hero . moveRight ( 3 ) he…" at bounding box center [486, 126] width 230 height 206
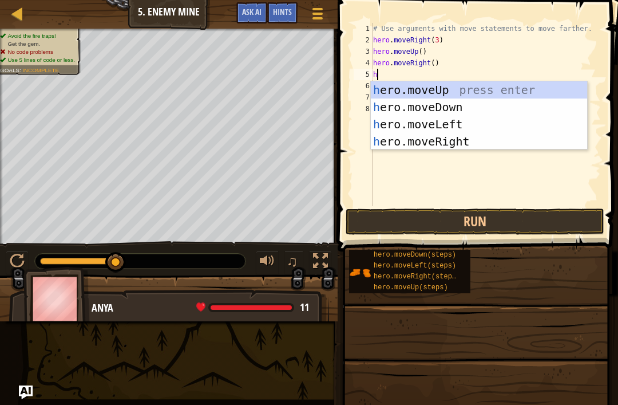
type textarea "her"
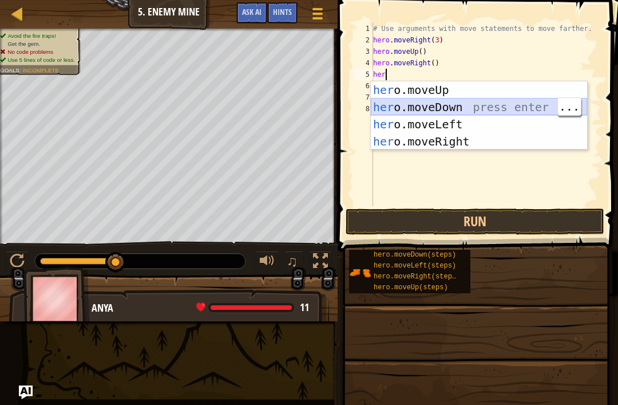
click at [456, 113] on div "her o.moveUp press enter her o.moveDown press enter her o.moveLeft press enter …" at bounding box center [479, 132] width 216 height 103
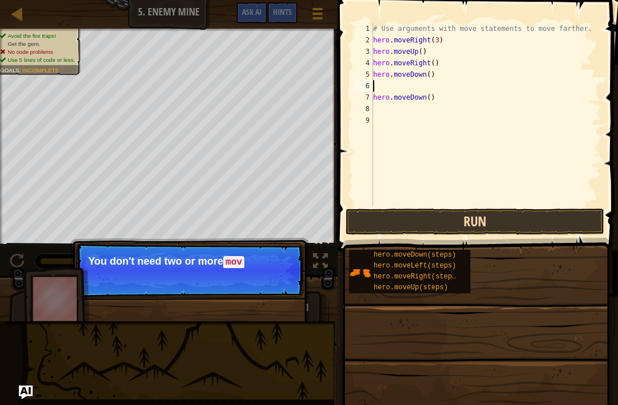
click at [453, 220] on button "Run" at bounding box center [475, 221] width 259 height 26
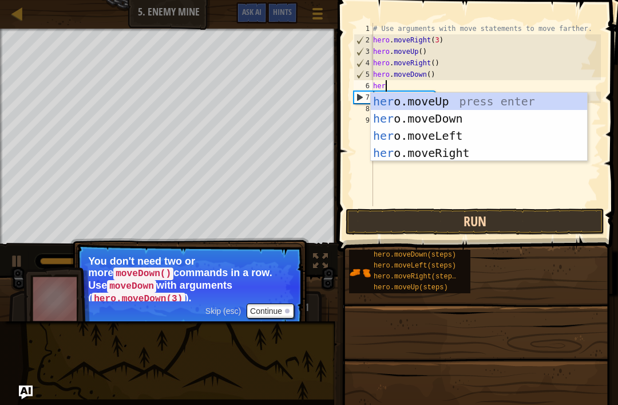
scroll to position [6, 1]
type textarea "hero"
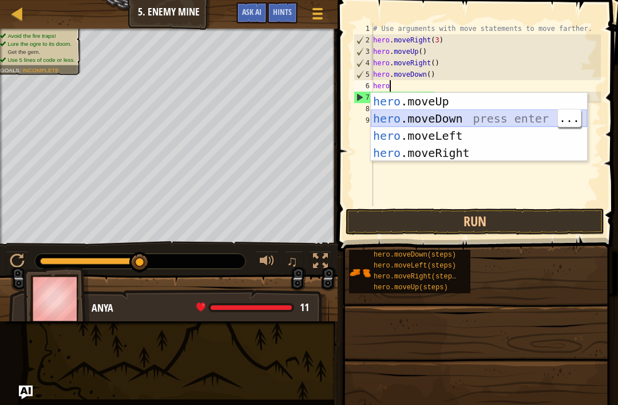
click at [484, 119] on div "hero .moveUp press enter hero .moveDown press enter hero .moveLeft press enter …" at bounding box center [479, 144] width 216 height 103
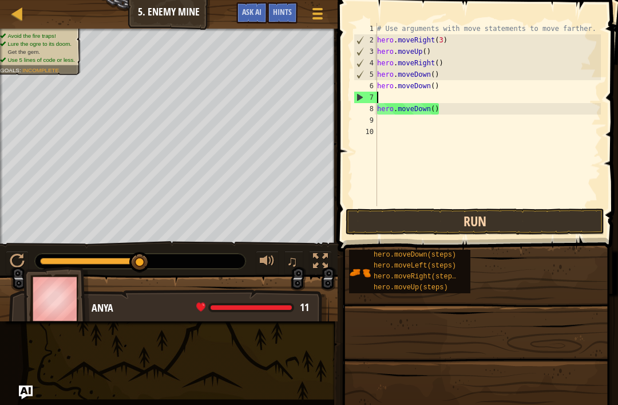
click at [441, 219] on button "Run" at bounding box center [475, 221] width 259 height 26
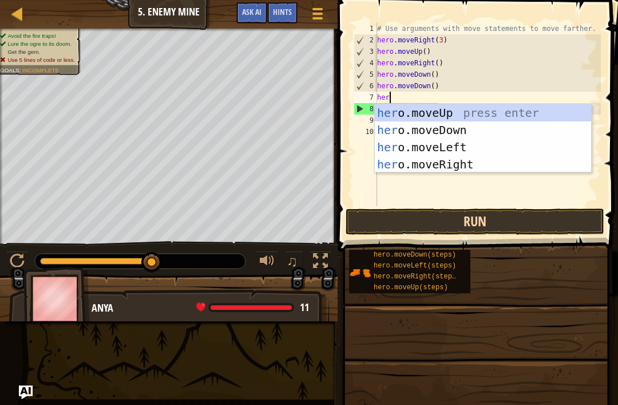
scroll to position [6, 1]
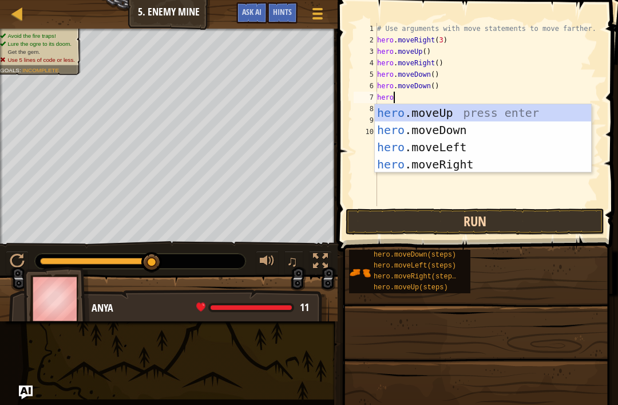
type textarea "hero"
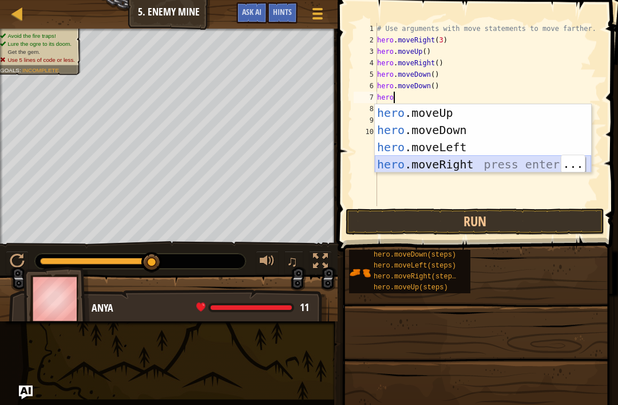
click at [476, 163] on div "hero .moveUp press enter hero .moveDown press enter hero .moveLeft press enter …" at bounding box center [483, 155] width 216 height 103
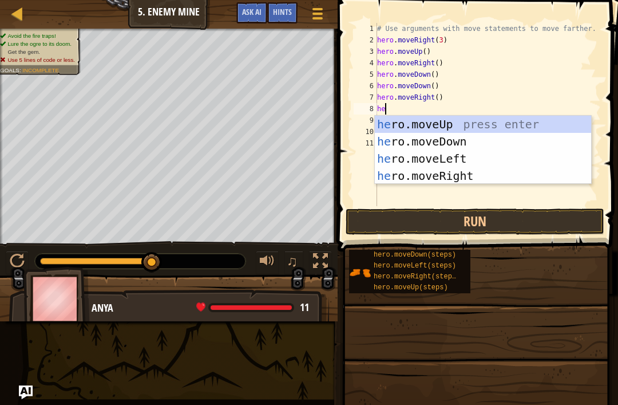
type textarea "her"
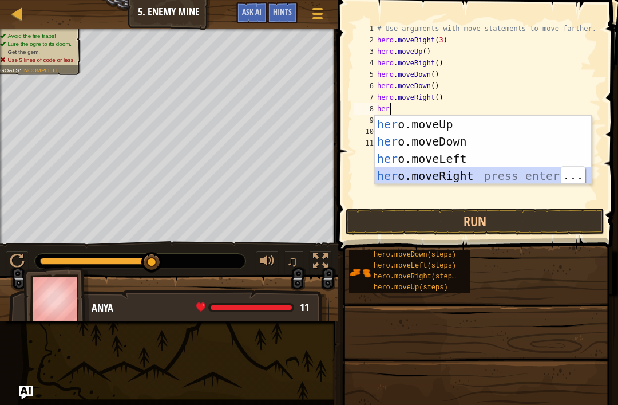
click at [459, 177] on div "her o.moveUp press enter her o.moveDown press enter her o.moveLeft press enter …" at bounding box center [483, 167] width 216 height 103
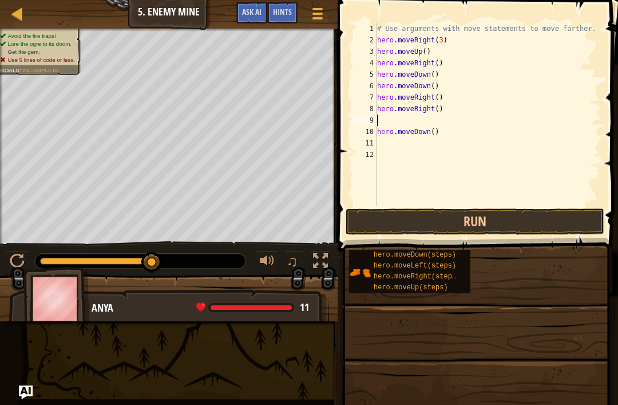
scroll to position [6, 0]
click at [432, 217] on button "Run" at bounding box center [475, 221] width 259 height 26
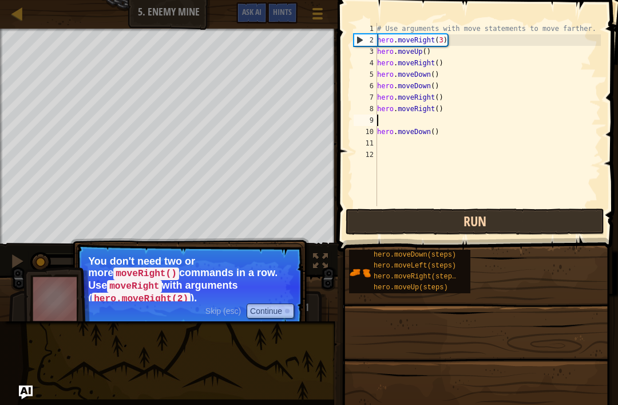
click at [456, 223] on button "Run" at bounding box center [475, 221] width 259 height 26
click at [456, 222] on button "Run" at bounding box center [475, 221] width 259 height 26
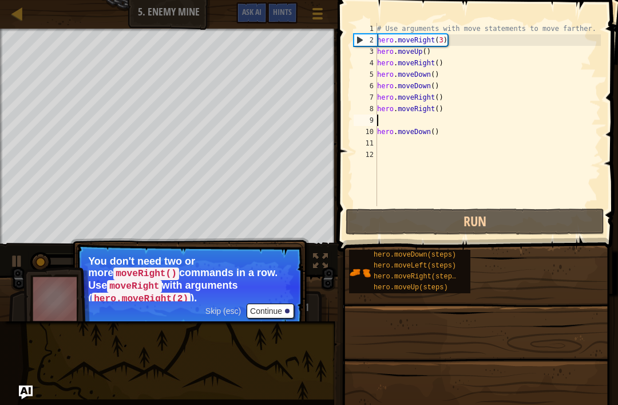
click at [288, 306] on button "Continue" at bounding box center [271, 310] width 48 height 15
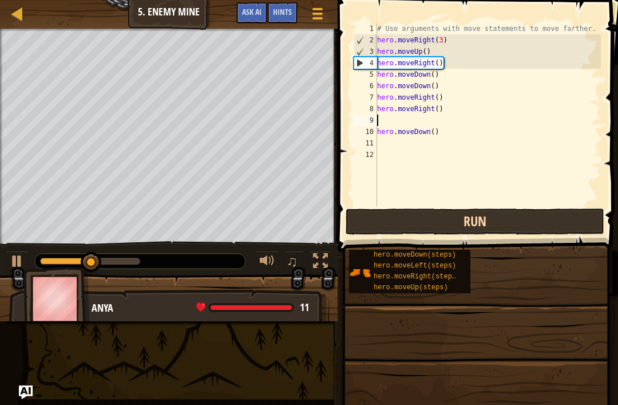
click at [433, 220] on button "Run" at bounding box center [475, 221] width 259 height 26
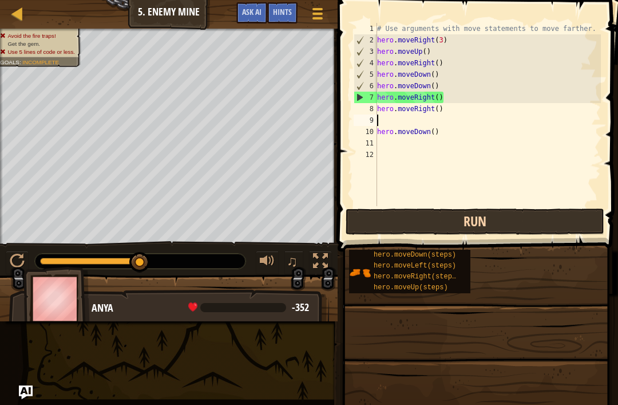
click at [549, 226] on button "Run" at bounding box center [475, 221] width 259 height 26
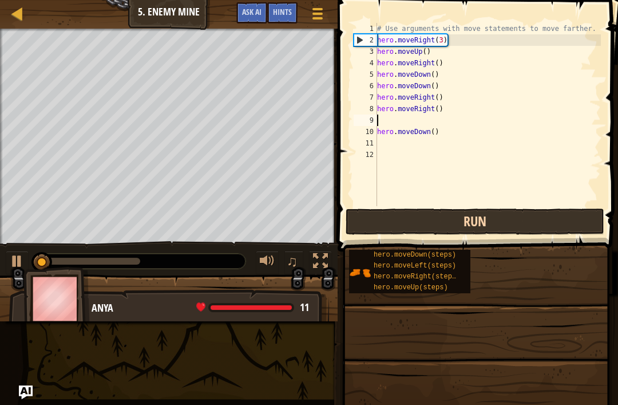
click at [546, 228] on button "Run" at bounding box center [475, 221] width 259 height 26
click at [554, 226] on button "Run" at bounding box center [475, 221] width 259 height 26
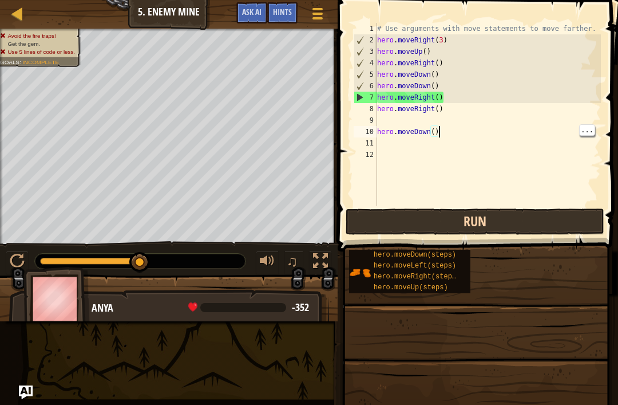
click at [533, 226] on button "Run" at bounding box center [475, 221] width 259 height 26
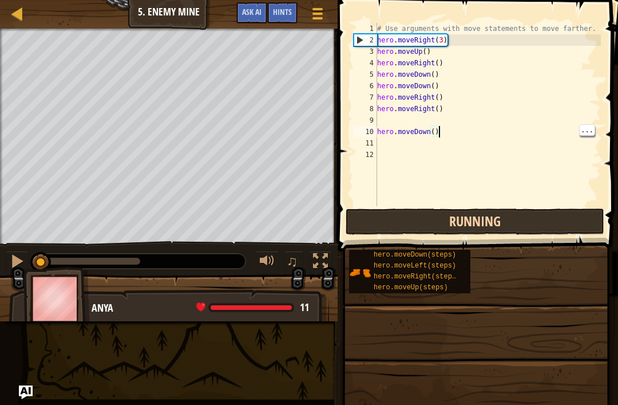
click at [539, 219] on button "Running" at bounding box center [475, 221] width 259 height 26
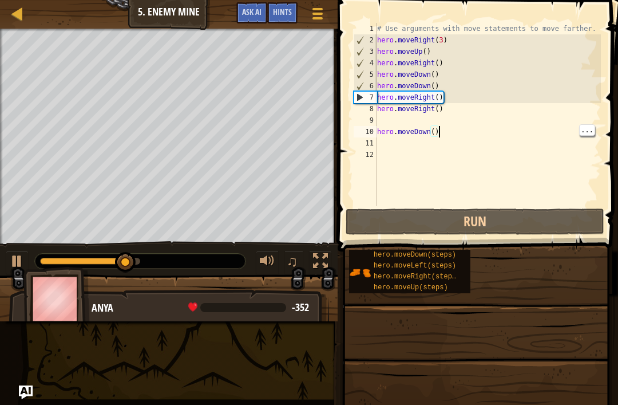
click at [447, 136] on div "# Use arguments with move statements to move farther. hero . moveRight ( 3 ) he…" at bounding box center [488, 126] width 227 height 206
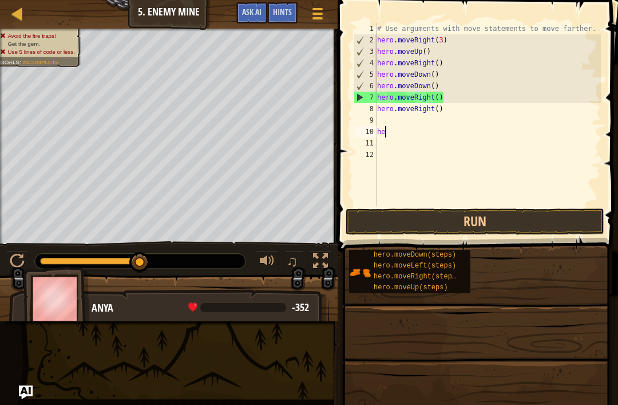
type textarea "h"
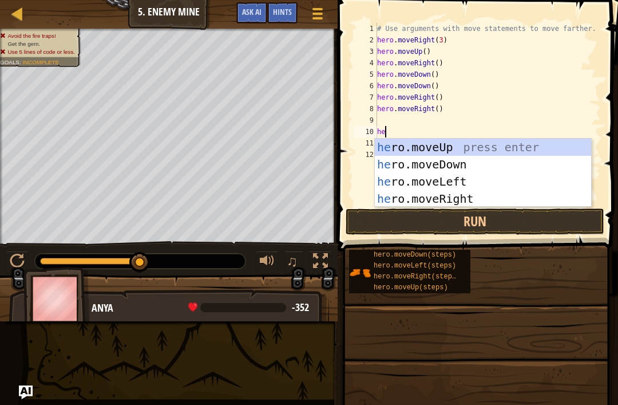
type textarea "her"
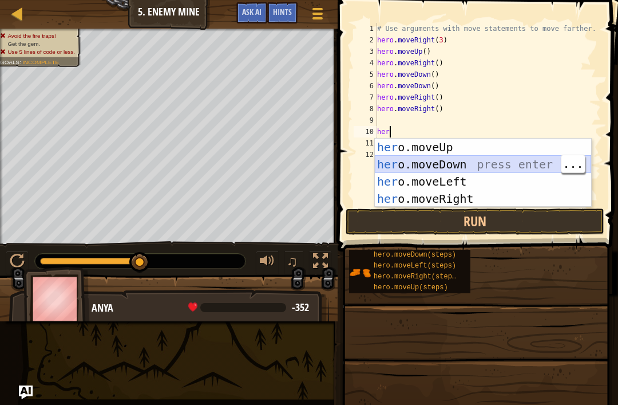
click at [503, 165] on div "her o.moveUp press enter her o.moveDown press enter her o.moveLeft press enter …" at bounding box center [483, 190] width 216 height 103
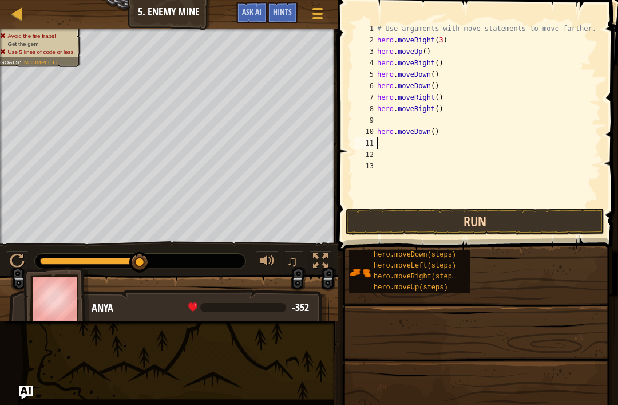
click at [495, 225] on button "Run" at bounding box center [475, 221] width 259 height 26
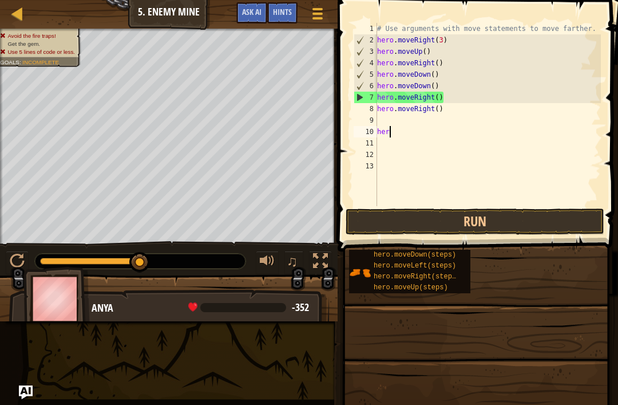
type textarea "h"
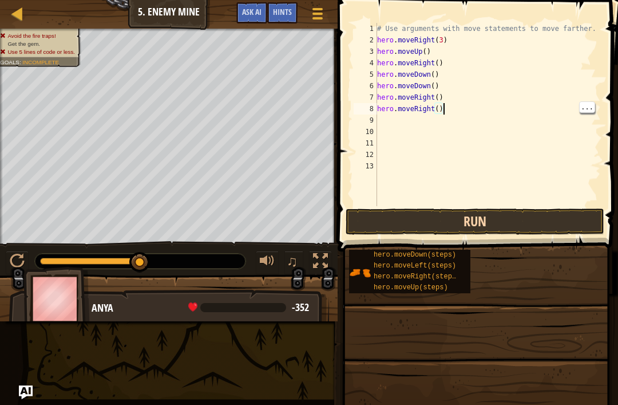
click at [527, 227] on button "Run" at bounding box center [475, 221] width 259 height 26
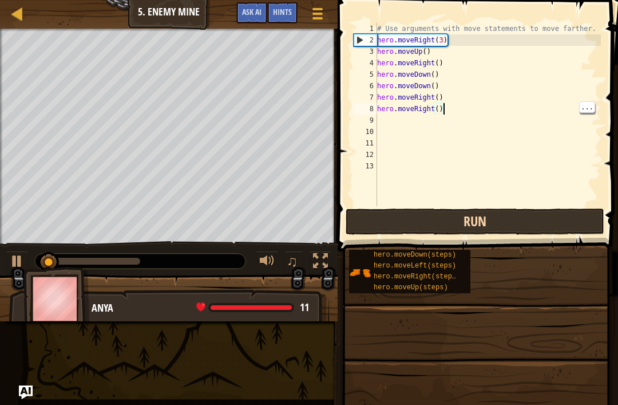
click at [560, 228] on button "Run" at bounding box center [475, 221] width 259 height 26
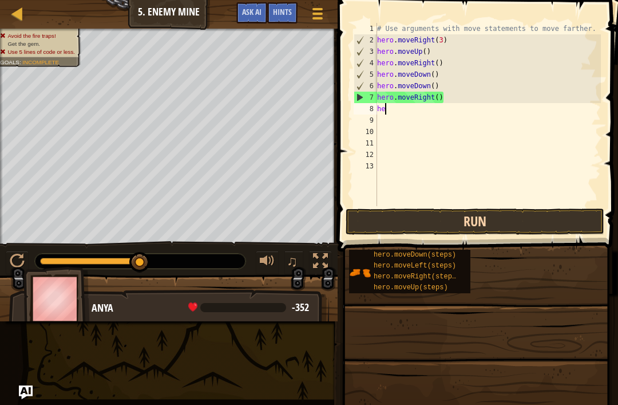
type textarea "h"
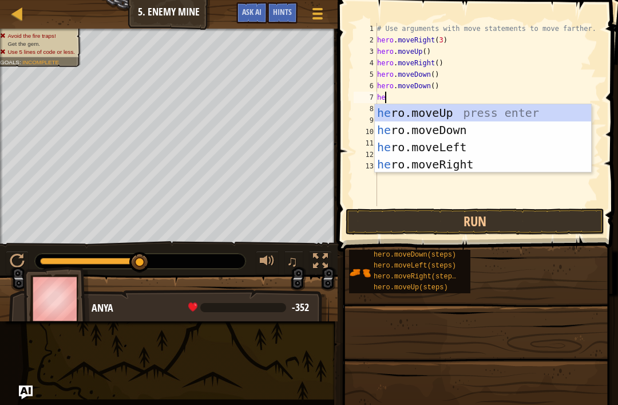
scroll to position [6, 1]
type textarea "hero"
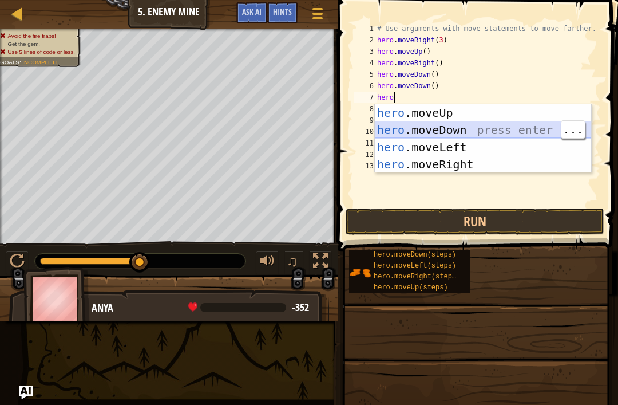
click at [492, 133] on div "hero .moveUp press enter hero .moveDown press enter hero .moveLeft press enter …" at bounding box center [483, 155] width 216 height 103
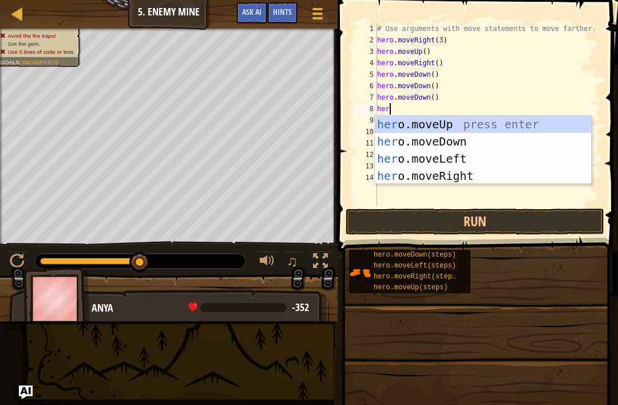
type textarea "hero"
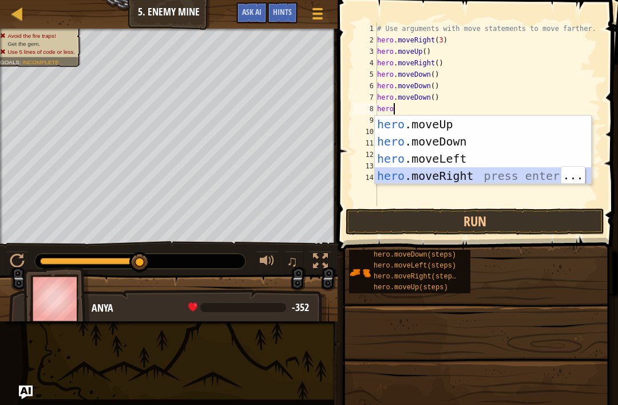
click at [470, 176] on div "hero .moveUp press enter hero .moveDown press enter hero .moveLeft press enter …" at bounding box center [483, 167] width 216 height 103
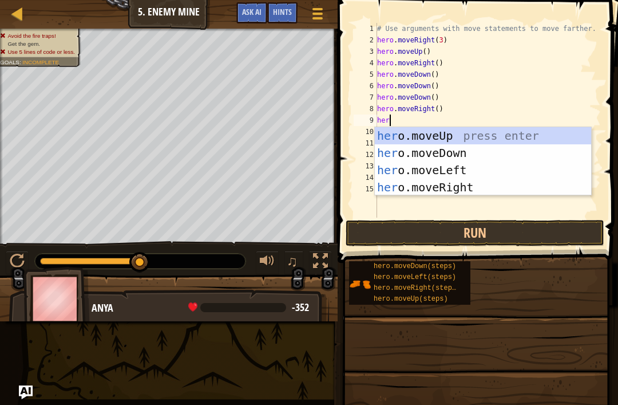
type textarea "hero"
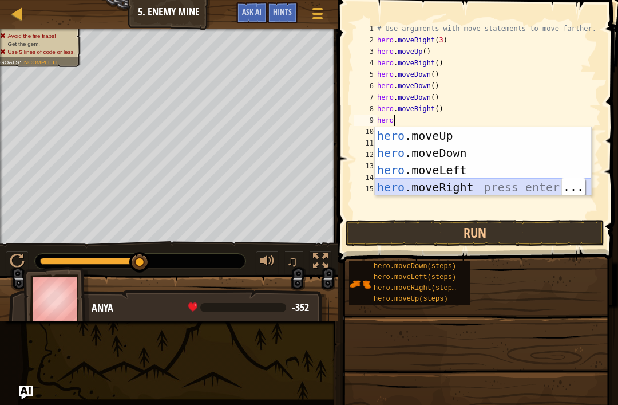
click at [480, 193] on div "hero .moveUp press enter hero .moveDown press enter hero .moveLeft press enter …" at bounding box center [483, 178] width 216 height 103
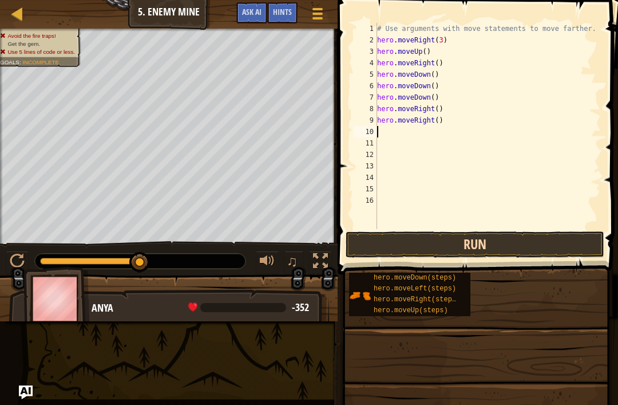
click at [460, 243] on button "Run" at bounding box center [475, 244] width 259 height 26
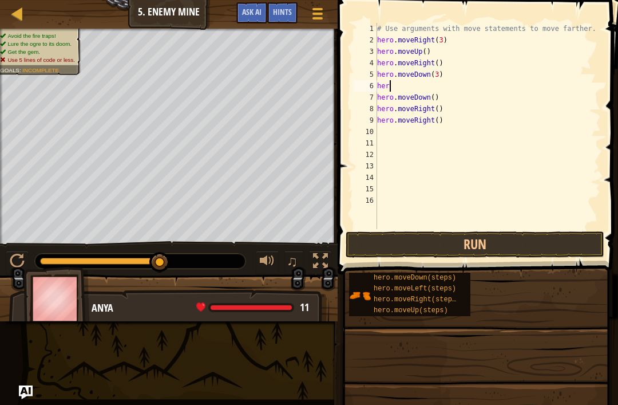
type textarea "h"
click at [446, 97] on div "# Use arguments with move statements to move farther. hero . moveRight ( 3 ) he…" at bounding box center [488, 137] width 226 height 229
type textarea "h"
click at [401, 242] on button "Run" at bounding box center [475, 244] width 259 height 26
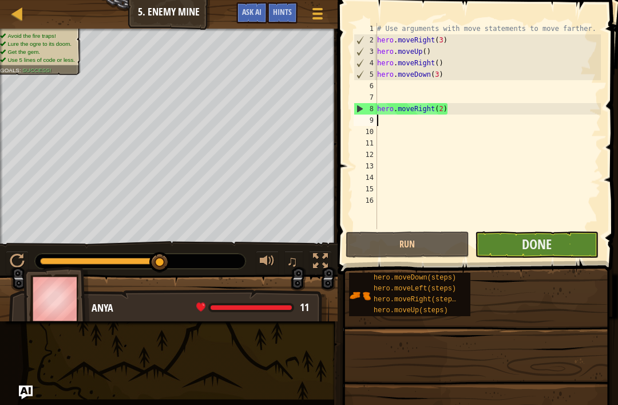
click at [558, 237] on button "Done" at bounding box center [537, 244] width 124 height 26
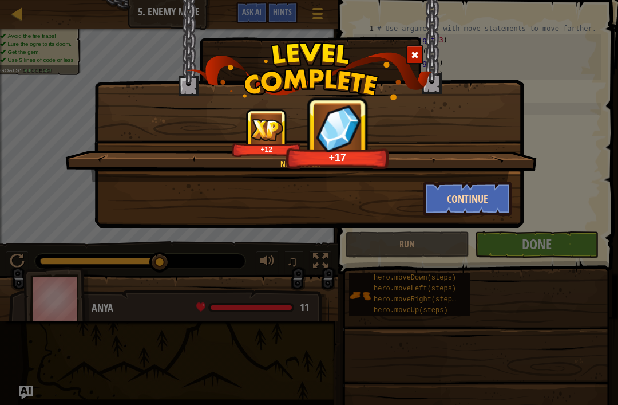
click at [483, 191] on button "Continue" at bounding box center [468, 198] width 89 height 34
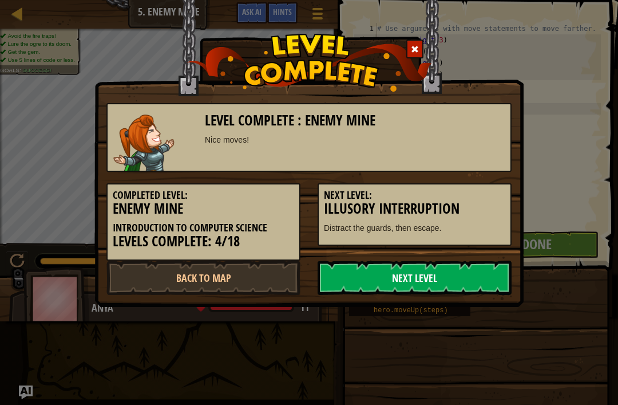
click at [463, 271] on link "Next Level" at bounding box center [415, 277] width 194 height 34
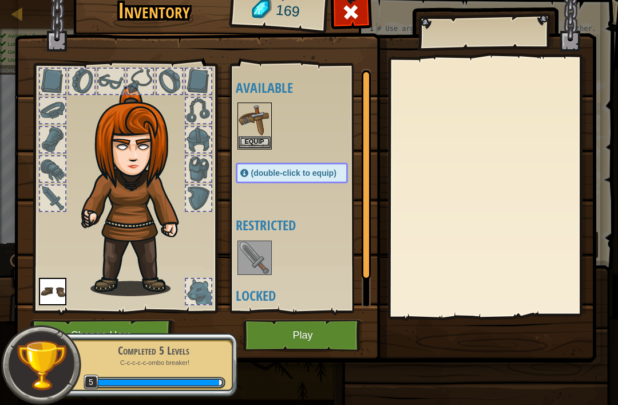
click at [293, 350] on button "Play" at bounding box center [303, 334] width 120 height 31
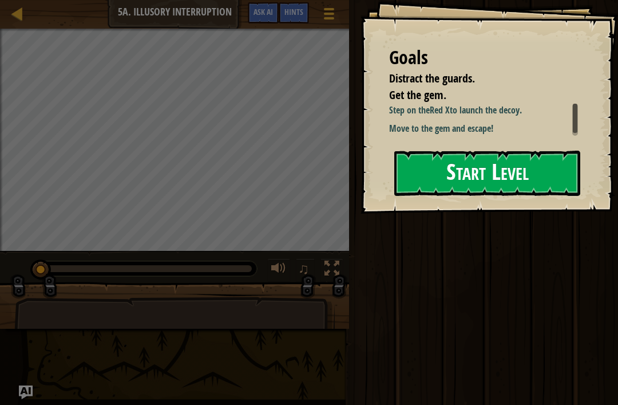
click at [514, 167] on button "Start Level" at bounding box center [487, 173] width 186 height 45
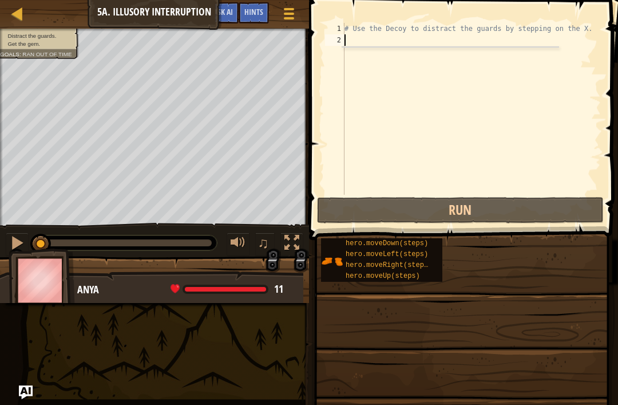
scroll to position [6, 0]
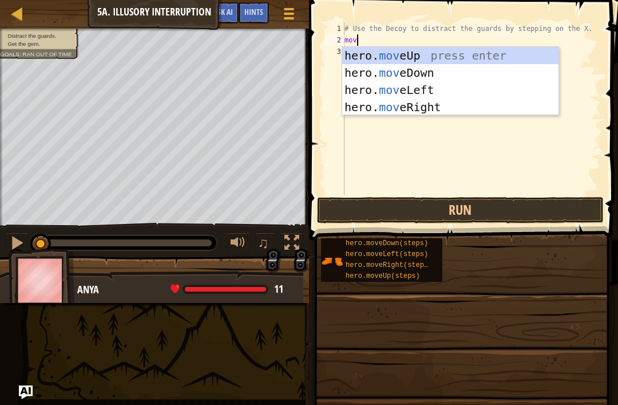
type textarea "move"
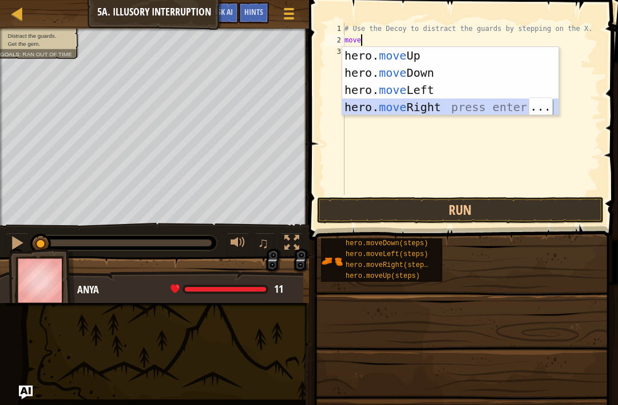
click at [439, 109] on div "hero. move Up press enter hero. move Down press enter hero. move Left press ent…" at bounding box center [450, 98] width 216 height 103
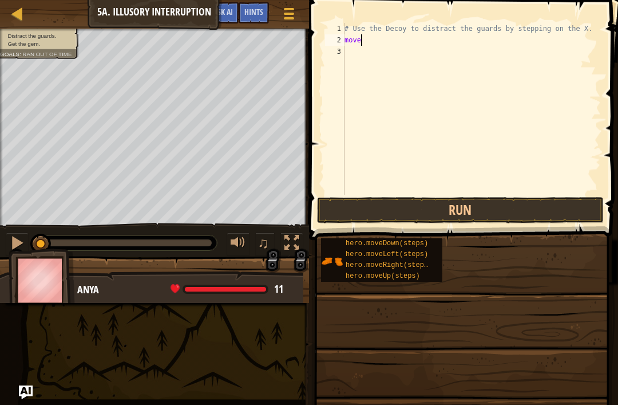
scroll to position [6, 0]
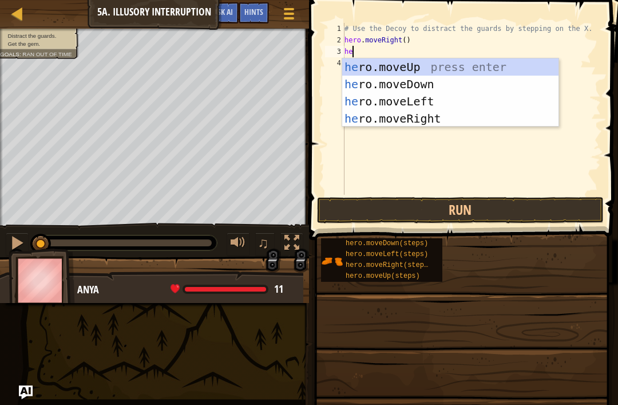
type textarea "h"
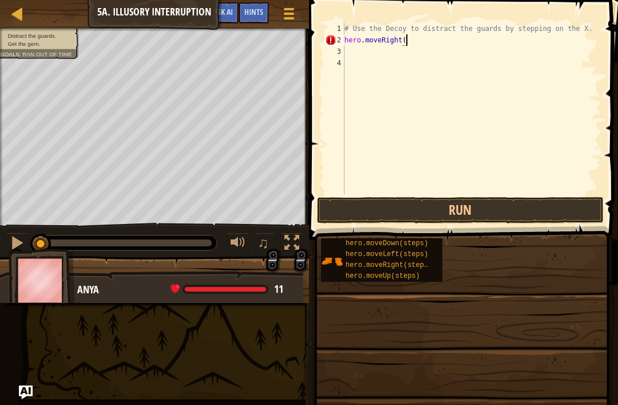
scroll to position [6, 5]
type textarea "hero.moveRight(3)"
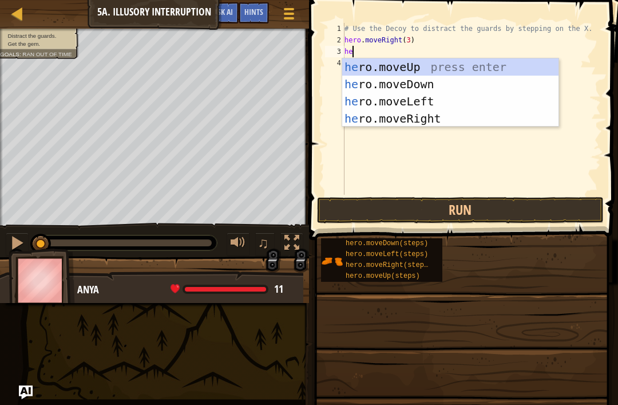
type textarea "her"
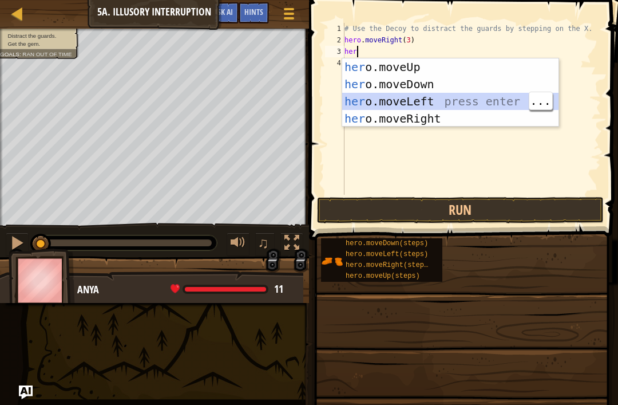
click at [450, 98] on div "her o.moveUp press enter her o.moveDown press enter her o.moveLeft press enter …" at bounding box center [450, 109] width 216 height 103
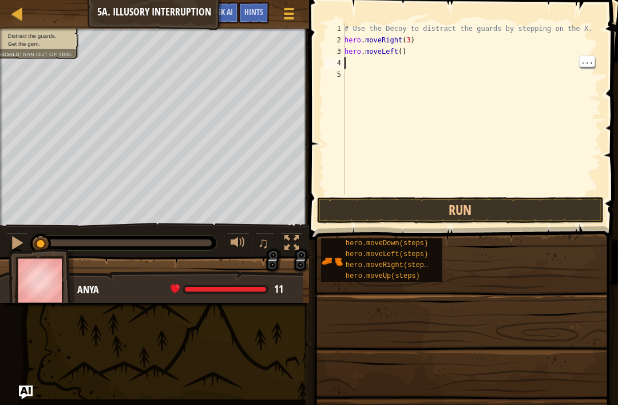
click at [424, 46] on div "# Use the Decoy to distract the guards by stepping on the X. hero . moveRight (…" at bounding box center [471, 120] width 259 height 195
type textarea "hero.moveLeft(3)"
click at [380, 64] on div "# Use the Decoy to distract the guards by stepping on the X. hero . moveRight (…" at bounding box center [471, 120] width 259 height 195
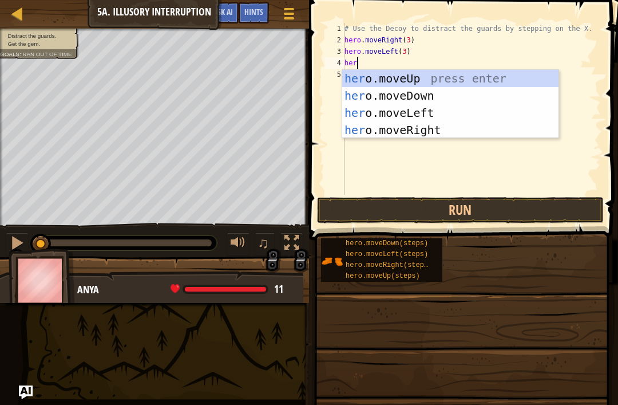
type textarea "hero"
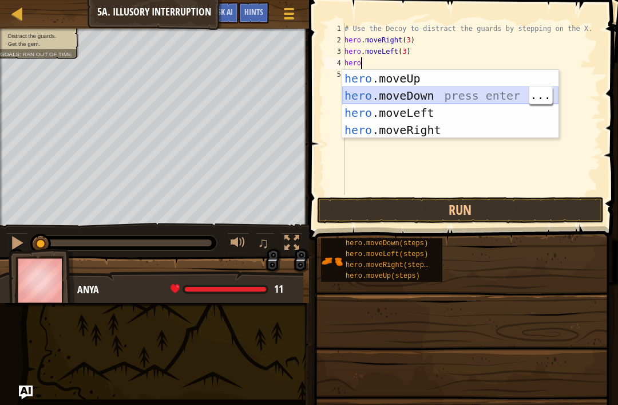
click at [491, 94] on div "hero .moveUp press enter hero .moveDown press enter hero .moveLeft press enter …" at bounding box center [450, 121] width 216 height 103
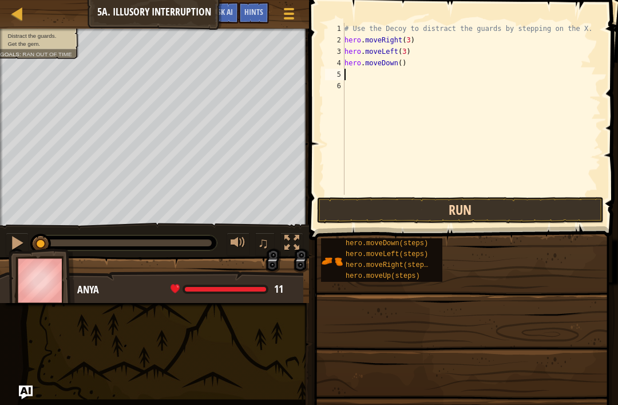
click at [567, 203] on button "Run" at bounding box center [460, 210] width 287 height 26
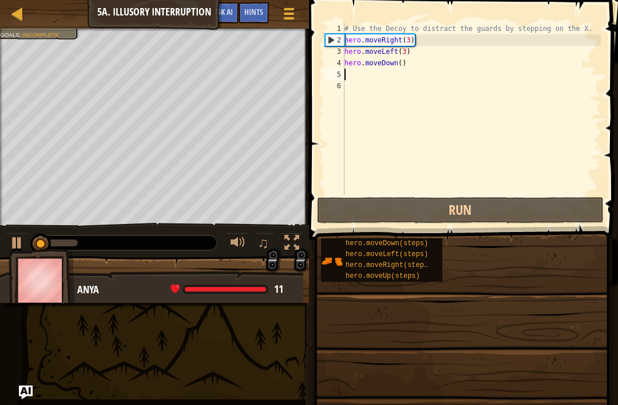
click at [566, 194] on div "# Use the Decoy to distract the guards by stepping on the X. hero . moveRight (…" at bounding box center [471, 120] width 259 height 195
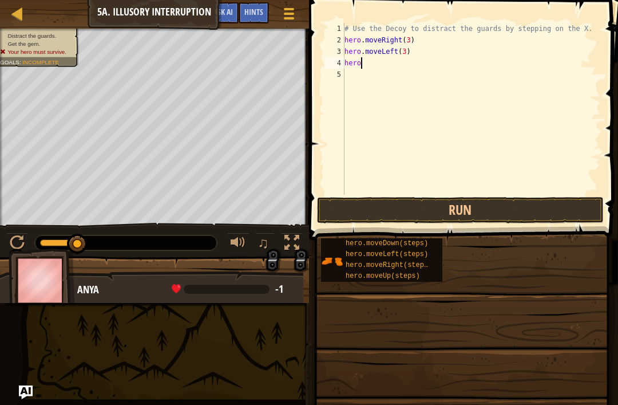
type textarea "h"
type textarea "hero"
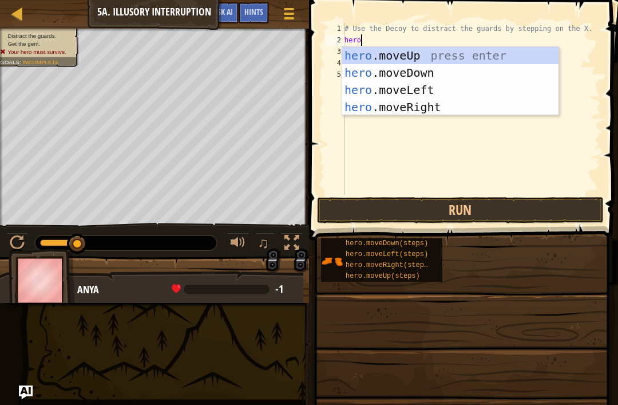
scroll to position [6, 1]
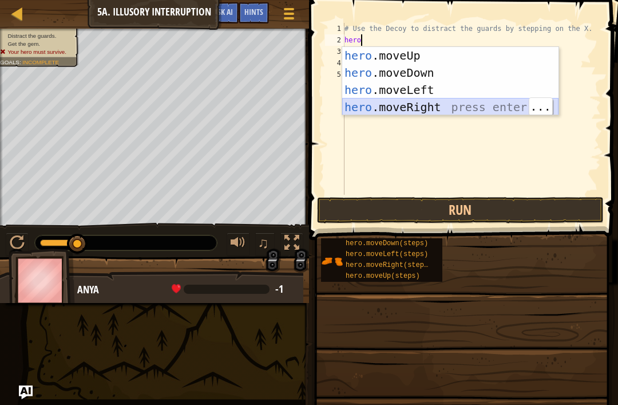
click at [477, 114] on div "hero .moveUp press enter hero .moveDown press enter hero .moveLeft press enter …" at bounding box center [450, 98] width 216 height 103
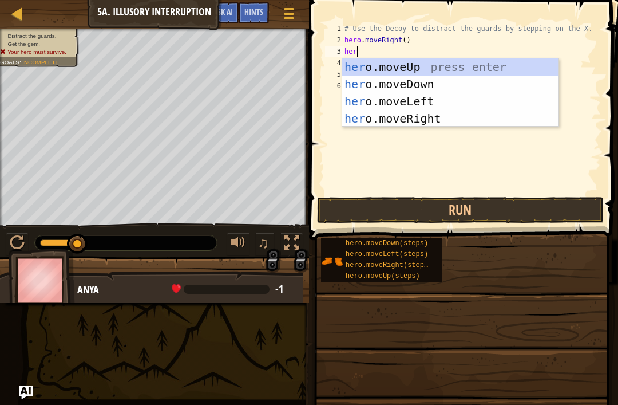
type textarea "hero"
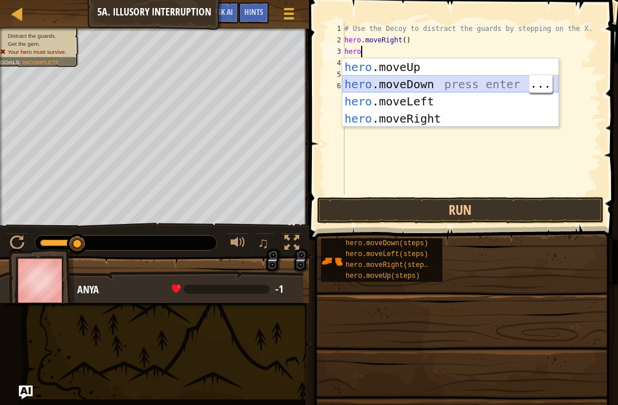
click at [483, 92] on div "hero .moveUp press enter hero .moveDown press enter hero .moveLeft press enter …" at bounding box center [450, 109] width 216 height 103
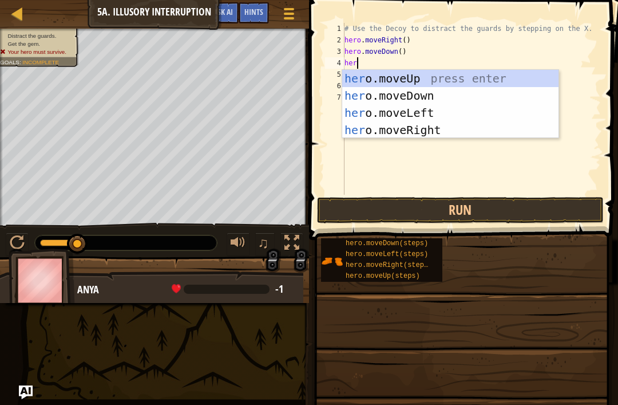
type textarea "hero"
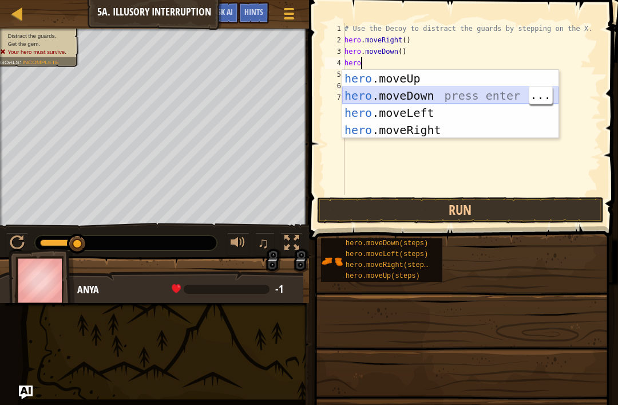
click at [489, 90] on div "hero .moveUp press enter hero .moveDown press enter hero .moveLeft press enter …" at bounding box center [450, 121] width 216 height 103
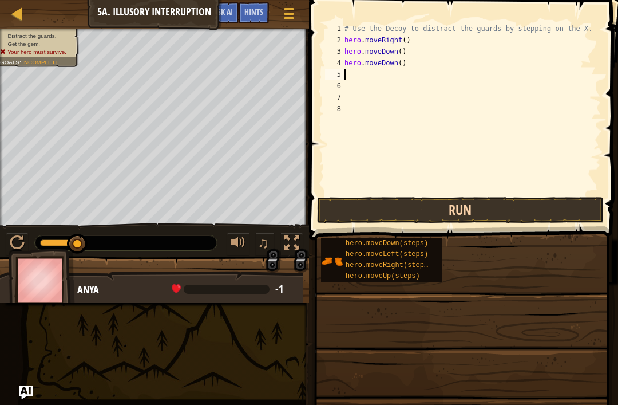
click at [495, 208] on button "Run" at bounding box center [460, 210] width 287 height 26
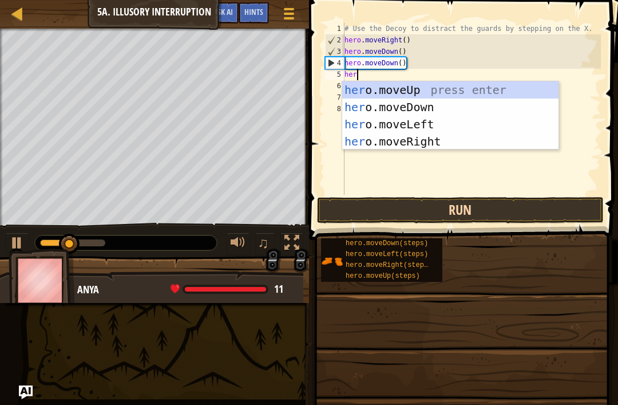
type textarea "hero"
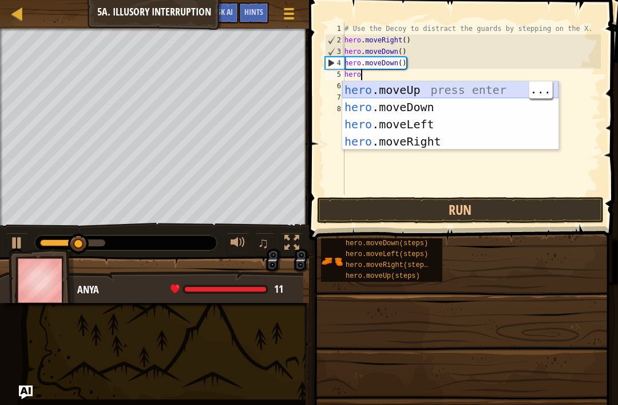
click at [417, 92] on div "hero .moveUp press enter hero .moveDown press enter hero .moveLeft press enter …" at bounding box center [450, 132] width 216 height 103
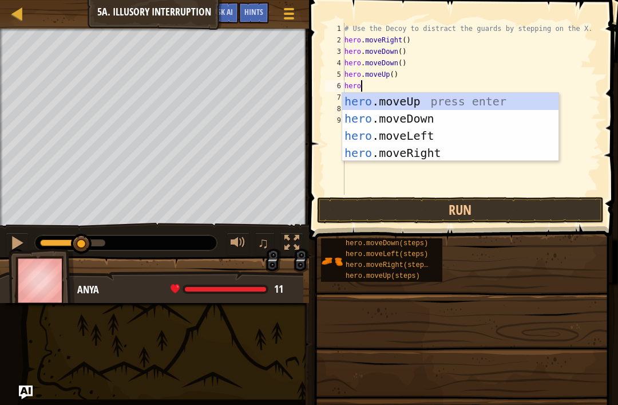
type textarea "herom"
click at [445, 106] on div "hero . m oveUp press enter hero . m oveDown press enter hero . m oveLeft press …" at bounding box center [450, 144] width 216 height 103
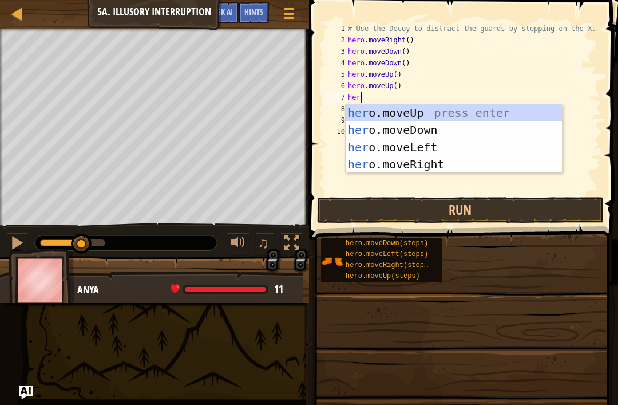
type textarea "hero"
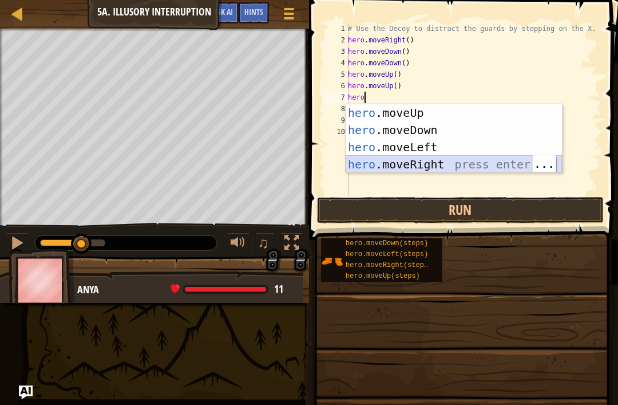
click at [454, 167] on div "hero .moveUp press enter hero .moveDown press enter hero .moveLeft press enter …" at bounding box center [454, 155] width 216 height 103
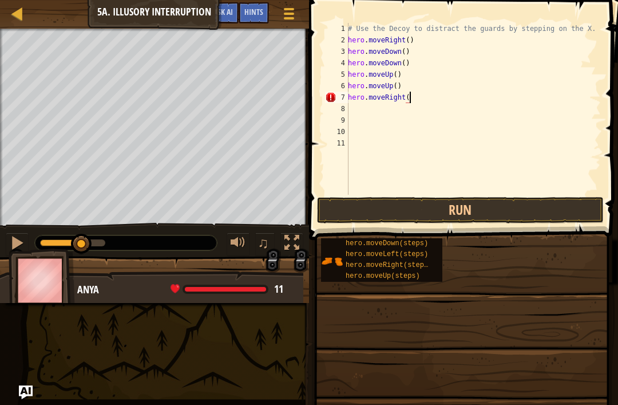
scroll to position [6, 5]
type textarea "hero.moveRight(3)"
click at [523, 211] on button "Run" at bounding box center [460, 210] width 287 height 26
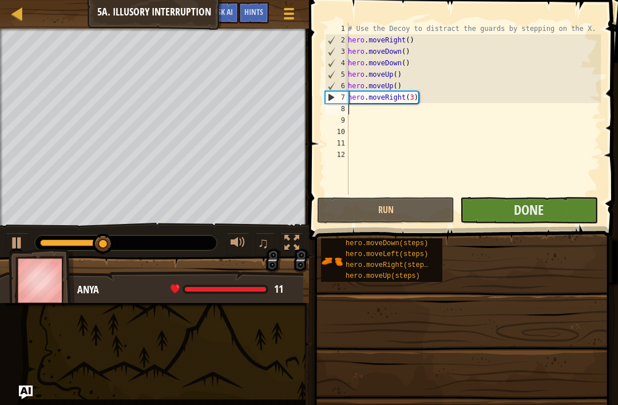
click at [560, 210] on button "Done" at bounding box center [528, 210] width 137 height 26
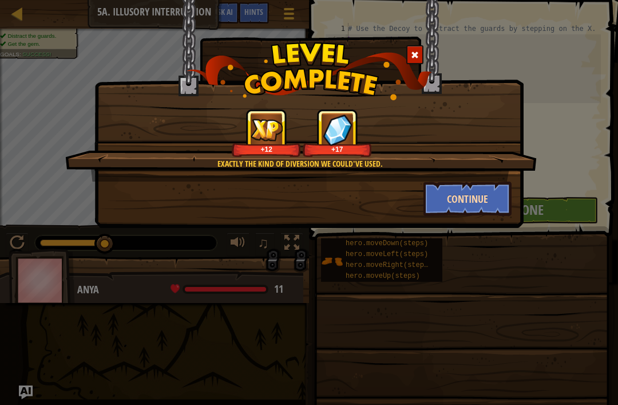
click at [480, 197] on button "Continue" at bounding box center [468, 198] width 89 height 34
